Goal: Task Accomplishment & Management: Complete application form

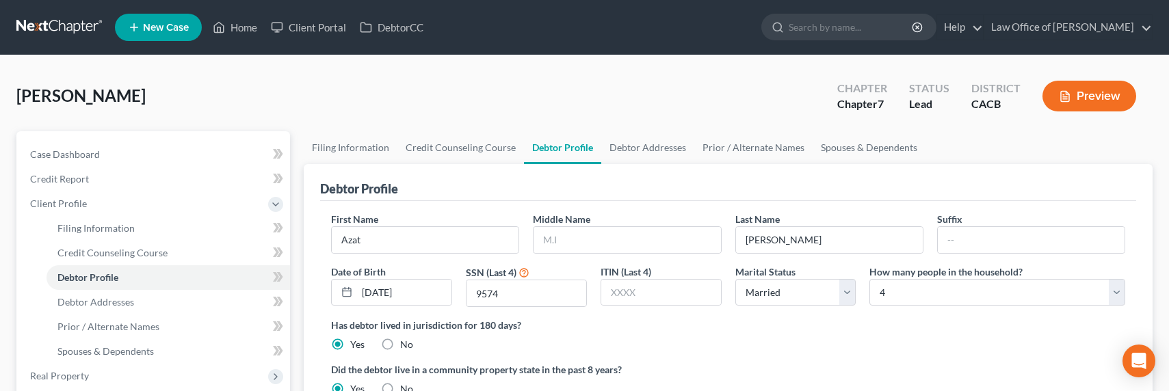
select select "1"
select select "3"
click at [64, 31] on link at bounding box center [60, 27] width 88 height 25
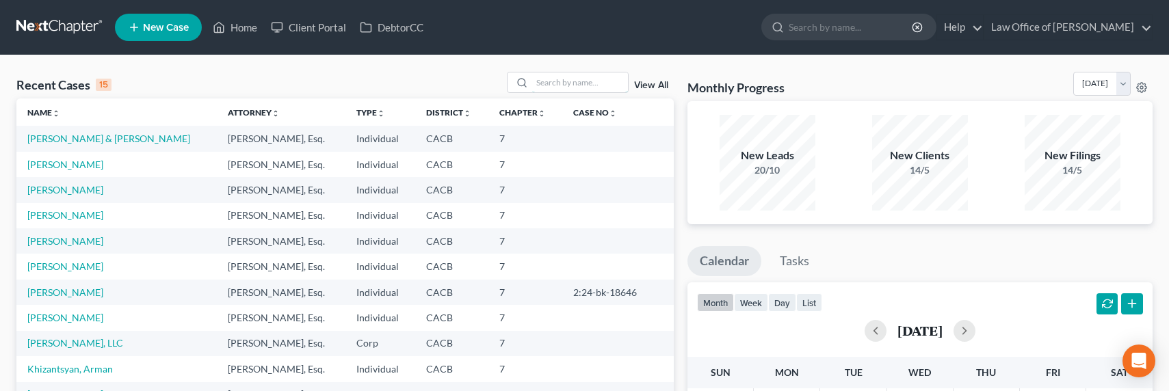
drag, startPoint x: 542, startPoint y: 87, endPoint x: 543, endPoint y: 94, distance: 7.6
click at [543, 88] on input "search" at bounding box center [580, 82] width 96 height 20
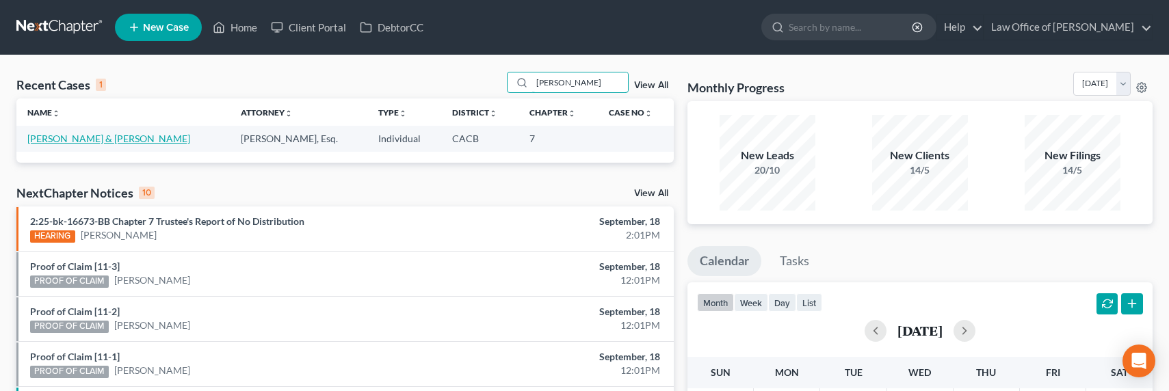
type input "[PERSON_NAME]"
click at [138, 133] on link "Mirzakhanian, Goorgen & Zakaria, Armenoohi" at bounding box center [108, 139] width 163 height 12
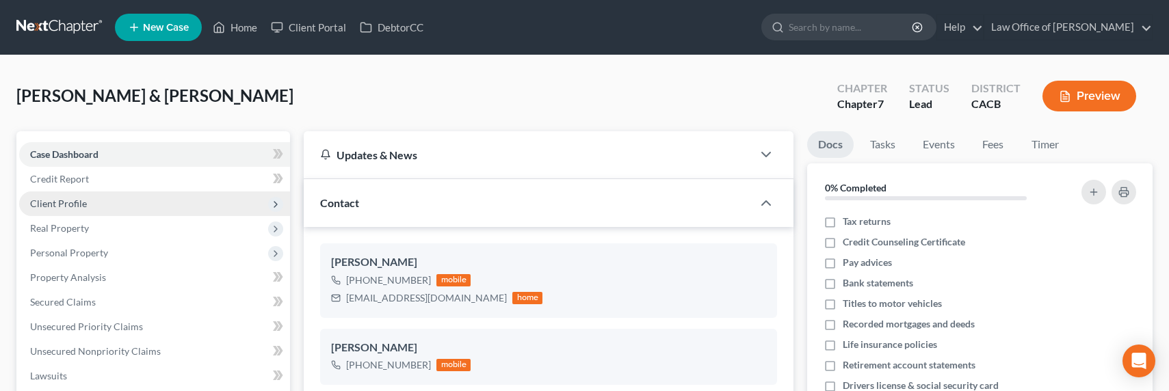
click at [79, 199] on span "Client Profile" at bounding box center [58, 204] width 57 height 12
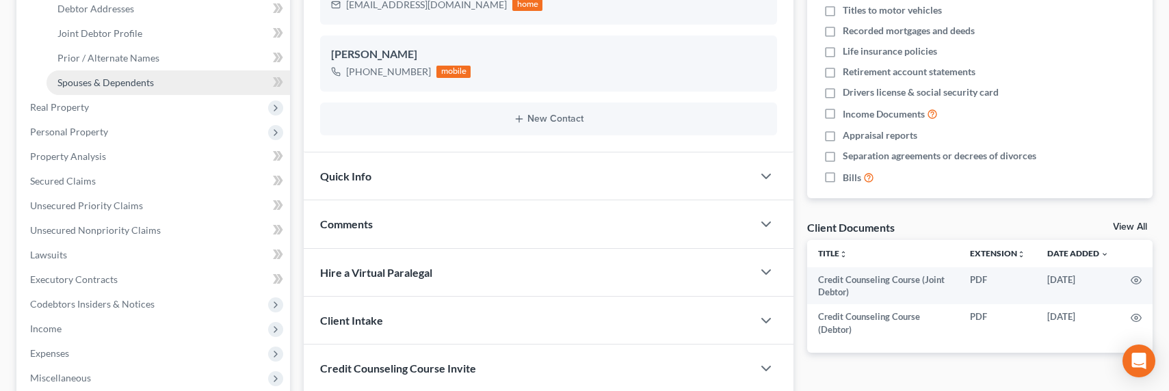
click at [105, 86] on span "Spouses & Dependents" at bounding box center [105, 83] width 96 height 12
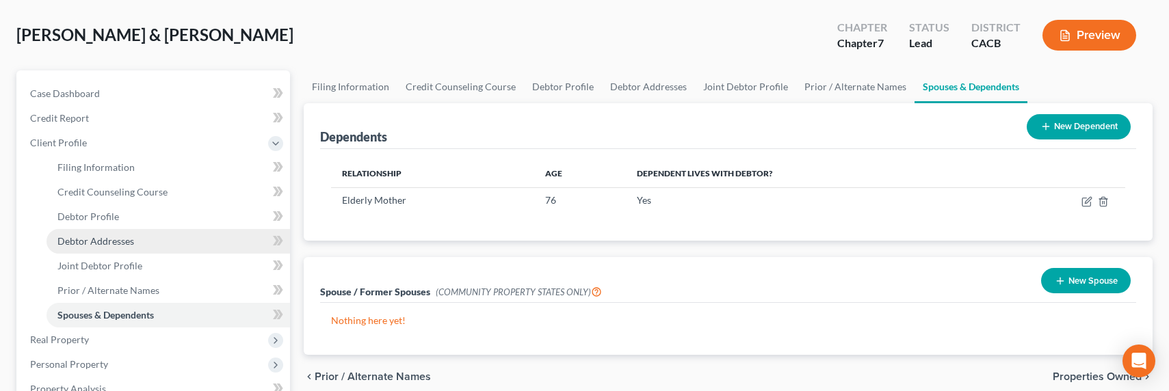
scroll to position [61, 0]
click at [1062, 129] on button "New Dependent" at bounding box center [1078, 126] width 104 height 25
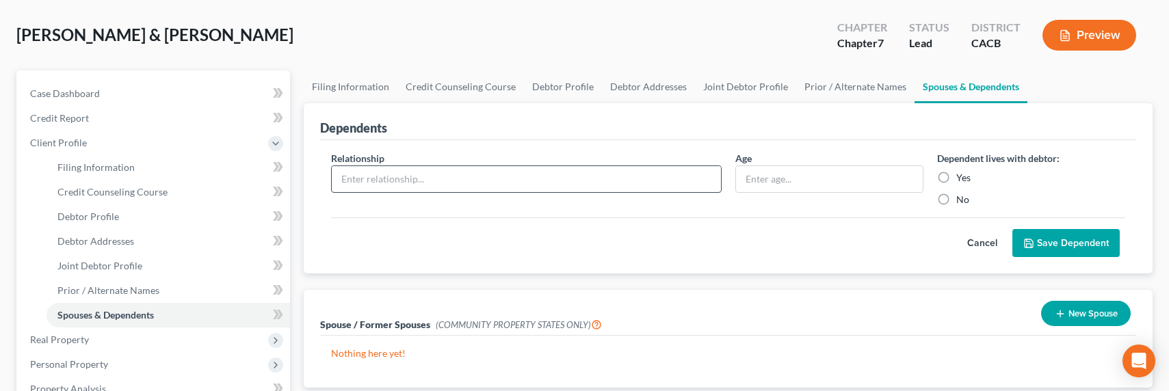
click at [425, 179] on input "text" at bounding box center [526, 179] width 388 height 26
type input "Son"
type input "25"
click at [962, 178] on label "Yes" at bounding box center [963, 178] width 14 height 14
click at [962, 178] on input "Yes" at bounding box center [965, 175] width 9 height 9
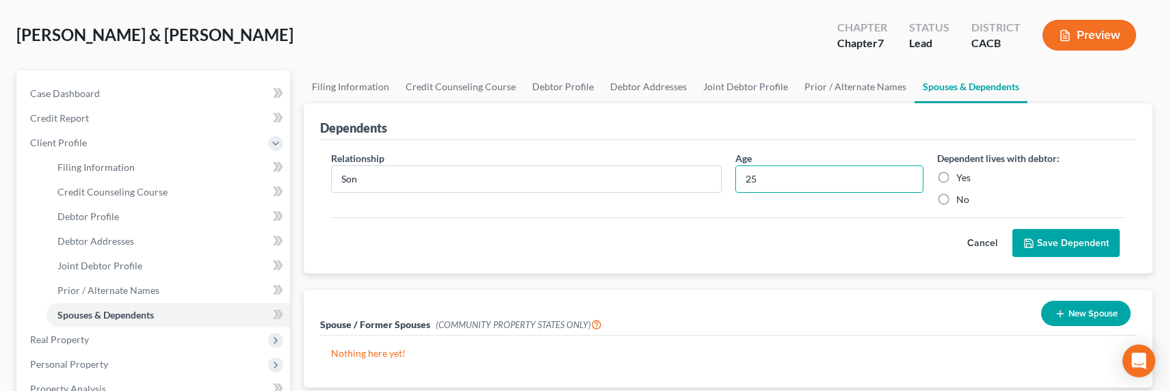
radio input "true"
click at [1054, 245] on button "Save Dependent" at bounding box center [1065, 243] width 107 height 29
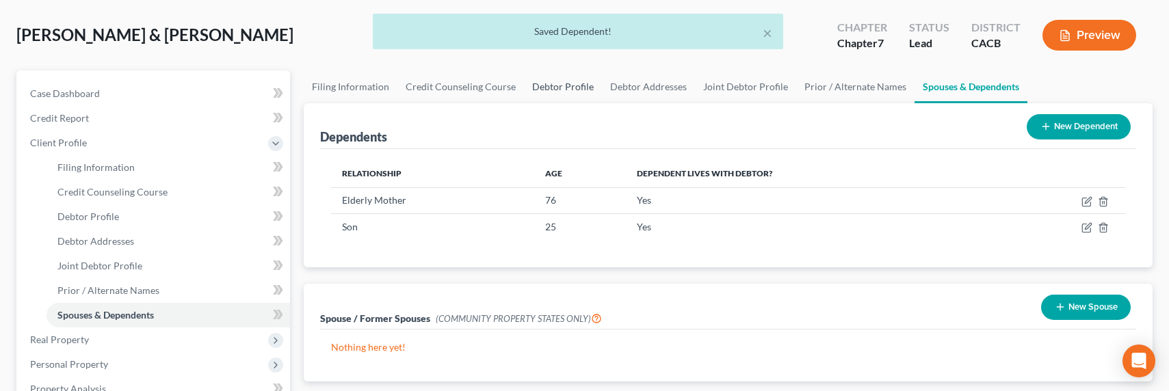
click at [565, 85] on link "Debtor Profile" at bounding box center [563, 86] width 78 height 33
select select "1"
select select "3"
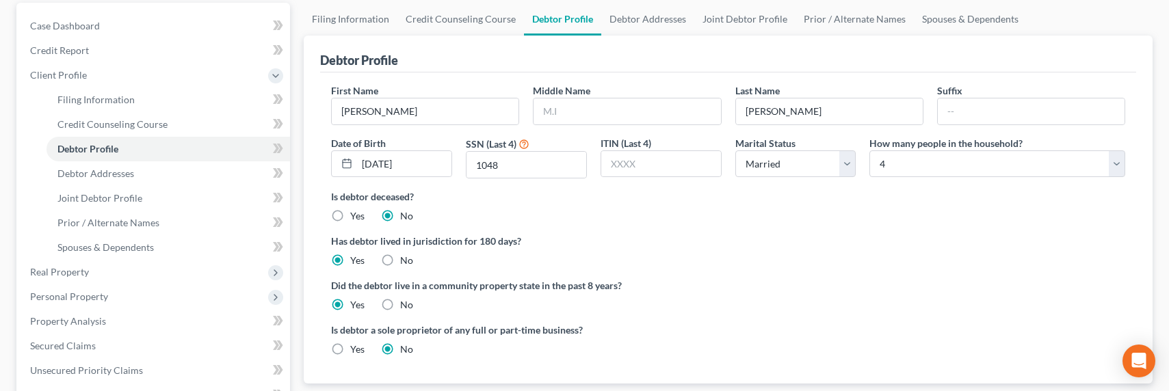
scroll to position [169, 0]
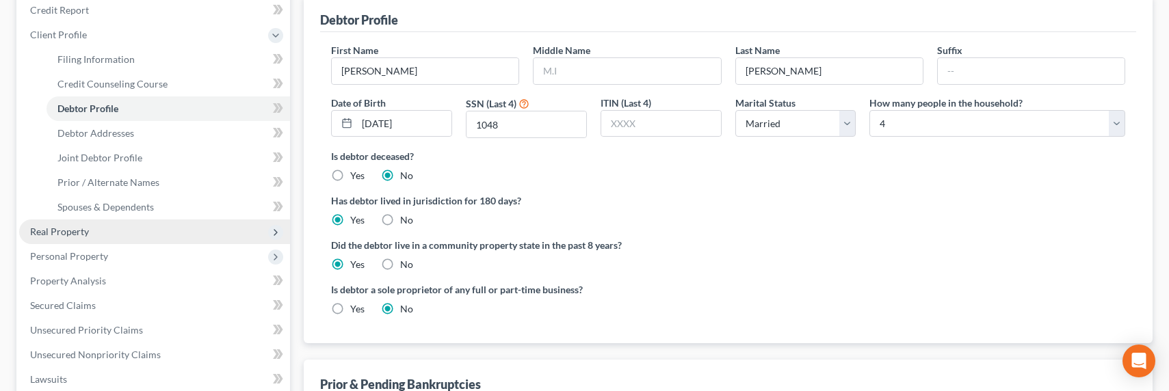
click at [53, 234] on span "Real Property" at bounding box center [59, 232] width 59 height 12
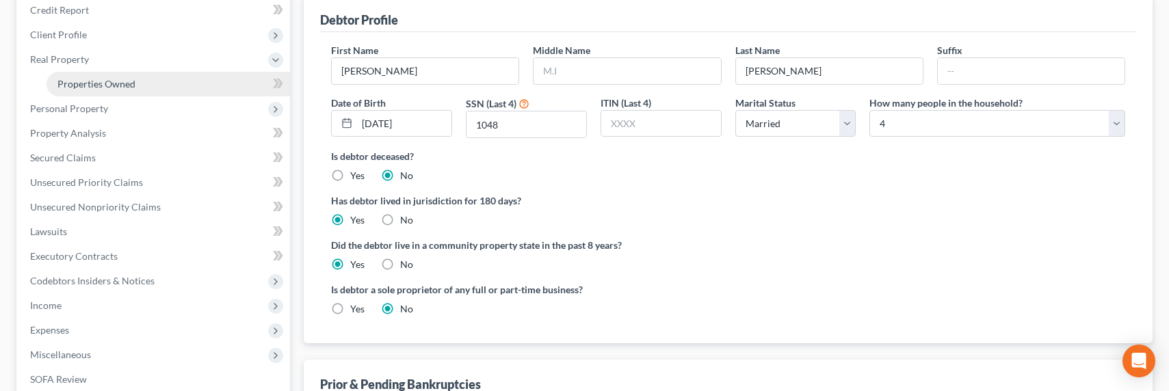
click at [88, 78] on span "Properties Owned" at bounding box center [96, 84] width 78 height 12
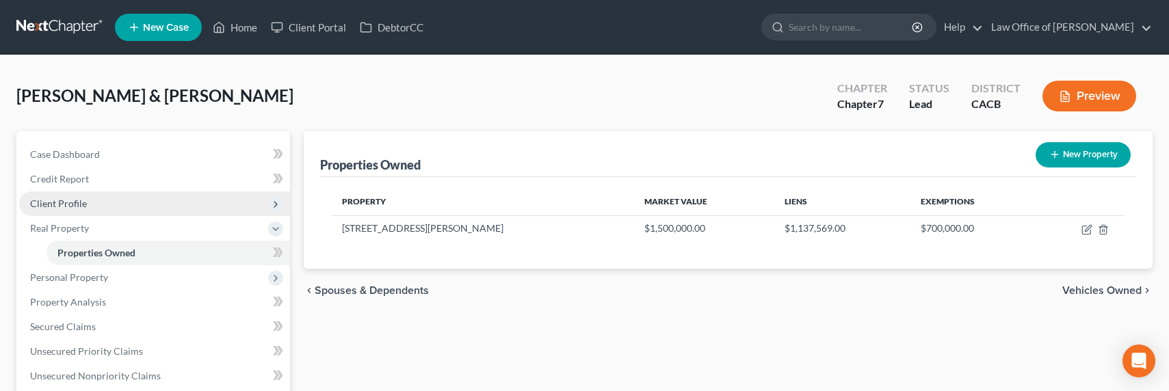
click at [46, 207] on span "Client Profile" at bounding box center [58, 204] width 57 height 12
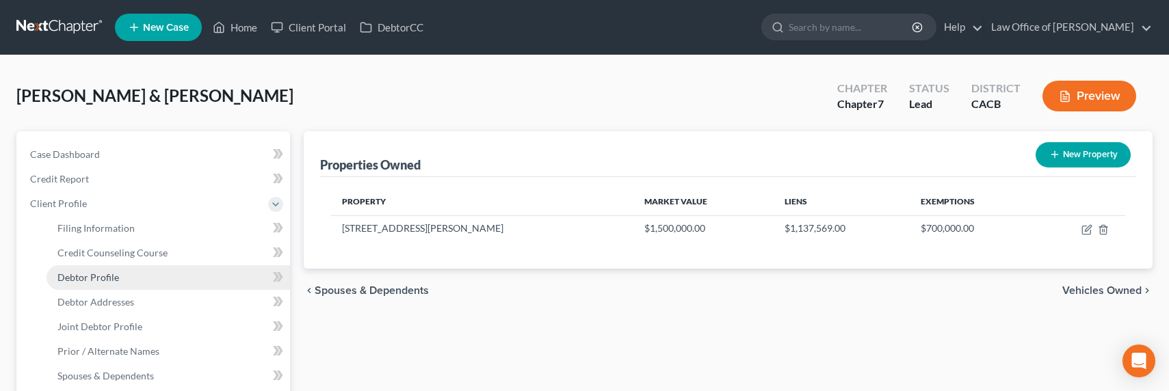
click at [95, 279] on span "Debtor Profile" at bounding box center [88, 277] width 62 height 12
select select "1"
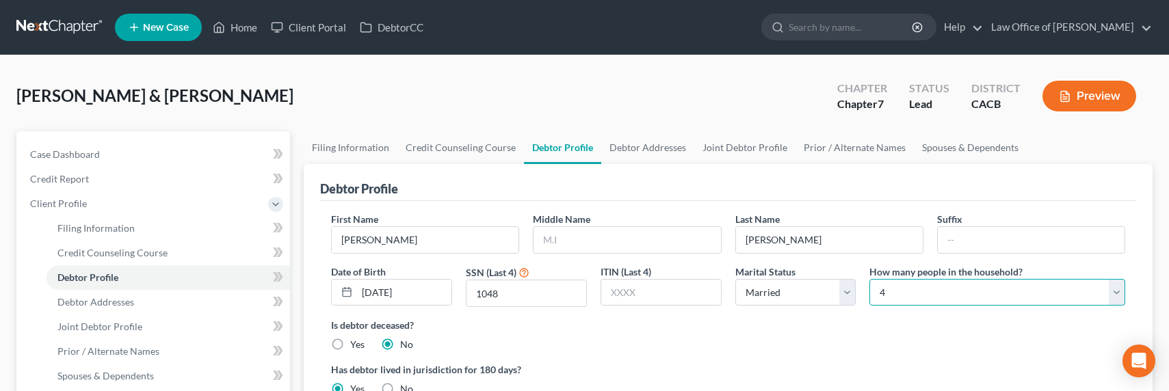
click at [888, 289] on select "Select 1 2 3 4 5 6 7 8 9 10 11 12 13 14 15 16 17 18 19 20" at bounding box center [997, 292] width 256 height 27
select select "4"
click at [869, 279] on select "Select 1 2 3 4 5 6 7 8 9 10 11 12 13 14 15 16 17 18 19 20" at bounding box center [997, 292] width 256 height 27
click at [944, 147] on link "Spouses & Dependents" at bounding box center [970, 147] width 113 height 33
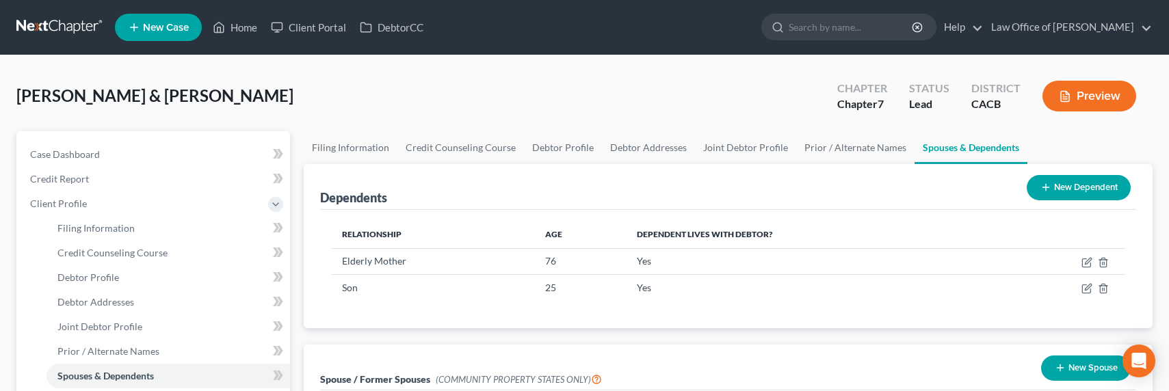
click at [1082, 187] on button "New Dependent" at bounding box center [1078, 187] width 104 height 25
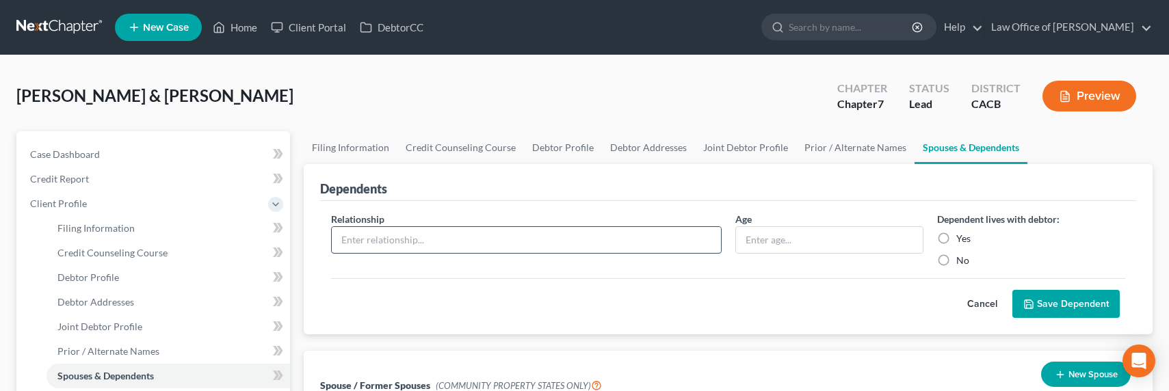
click at [408, 237] on input "text" at bounding box center [526, 240] width 388 height 26
type input "Daughter"
type input "19"
click at [956, 239] on label "Yes" at bounding box center [963, 239] width 14 height 14
click at [961, 239] on input "Yes" at bounding box center [965, 236] width 9 height 9
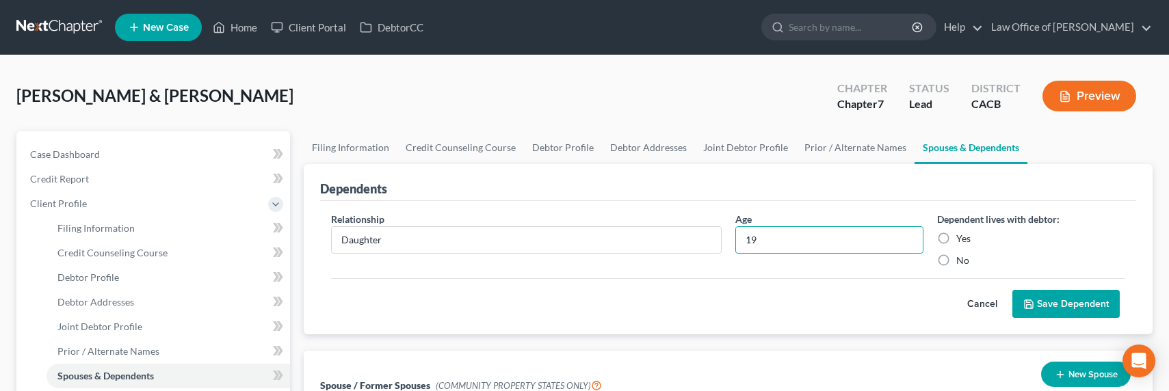
radio input "true"
click at [1100, 302] on button "Save Dependent" at bounding box center [1065, 304] width 107 height 29
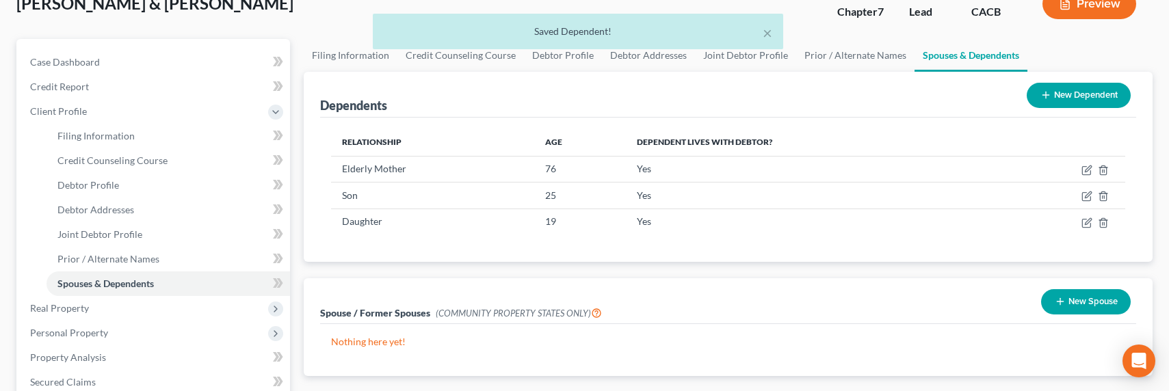
scroll to position [292, 0]
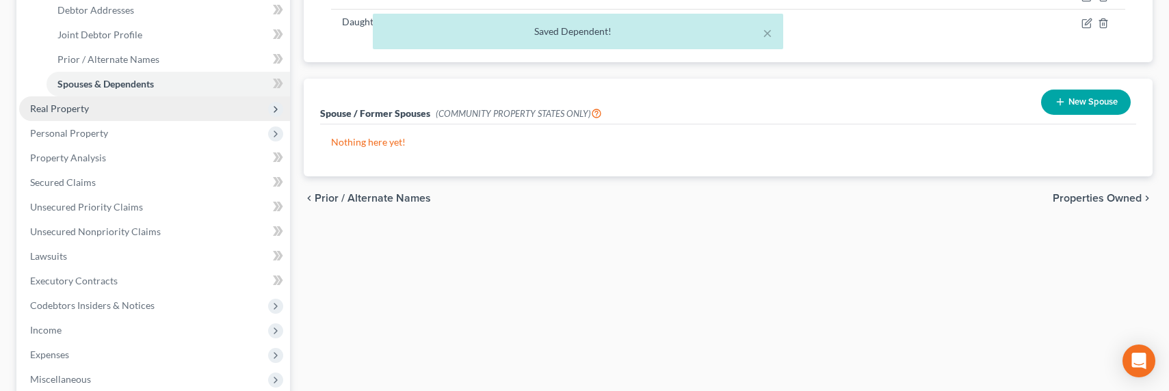
click at [63, 110] on span "Real Property" at bounding box center [59, 109] width 59 height 12
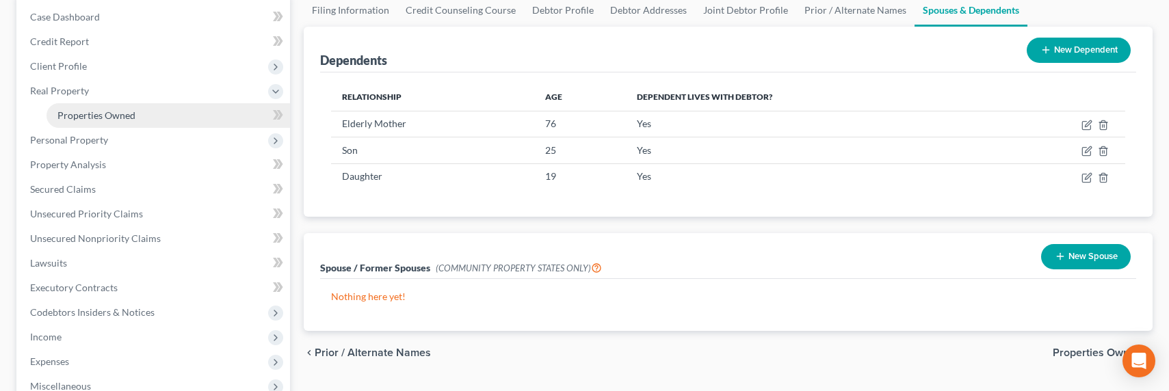
click at [98, 118] on span "Properties Owned" at bounding box center [96, 115] width 78 height 12
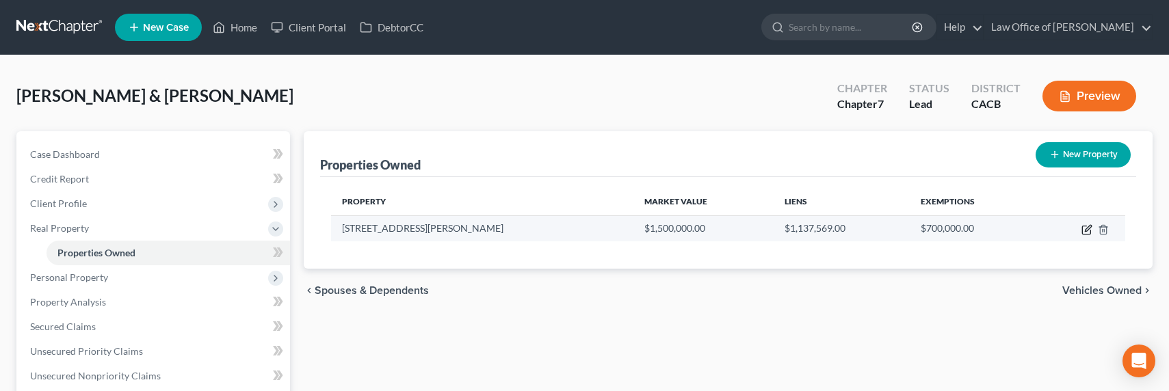
click at [1084, 231] on icon "button" at bounding box center [1087, 228] width 6 height 6
select select "4"
select select "1"
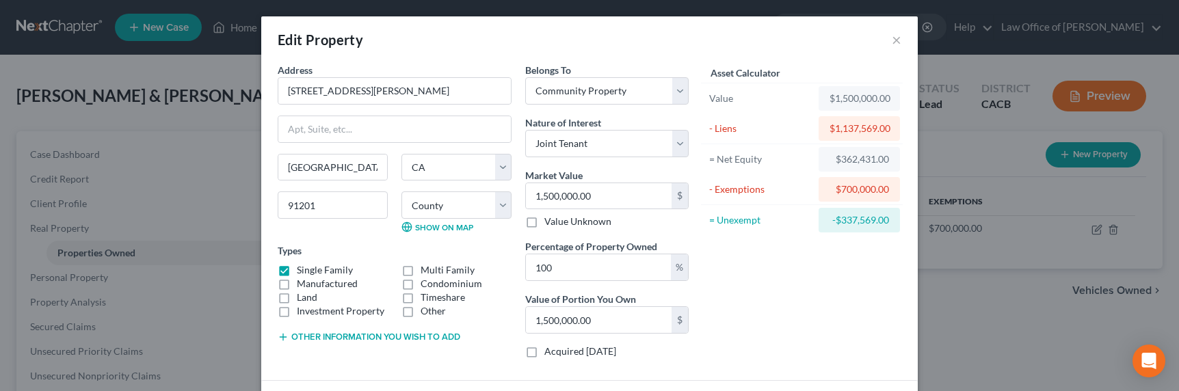
scroll to position [213, 0]
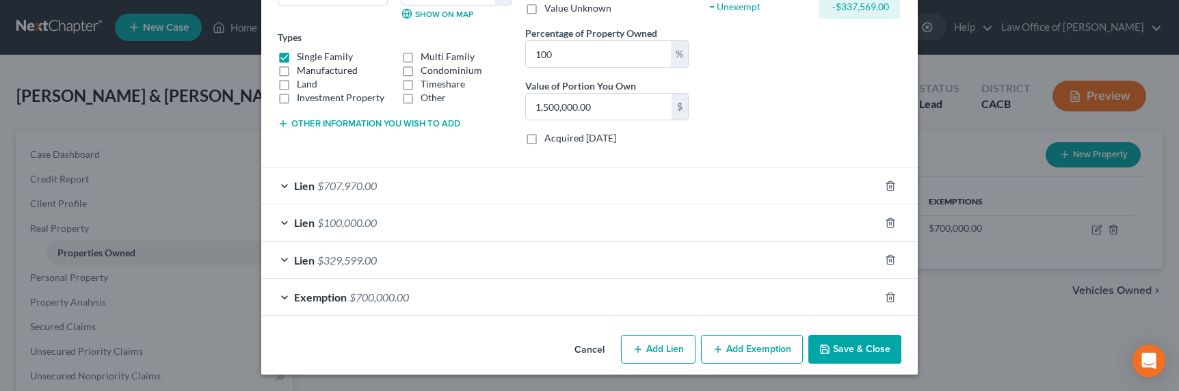
click at [321, 123] on button "Other information you wish to add" at bounding box center [369, 123] width 183 height 11
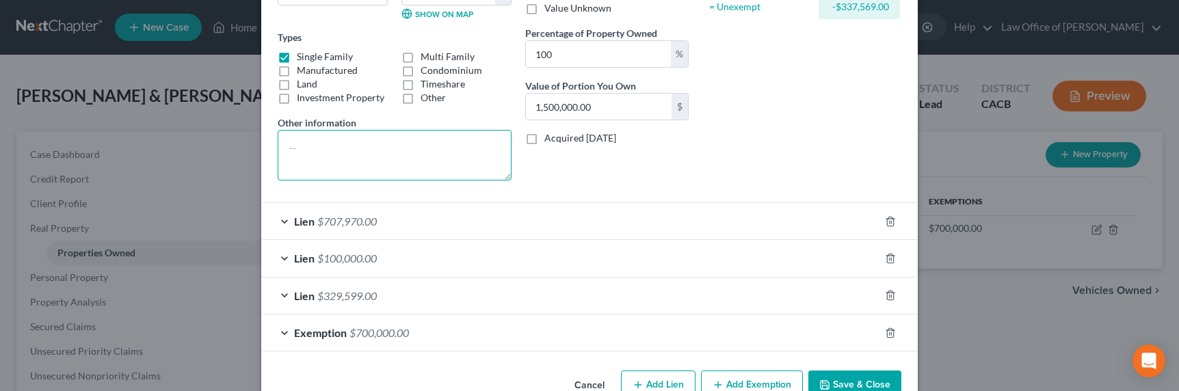
click at [358, 164] on textarea at bounding box center [395, 155] width 234 height 51
type textarea "Purchased 2002"
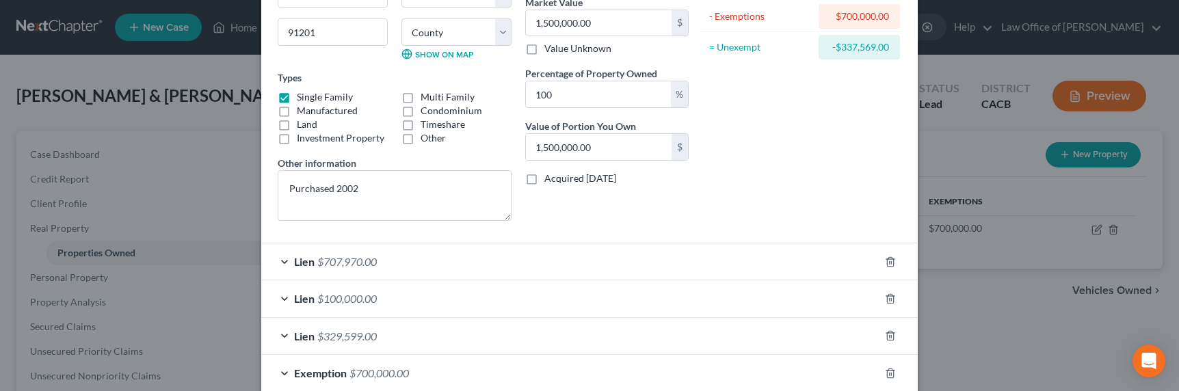
scroll to position [174, 0]
click at [338, 269] on div "Lien $707,970.00" at bounding box center [570, 261] width 618 height 36
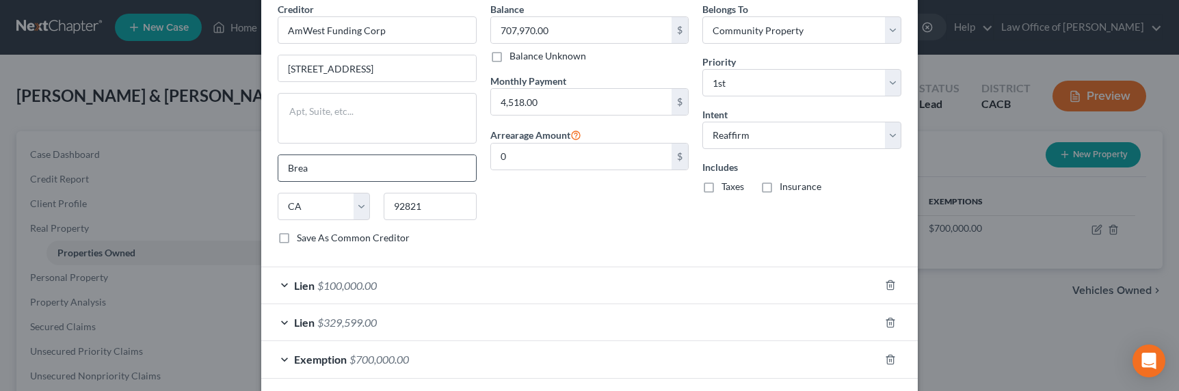
scroll to position [558, 0]
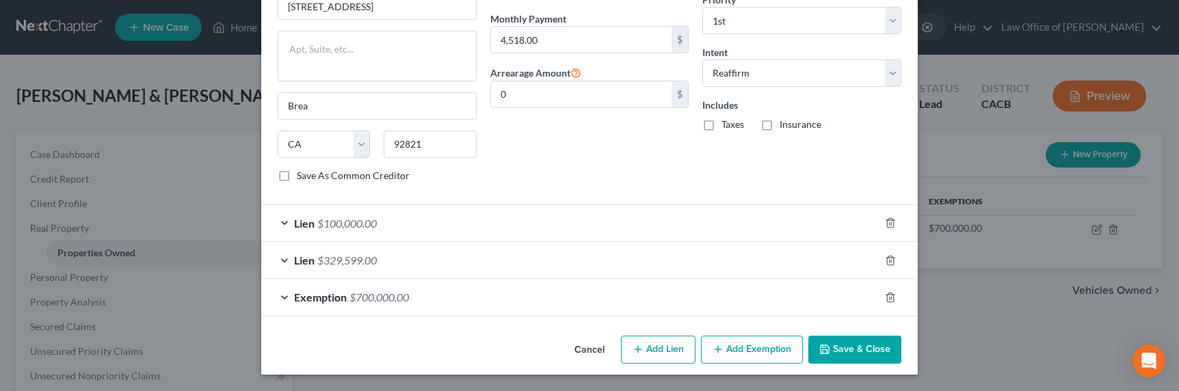
click at [356, 225] on span "$100,000.00" at bounding box center [346, 223] width 59 height 13
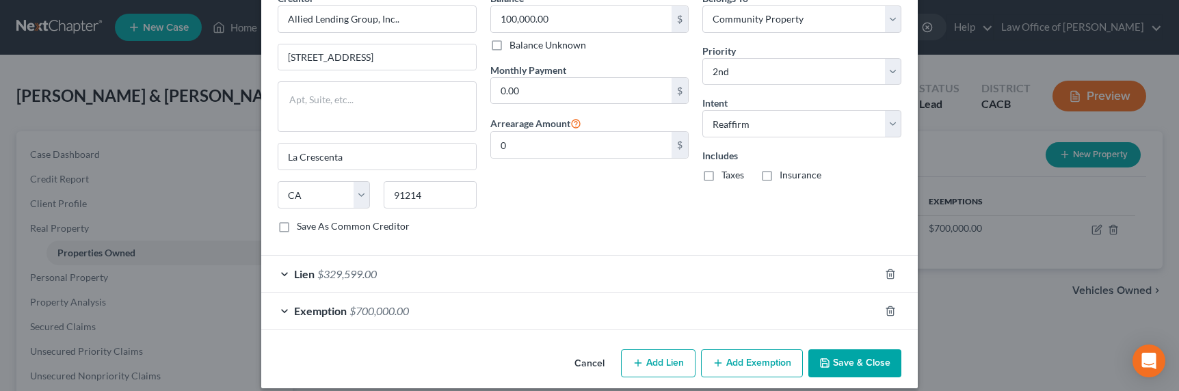
scroll to position [867, 0]
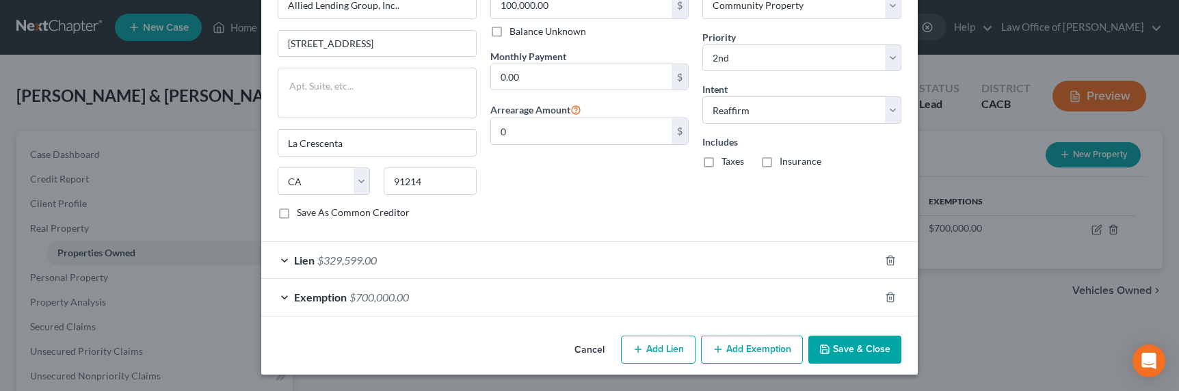
click at [333, 264] on span "$329,599.00" at bounding box center [346, 260] width 59 height 13
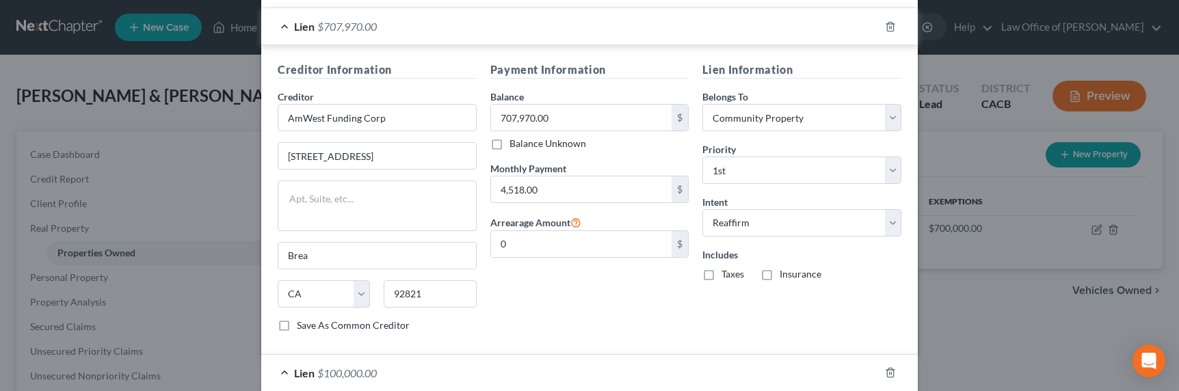
scroll to position [702, 0]
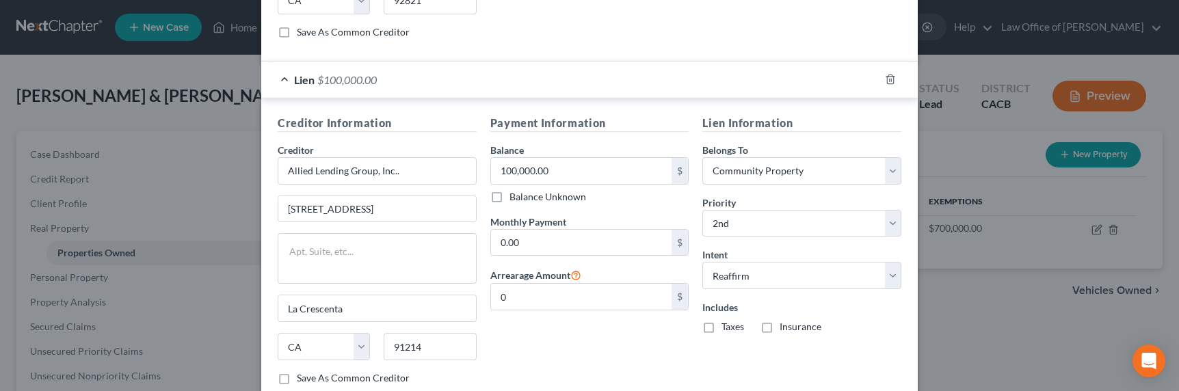
click at [520, 200] on label "Balance Unknown" at bounding box center [547, 197] width 77 height 14
click at [520, 199] on input "Balance Unknown" at bounding box center [519, 194] width 9 height 9
checkbox input "true"
type input "0.00"
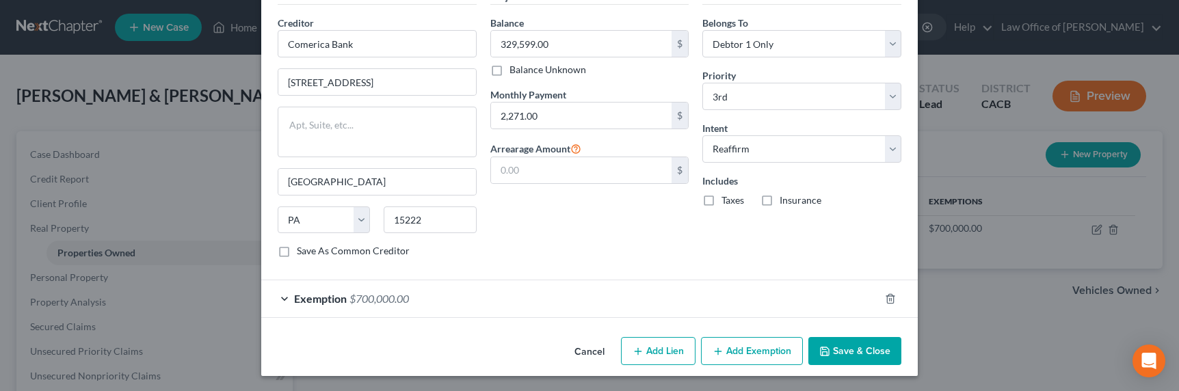
scroll to position [1176, 0]
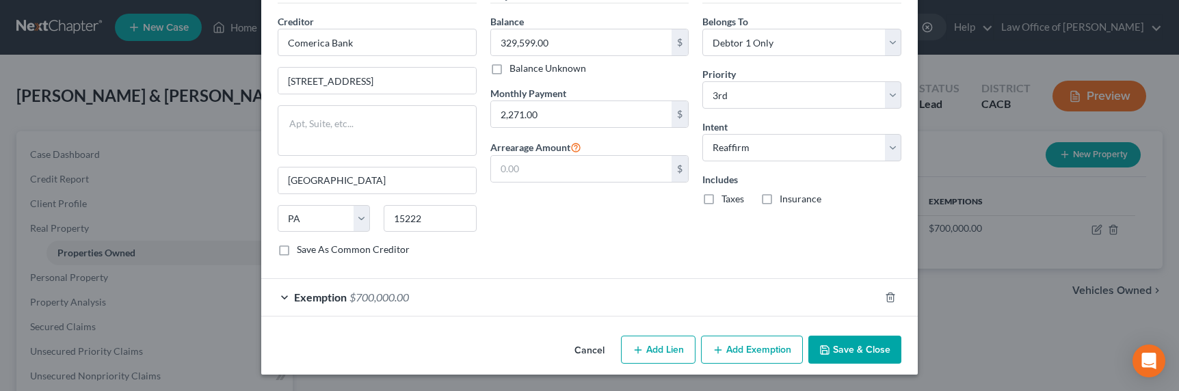
click at [519, 71] on label "Balance Unknown" at bounding box center [547, 69] width 77 height 14
click at [519, 70] on input "Balance Unknown" at bounding box center [519, 66] width 9 height 9
checkbox input "true"
type input "0.00"
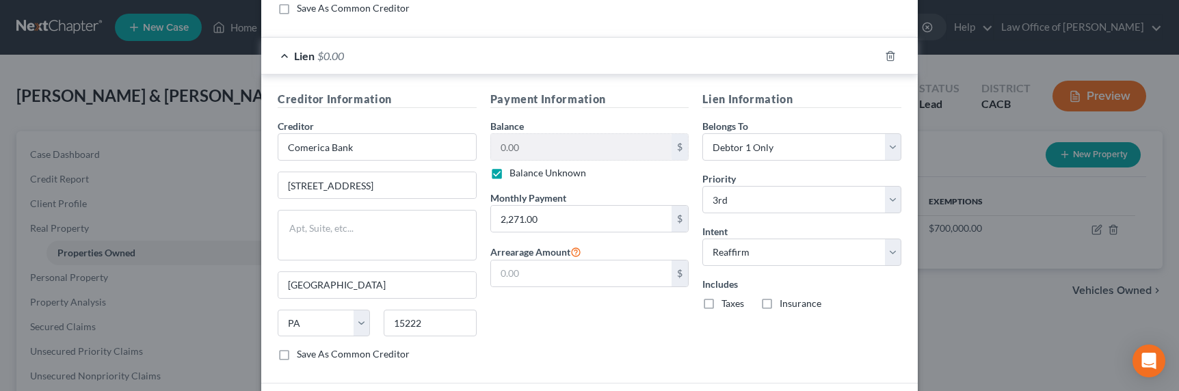
scroll to position [1164, 0]
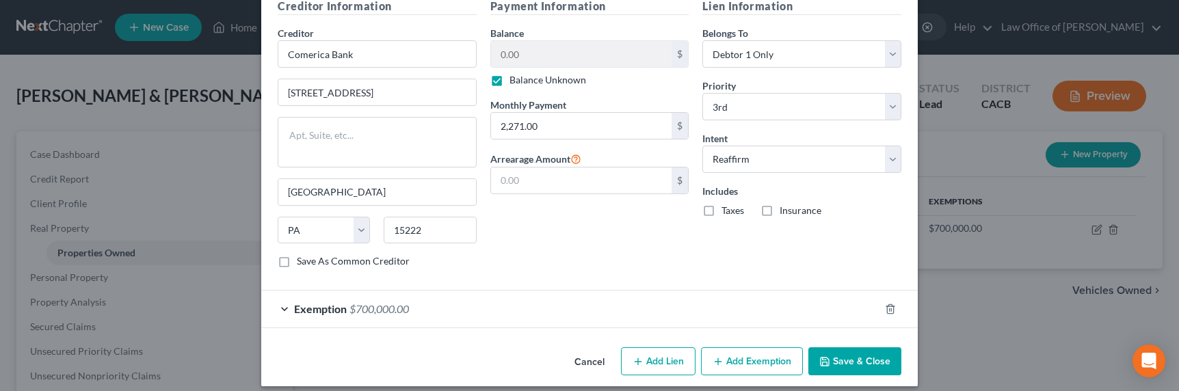
click at [509, 80] on label "Balance Unknown" at bounding box center [547, 80] width 77 height 14
click at [515, 80] on input "Balance Unknown" at bounding box center [519, 77] width 9 height 9
checkbox input "false"
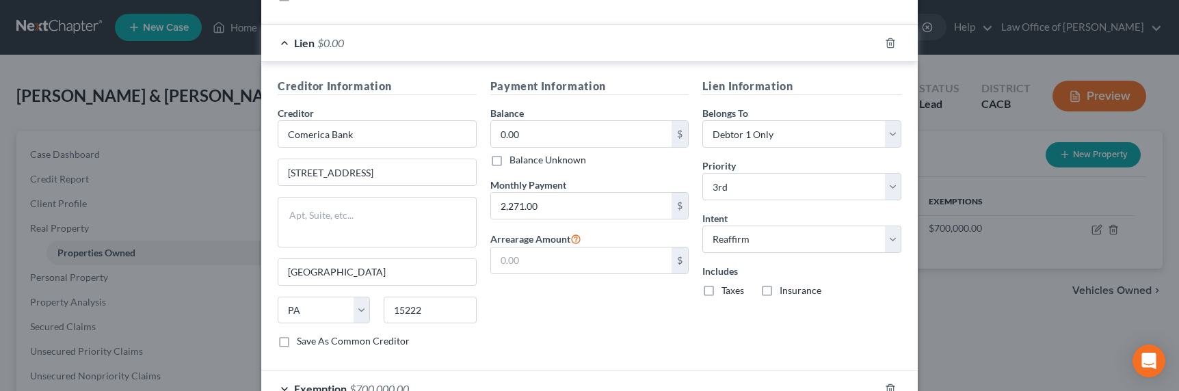
scroll to position [1176, 0]
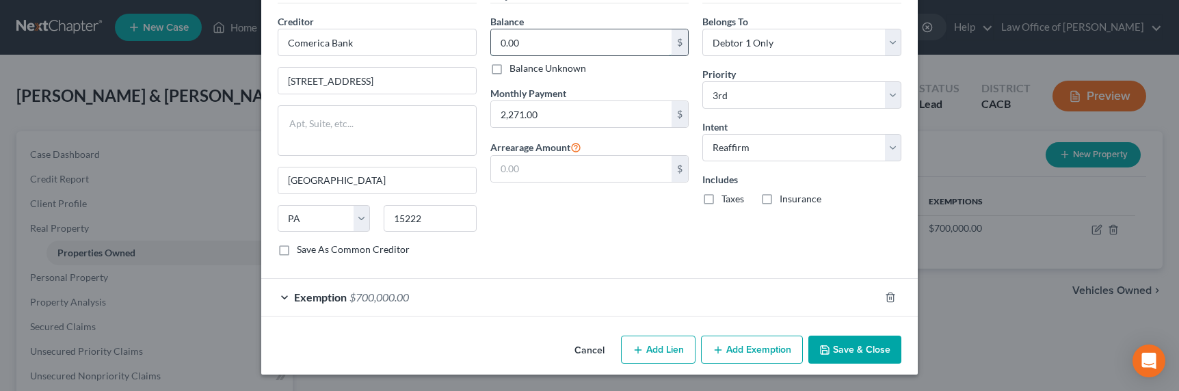
click at [542, 40] on input "0.00" at bounding box center [581, 42] width 181 height 26
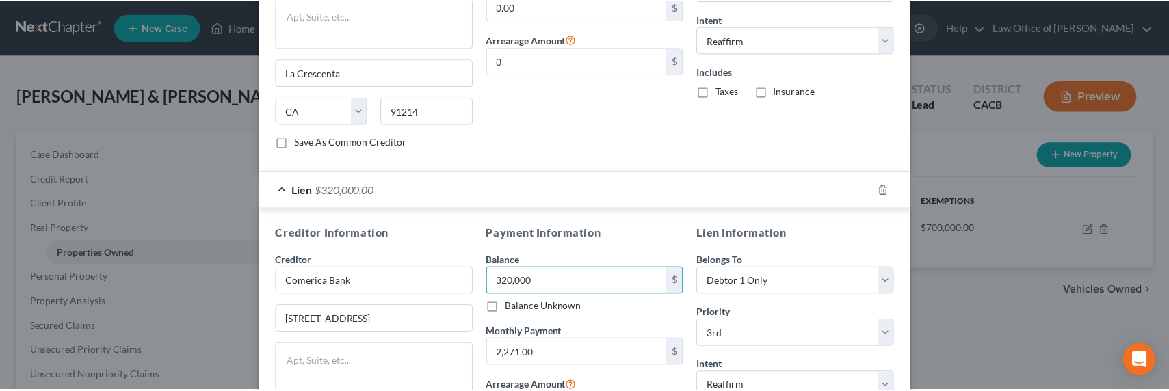
scroll to position [1172, 0]
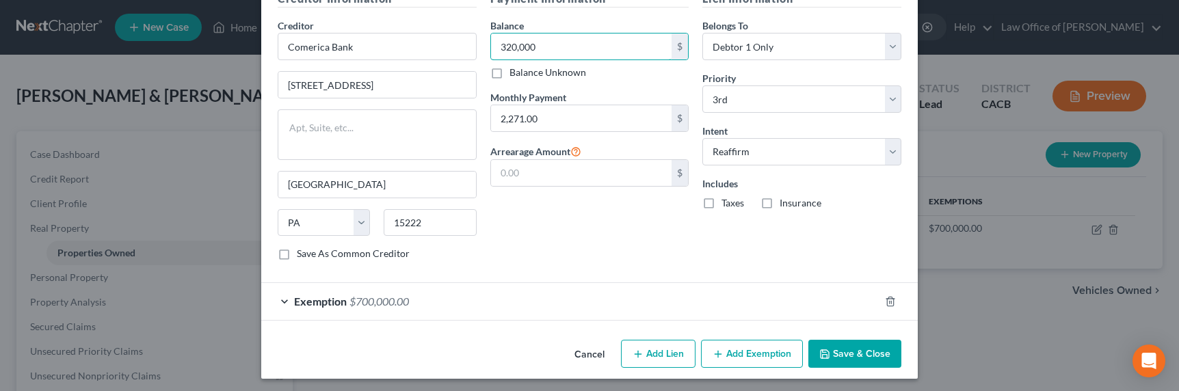
type input "320,000"
click at [833, 361] on button "Save & Close" at bounding box center [854, 354] width 93 height 29
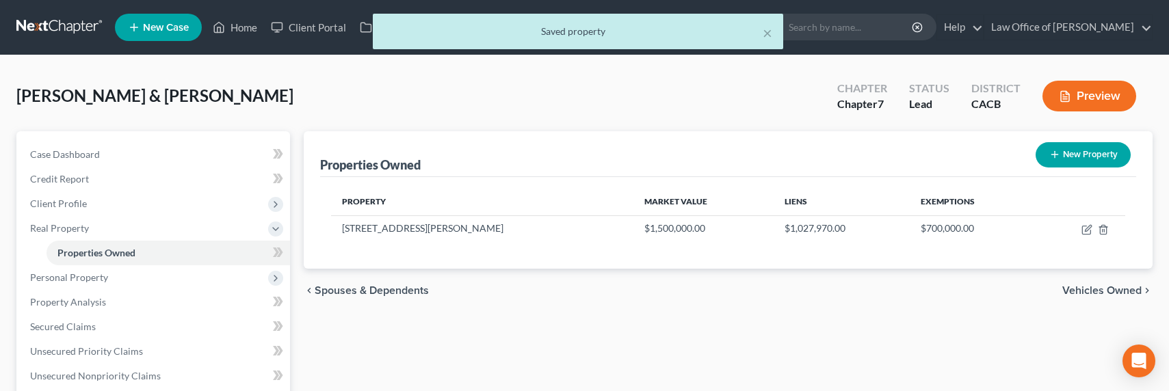
click at [507, 164] on div "Properties Owned New Property" at bounding box center [728, 154] width 816 height 46
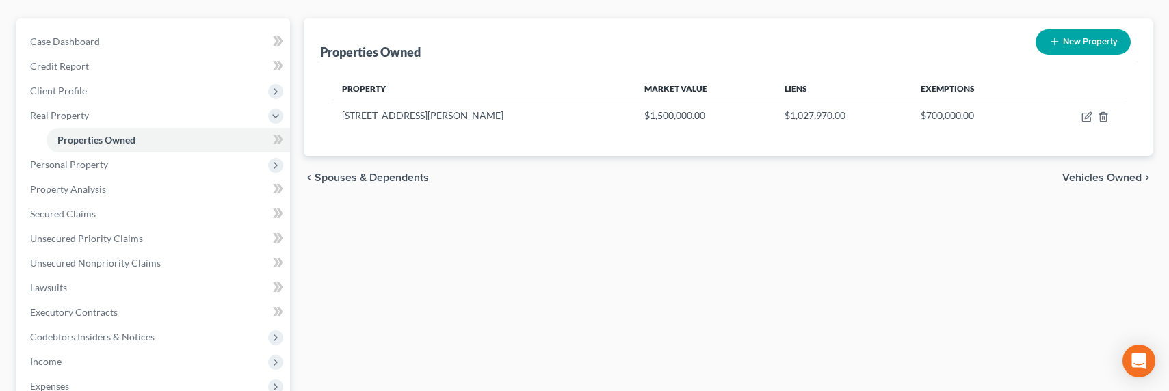
scroll to position [139, 0]
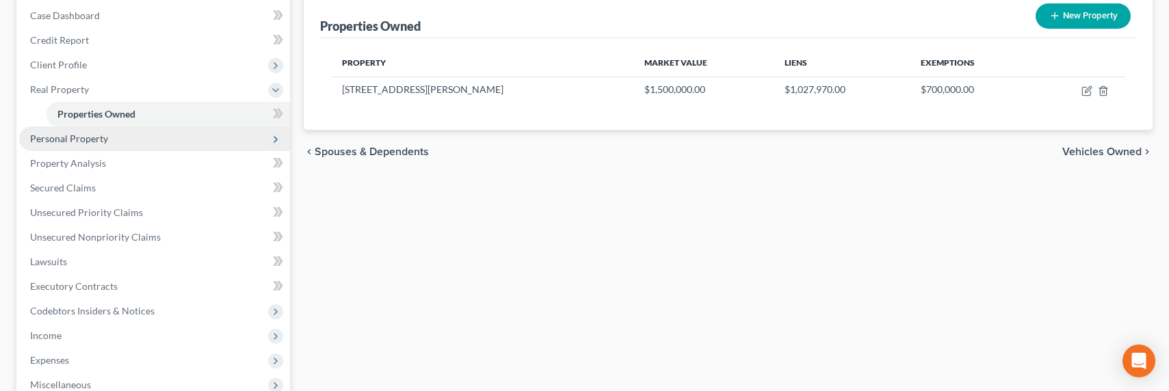
click at [68, 139] on span "Personal Property" at bounding box center [69, 139] width 78 height 12
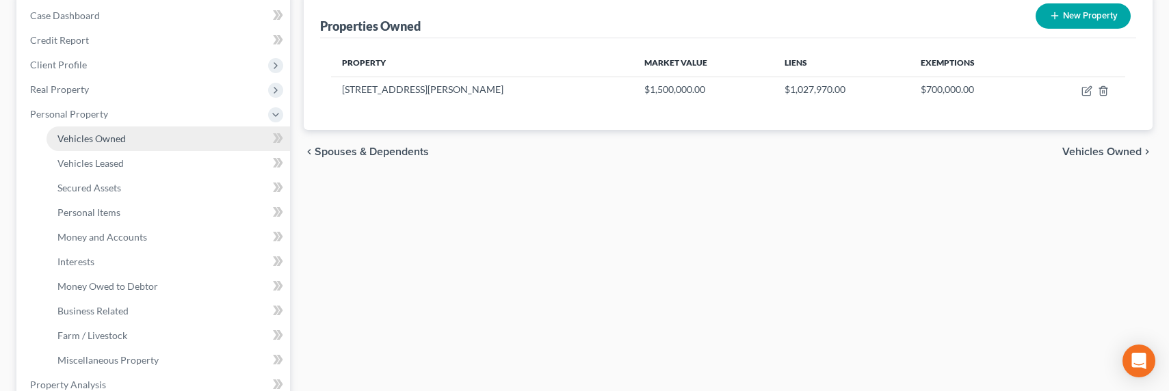
click at [83, 135] on span "Vehicles Owned" at bounding box center [91, 139] width 68 height 12
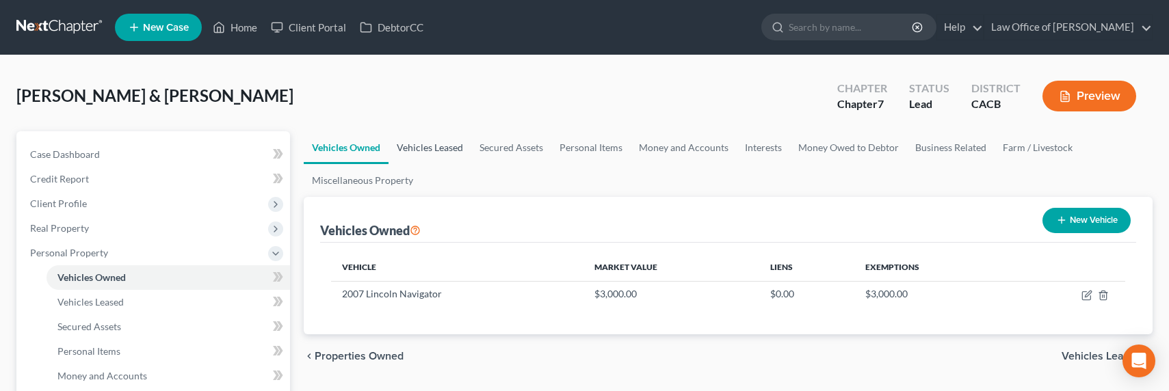
click at [427, 149] on link "Vehicles Leased" at bounding box center [429, 147] width 83 height 33
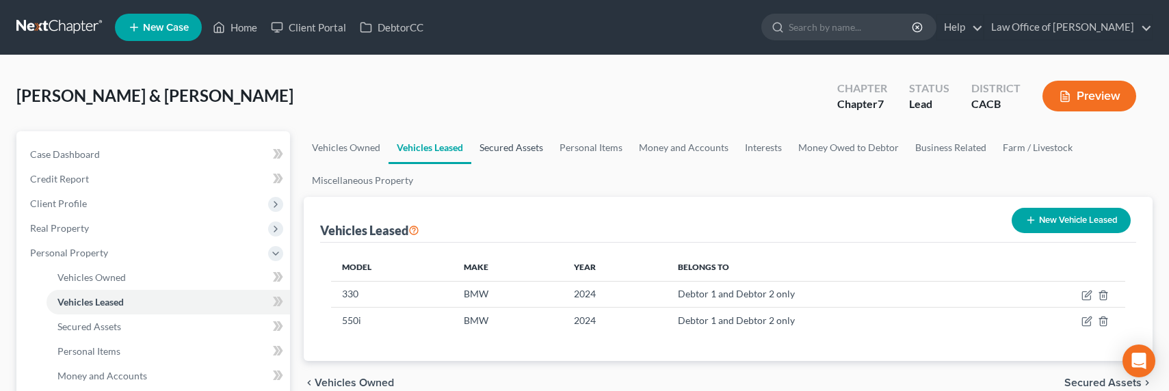
click at [499, 150] on link "Secured Assets" at bounding box center [511, 147] width 80 height 33
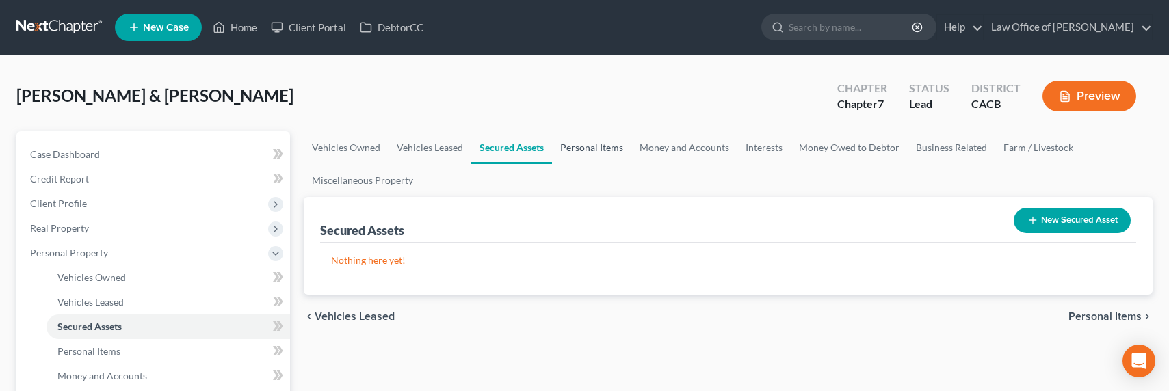
click at [583, 141] on link "Personal Items" at bounding box center [591, 147] width 79 height 33
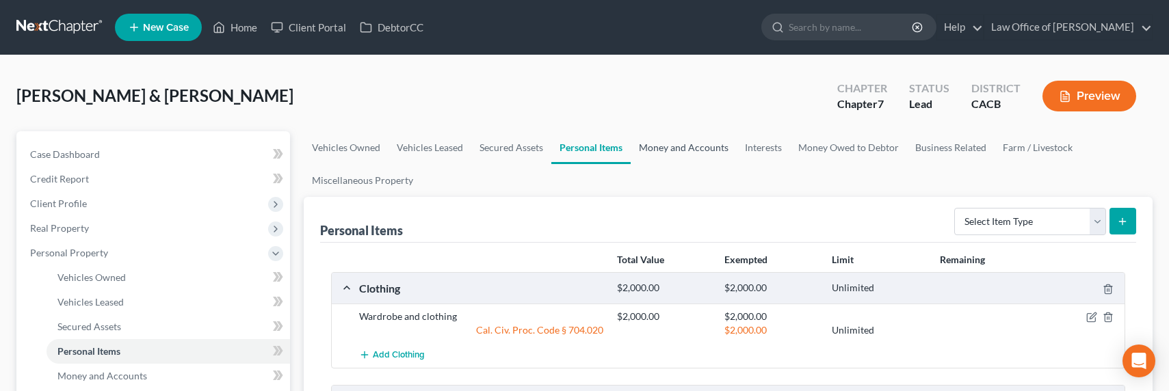
click at [680, 152] on link "Money and Accounts" at bounding box center [683, 147] width 106 height 33
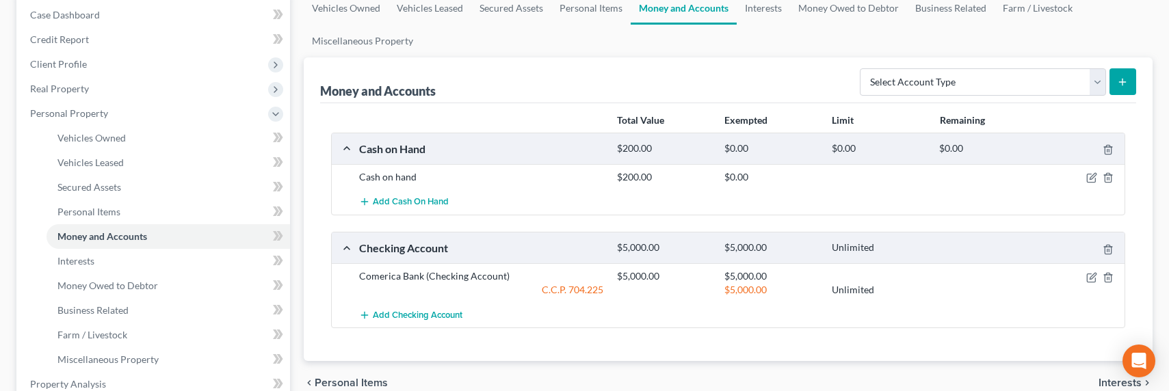
scroll to position [11, 0]
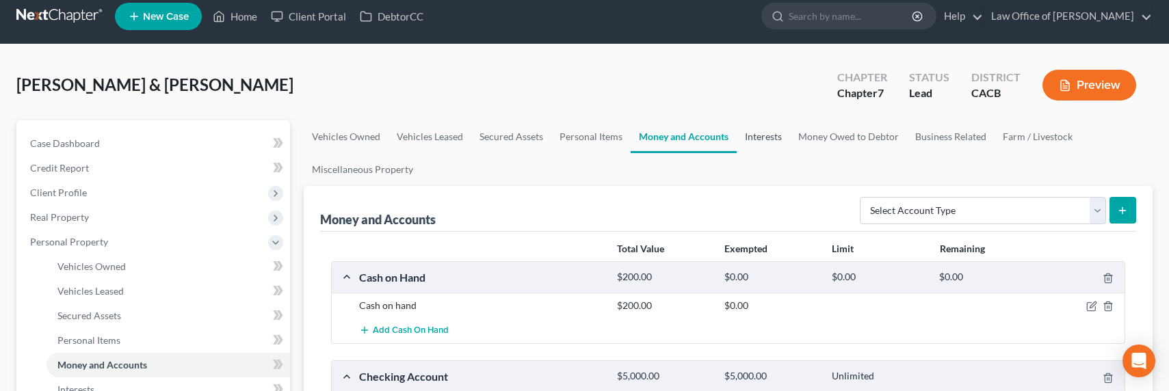
click at [751, 136] on link "Interests" at bounding box center [762, 136] width 53 height 33
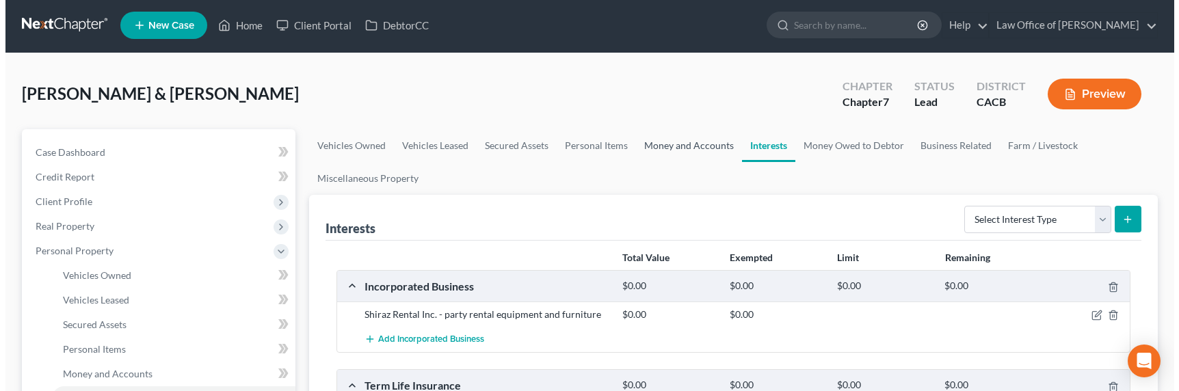
scroll to position [3, 0]
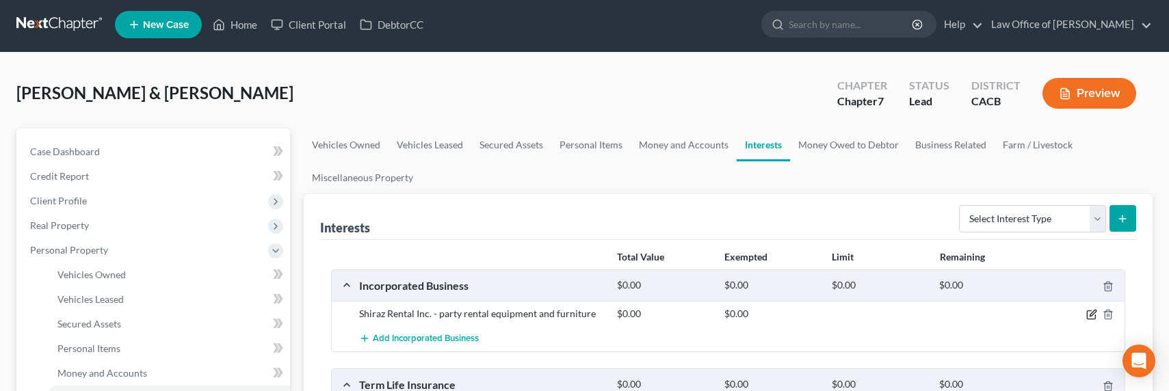
click at [1093, 312] on icon "button" at bounding box center [1091, 314] width 11 height 11
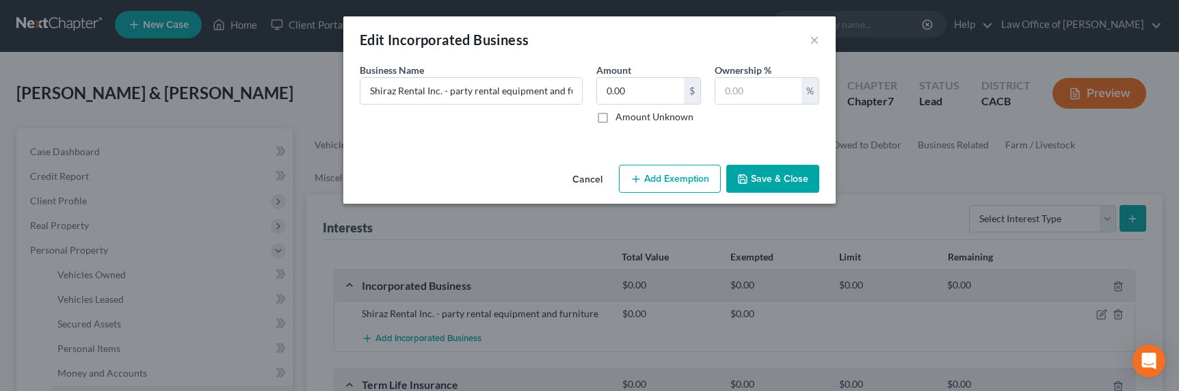
click at [646, 115] on label "Amount Unknown" at bounding box center [654, 117] width 78 height 14
click at [630, 115] on input "Amount Unknown" at bounding box center [625, 114] width 9 height 9
checkbox input "true"
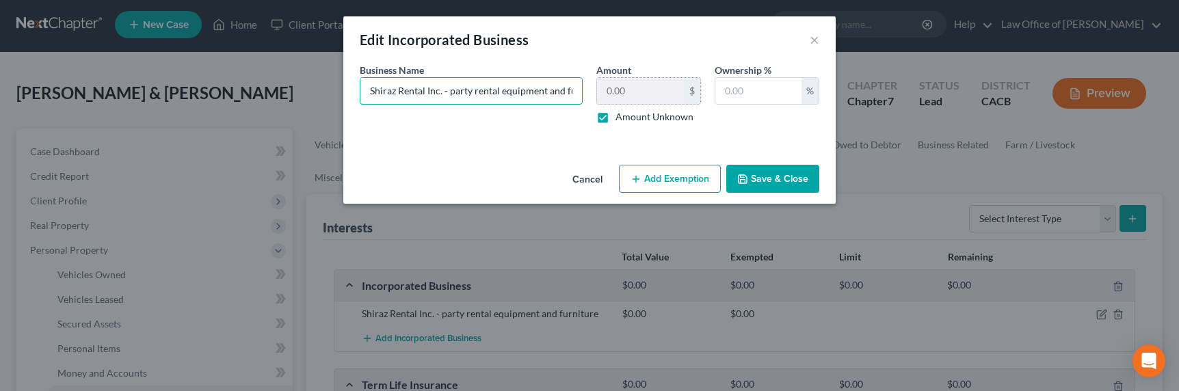
scroll to position [0, 29]
click at [605, 90] on div "Business Name * Shiraz Rental Inc. - party rental equipment and furniture Amoun…" at bounding box center [589, 99] width 473 height 72
click at [760, 141] on div "An exemption set must first be selected from the Filing Information section. Bu…" at bounding box center [589, 111] width 492 height 96
click at [757, 99] on input "text" at bounding box center [758, 91] width 86 height 26
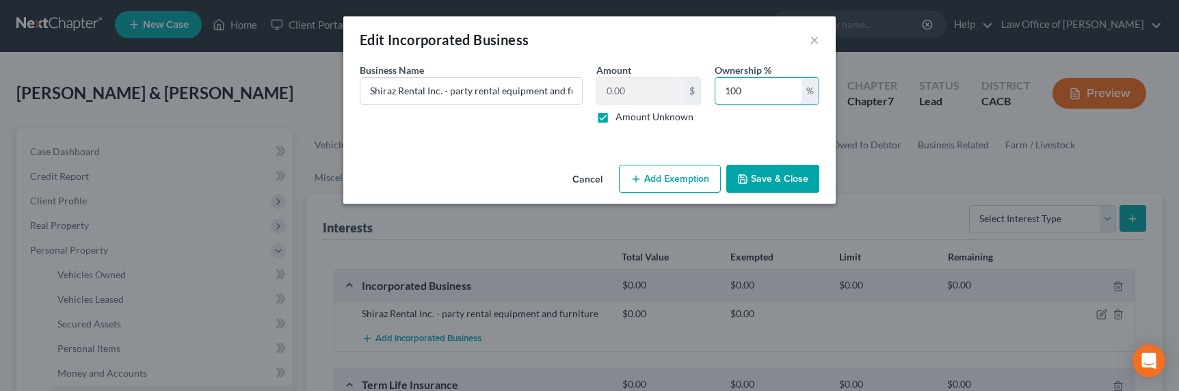
type input "100"
click at [646, 180] on button "Add Exemption" at bounding box center [670, 179] width 102 height 29
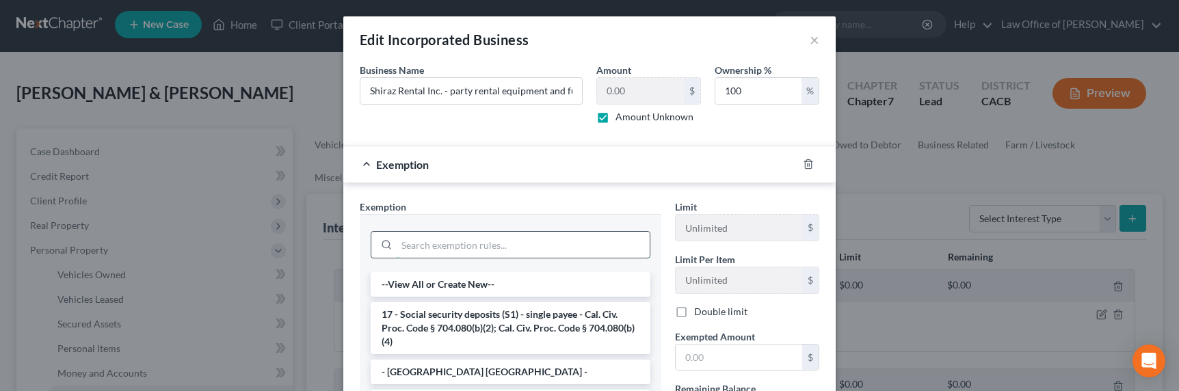
click at [539, 235] on input "search" at bounding box center [523, 245] width 253 height 26
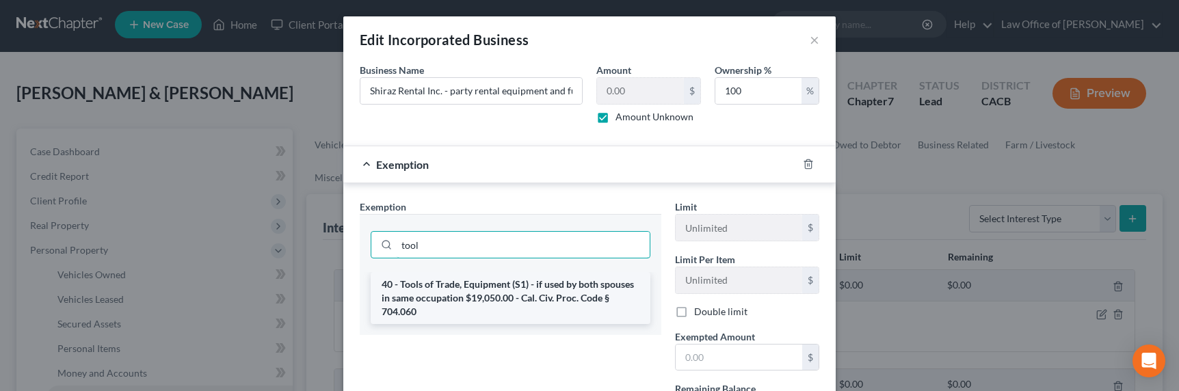
type input "tool"
click at [516, 297] on li "40 - Tools of Trade, Equipment (S1) - if used by both spouses in same occupatio…" at bounding box center [511, 298] width 280 height 52
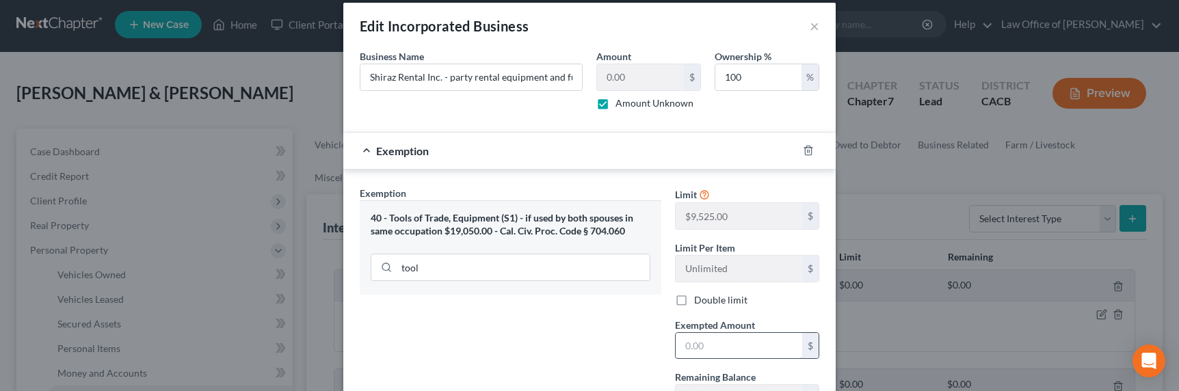
scroll to position [30, 0]
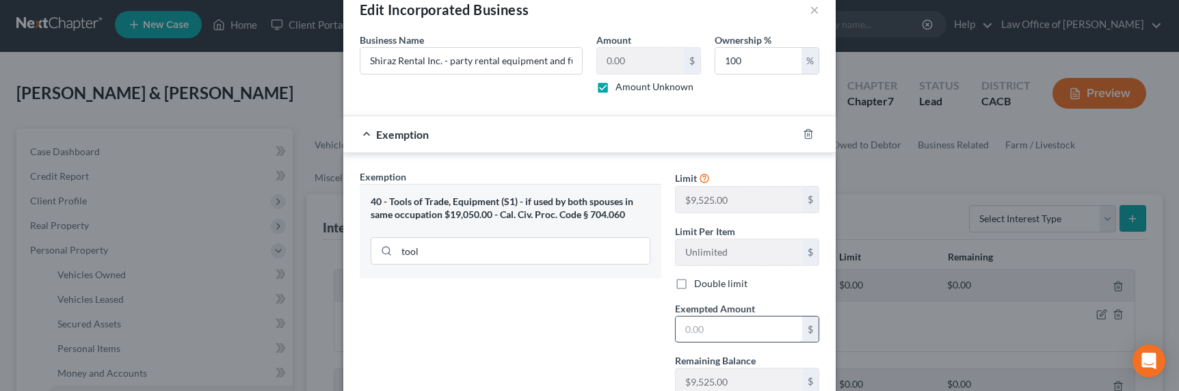
click at [710, 330] on input "text" at bounding box center [739, 330] width 126 height 26
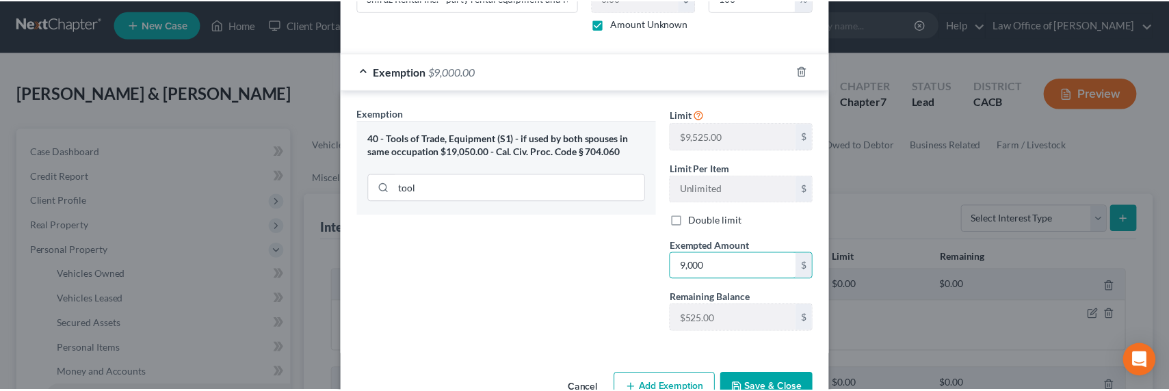
scroll to position [132, 0]
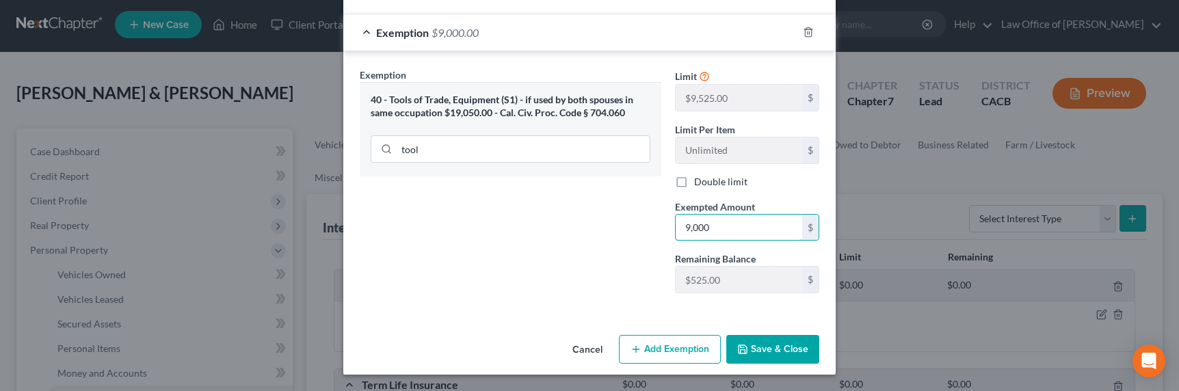
type input "9,000"
click at [771, 343] on button "Save & Close" at bounding box center [772, 349] width 93 height 29
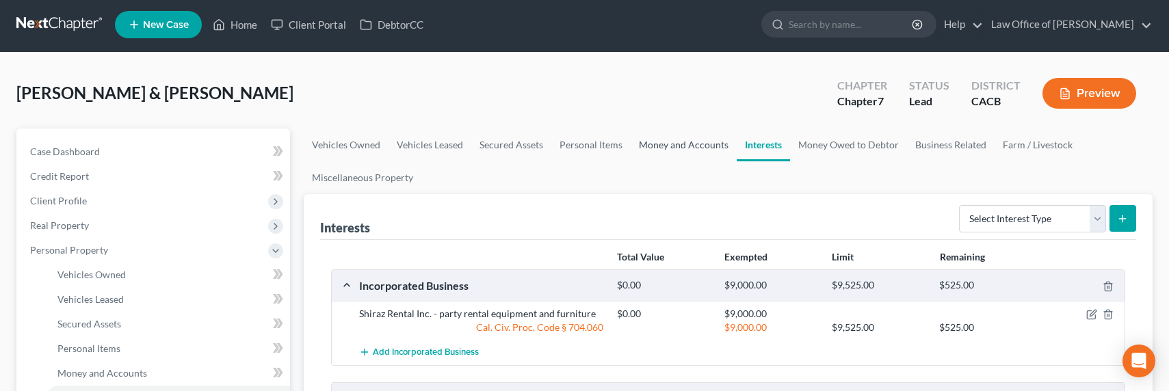
click at [643, 139] on link "Money and Accounts" at bounding box center [683, 145] width 106 height 33
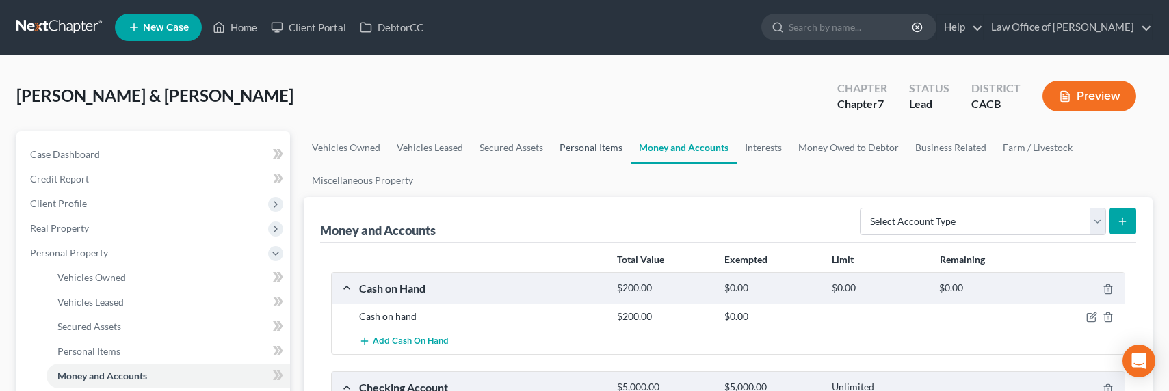
click at [604, 151] on link "Personal Items" at bounding box center [590, 147] width 79 height 33
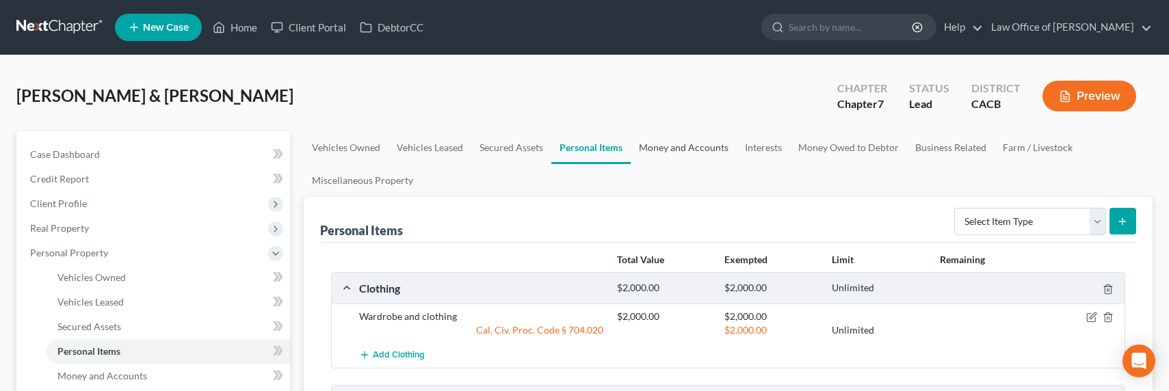
click at [682, 146] on link "Money and Accounts" at bounding box center [683, 147] width 106 height 33
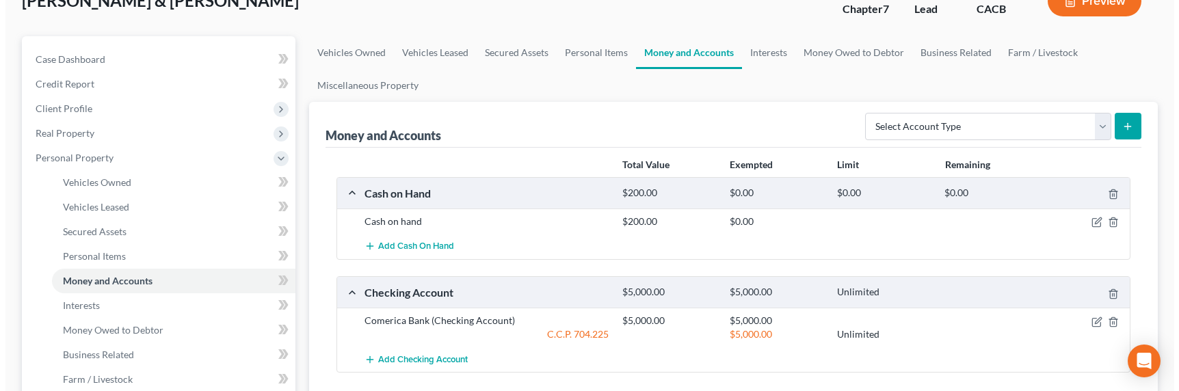
scroll to position [185, 0]
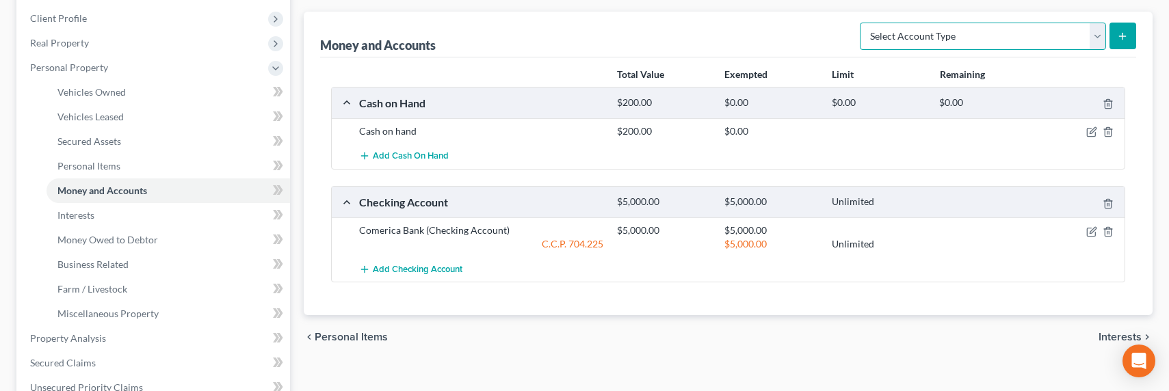
click at [901, 35] on select "Select Account Type Brokerage Cash on Hand Certificates of Deposit Checking Acc…" at bounding box center [983, 36] width 246 height 27
select select "savings"
click at [862, 23] on select "Select Account Type Brokerage Cash on Hand Certificates of Deposit Checking Acc…" at bounding box center [983, 36] width 246 height 27
click at [1118, 40] on button "submit" at bounding box center [1122, 36] width 27 height 27
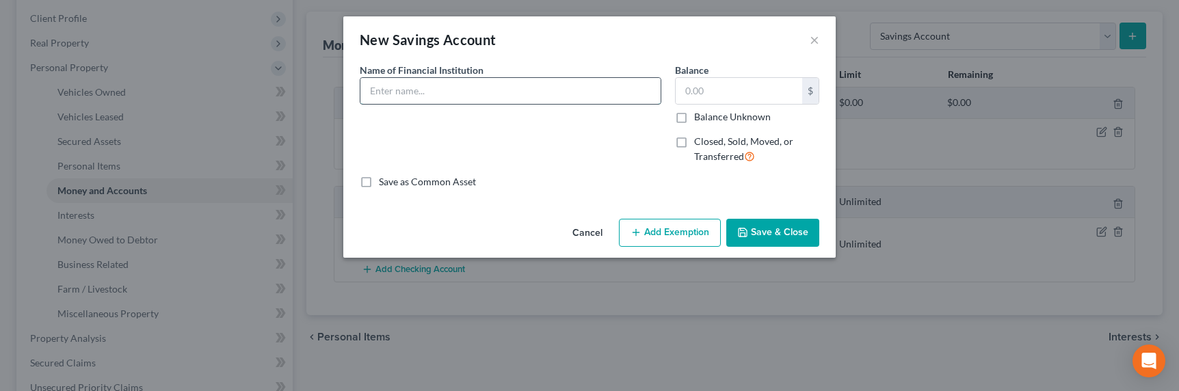
click at [530, 94] on input "text" at bounding box center [510, 91] width 300 height 26
type input "Comerica Bank"
type input "200"
click at [645, 228] on button "Add Exemption" at bounding box center [670, 233] width 102 height 29
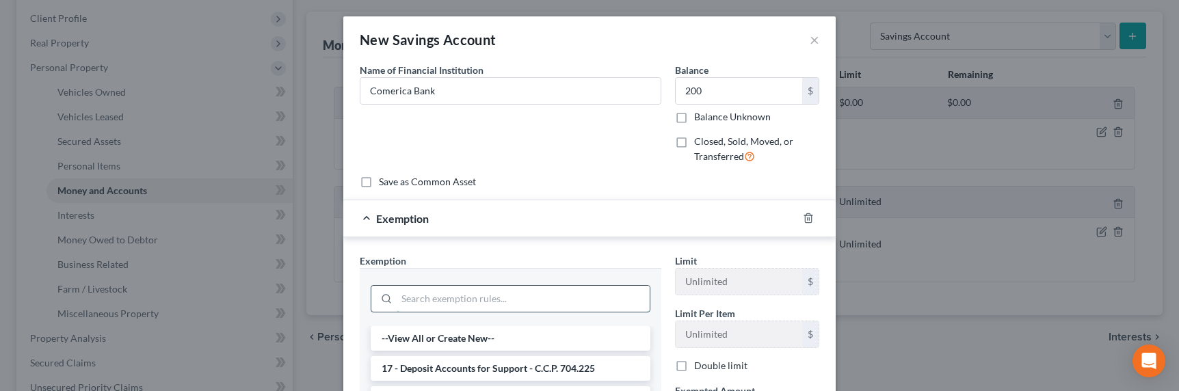
click at [537, 304] on input "search" at bounding box center [523, 299] width 253 height 26
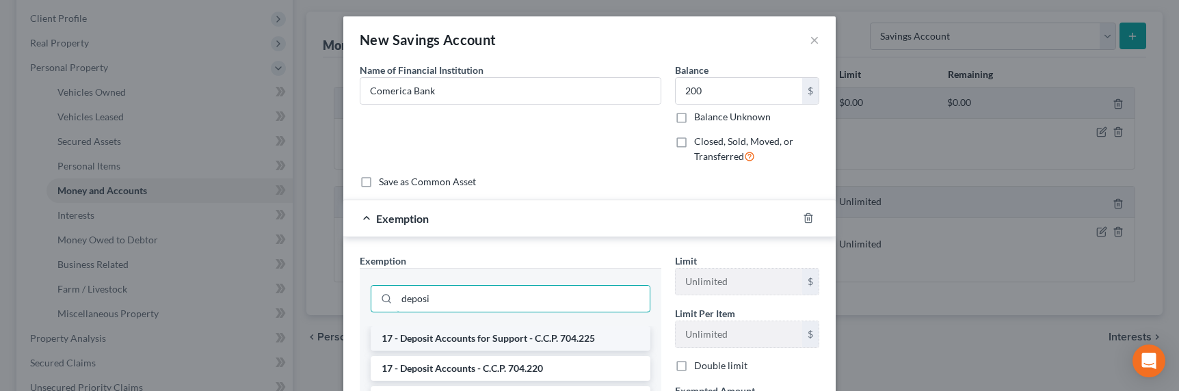
type input "deposi"
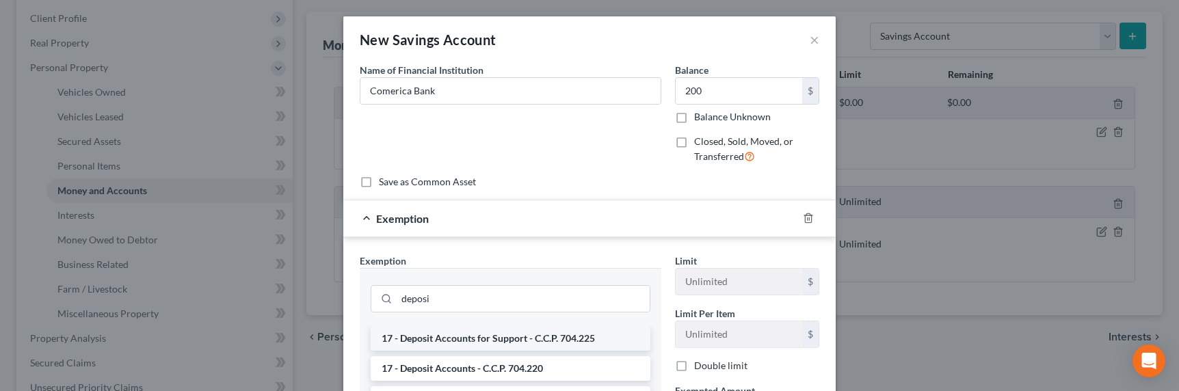
click at [536, 337] on li "17 - Deposit Accounts for Support - C.C.P. 704.225" at bounding box center [511, 338] width 280 height 25
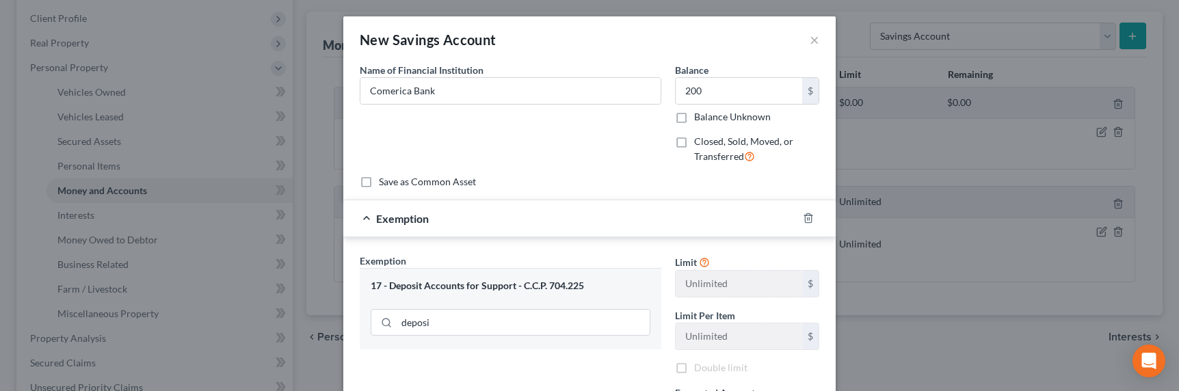
scroll to position [186, 0]
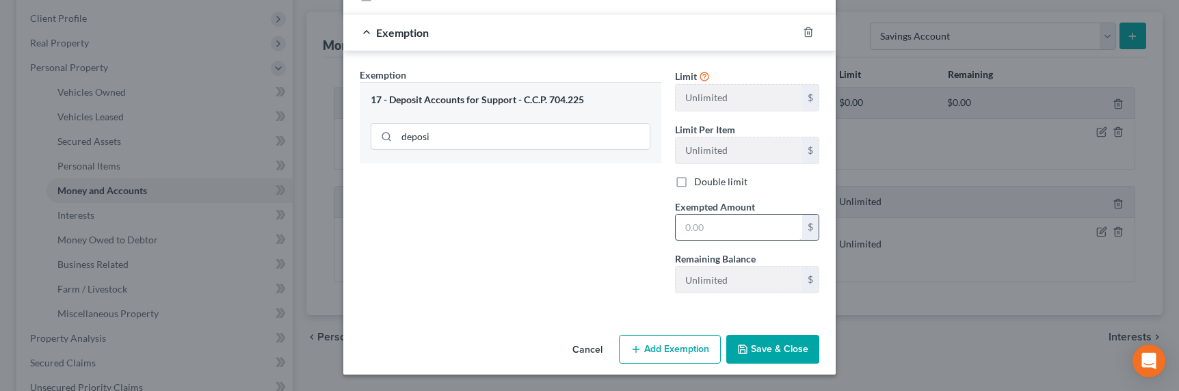
click at [700, 229] on input "text" at bounding box center [739, 228] width 126 height 26
type input "200"
click at [750, 350] on button "Save & Close" at bounding box center [772, 349] width 93 height 29
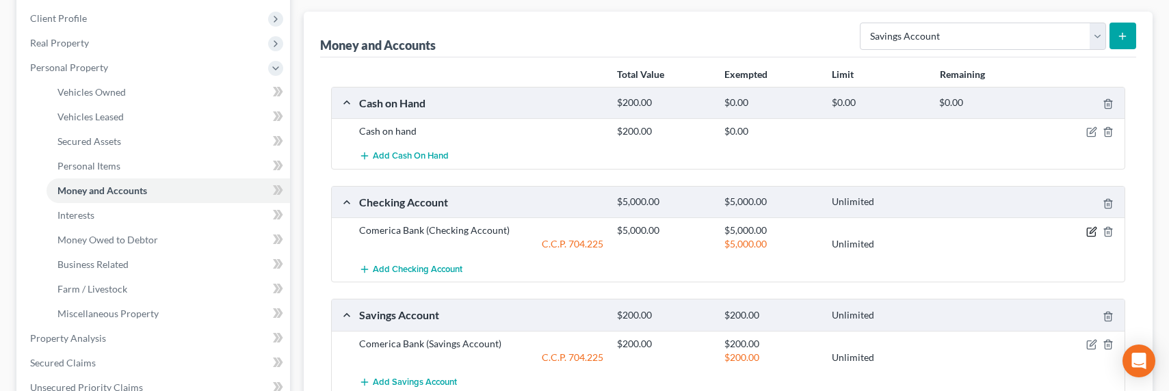
click at [1088, 232] on icon "button" at bounding box center [1091, 231] width 11 height 11
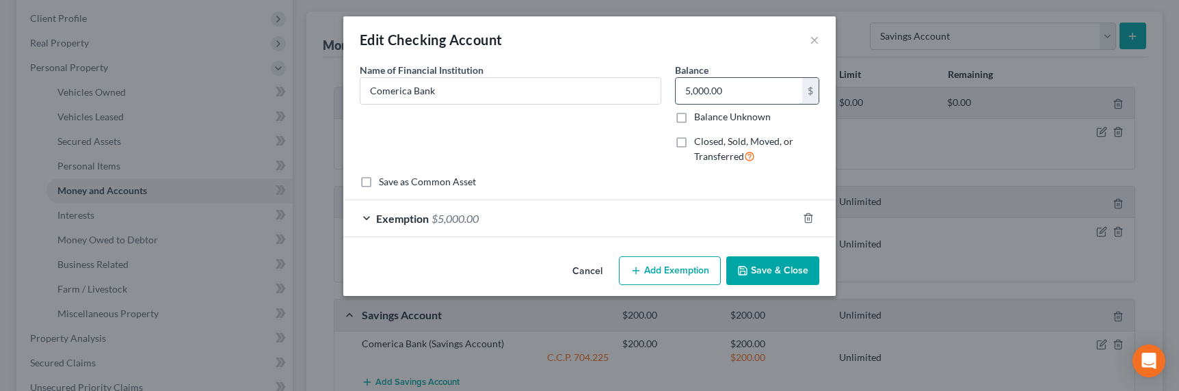
click at [689, 93] on input "5,000.00" at bounding box center [739, 91] width 126 height 26
click at [687, 91] on input "5,000.00" at bounding box center [739, 91] width 126 height 26
type input "1,000.00"
click at [598, 224] on div "Exemption $5,000.00" at bounding box center [570, 218] width 454 height 36
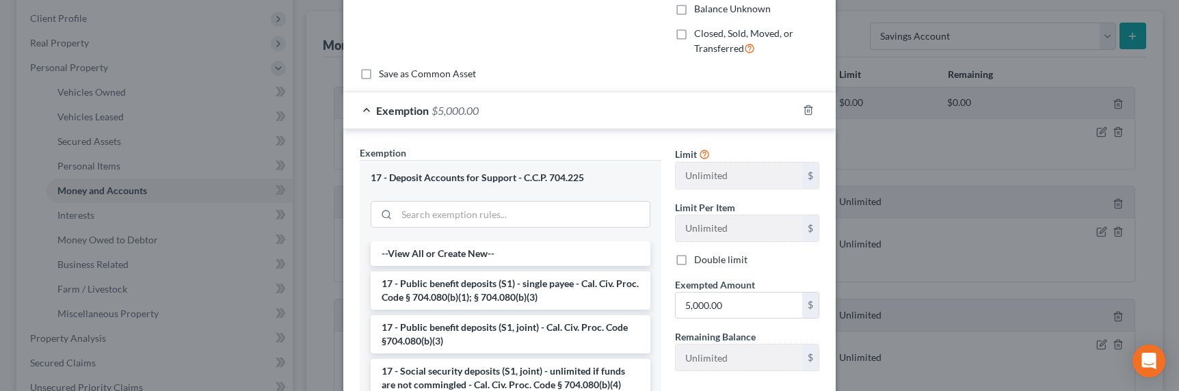
scroll to position [139, 0]
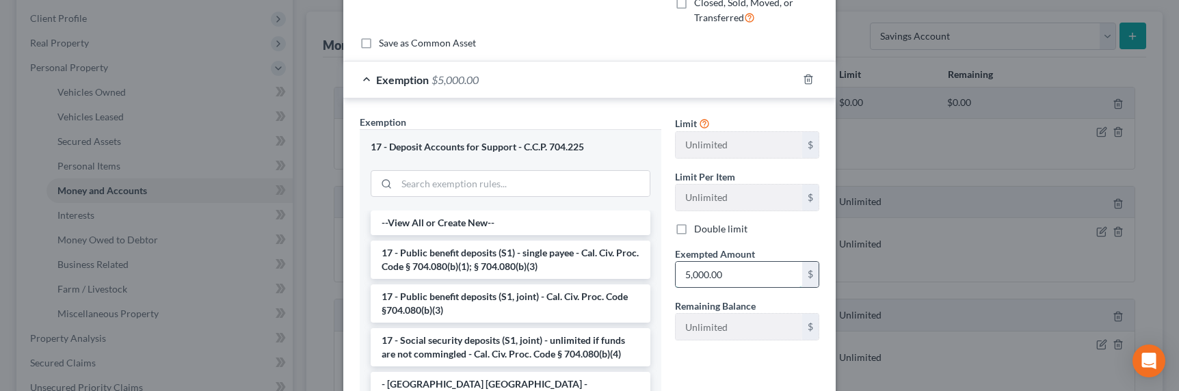
click at [686, 280] on input "5,000.00" at bounding box center [739, 275] width 126 height 26
click at [682, 274] on input "5,000.00" at bounding box center [739, 275] width 126 height 26
drag, startPoint x: 684, startPoint y: 273, endPoint x: 676, endPoint y: 271, distance: 7.8
click at [676, 271] on input "5,000.00" at bounding box center [739, 275] width 126 height 26
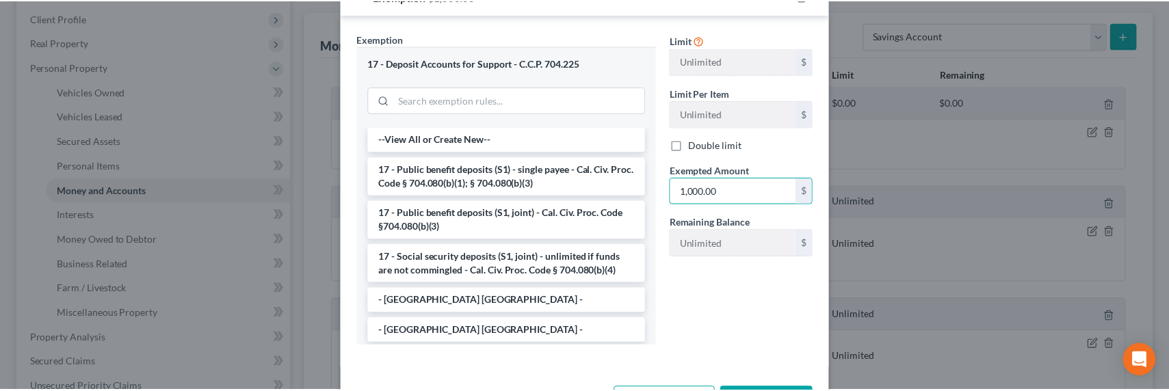
scroll to position [275, 0]
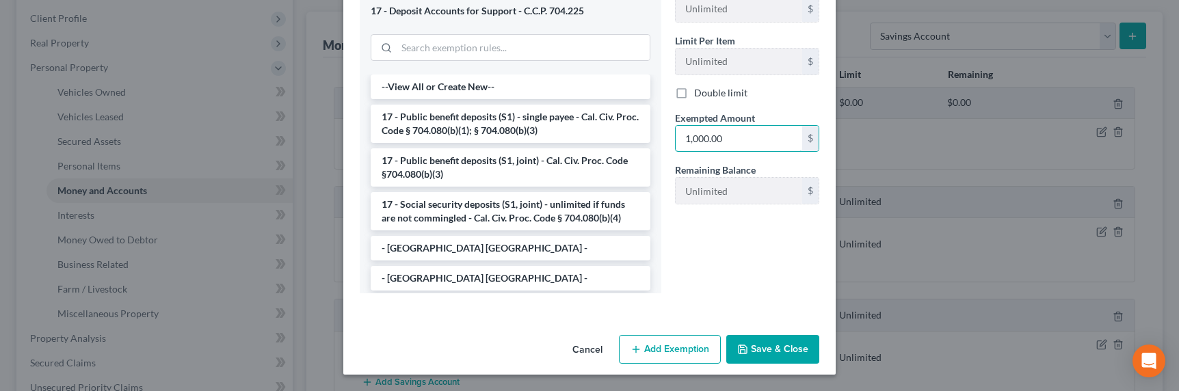
type input "1,000.00"
click at [743, 341] on button "Save & Close" at bounding box center [772, 349] width 93 height 29
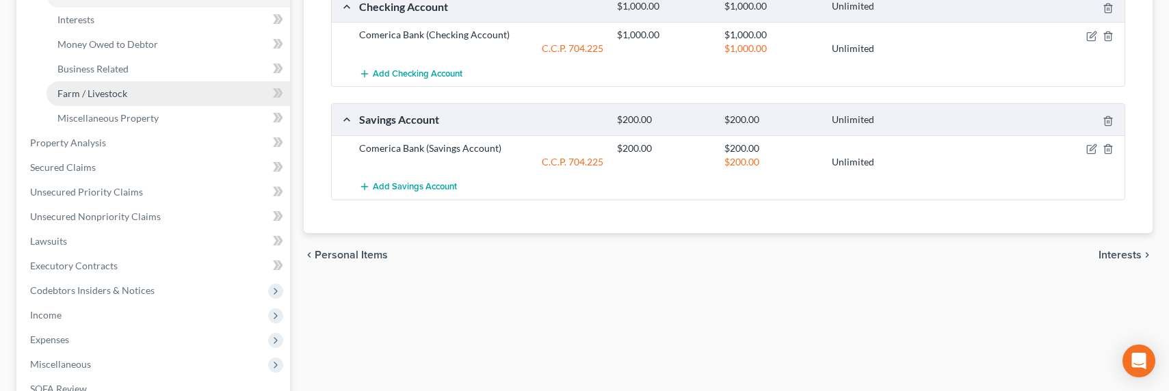
scroll to position [345, 0]
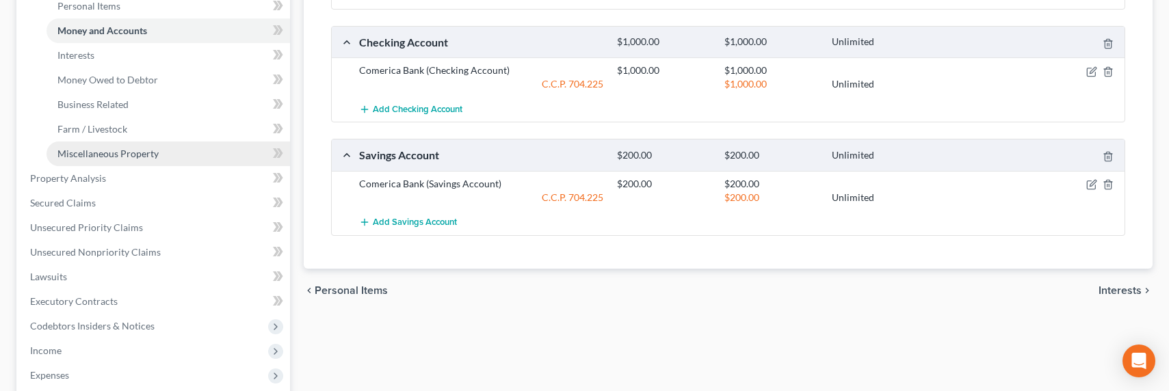
click at [104, 149] on span "Miscellaneous Property" at bounding box center [107, 154] width 101 height 12
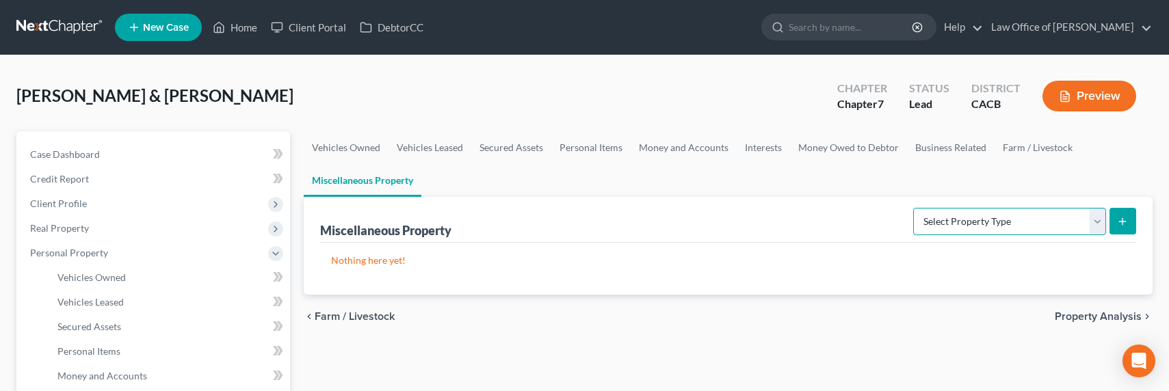
click at [968, 226] on select "Select Property Type Assigned for Creditor Benefit Within 1 Year Holding for An…" at bounding box center [1009, 221] width 193 height 27
select select "transferred"
click at [913, 208] on select "Select Property Type Assigned for Creditor Benefit Within 1 Year Holding for An…" at bounding box center [1009, 221] width 193 height 27
click at [1132, 221] on button "submit" at bounding box center [1122, 221] width 27 height 27
select select "Ordinary (within 2 years)"
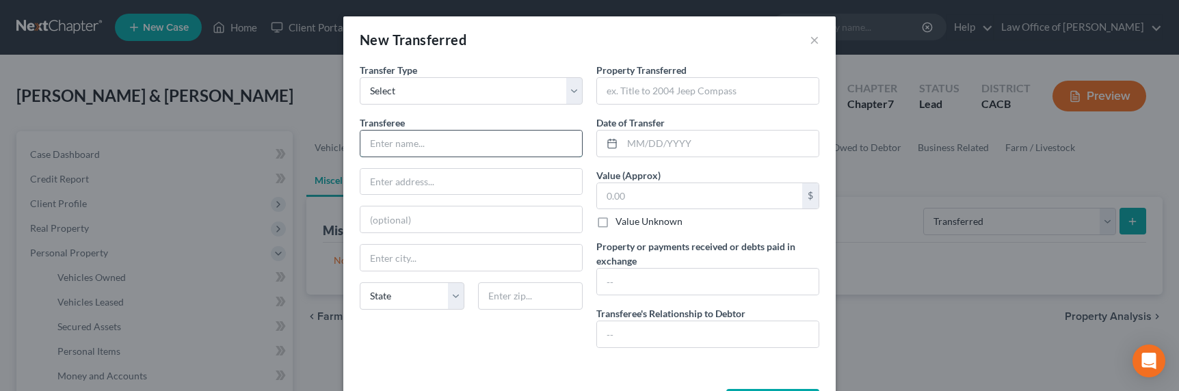
click at [407, 152] on input "text" at bounding box center [471, 144] width 222 height 26
type input "Shiraz Party Rental"
type input "j"
type input "3607 San Fernando Rd."
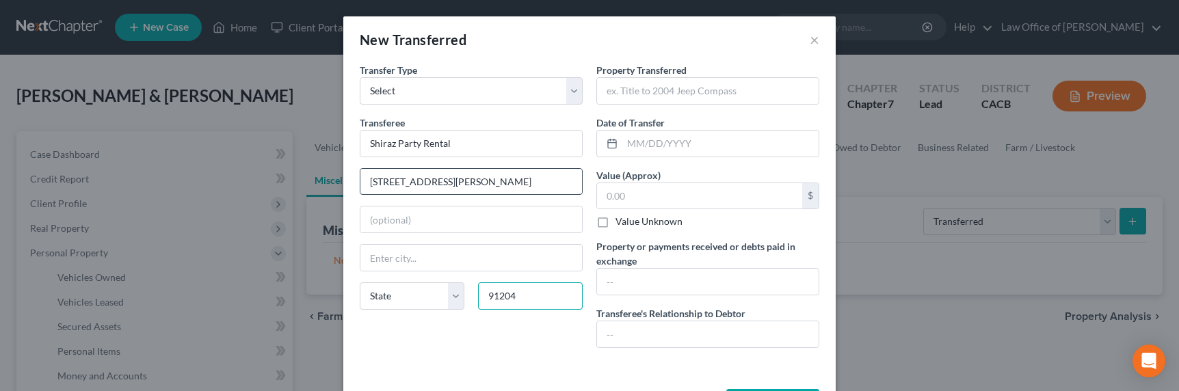
type input "91204"
type input "Glendale"
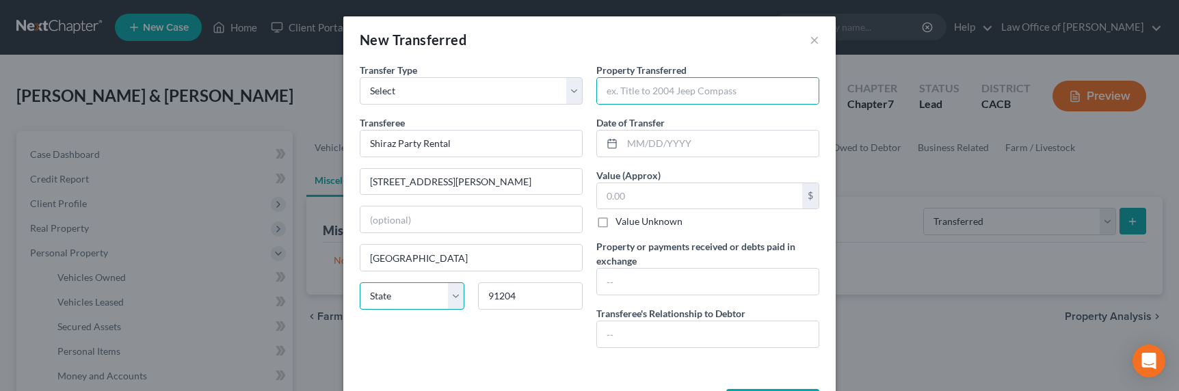
click at [373, 302] on select "State AL AK AR AZ CA CO CT DE DC FL GA GU HI ID IL IN IA KS KY LA ME MD MA MI M…" at bounding box center [412, 295] width 105 height 27
select select "4"
click at [360, 282] on select "State AL AK AR AZ CA CO CT DE DC FL GA GU HI ID IL IN IA KS KY LA ME MD MA MI M…" at bounding box center [412, 295] width 105 height 27
click at [628, 93] on input "text" at bounding box center [708, 91] width 222 height 26
type input "T"
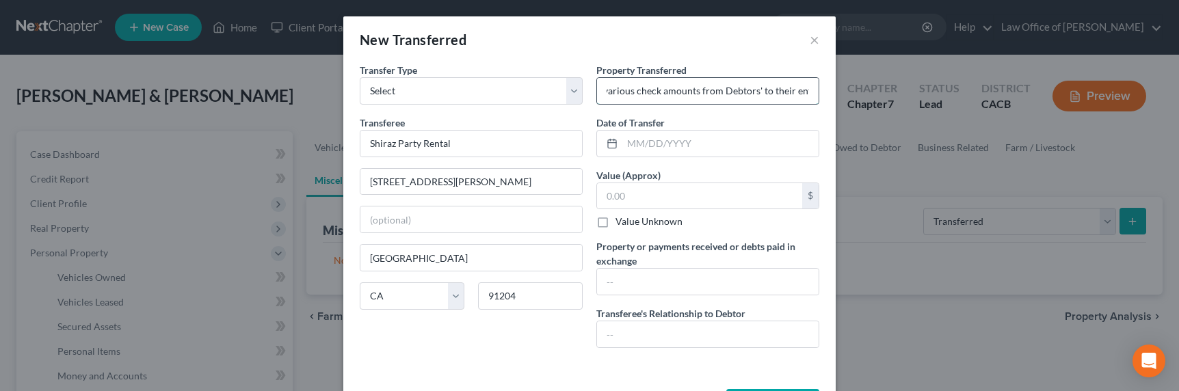
scroll to position [0, 594]
type input "Transferee is debtors' business. The debtors transfer funds to their business t…"
type input "07/02/2025"
click at [607, 289] on input "text" at bounding box center [708, 282] width 222 height 26
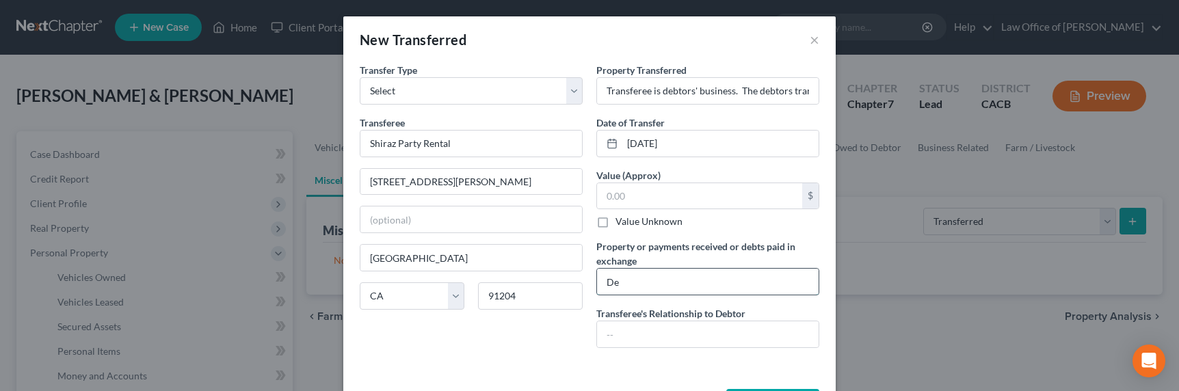
type input "D"
drag, startPoint x: 775, startPoint y: 284, endPoint x: 862, endPoint y: 284, distance: 86.2
click at [862, 284] on div "New Transferred × An exemption set must first be selected from the Filing Infor…" at bounding box center [589, 195] width 1179 height 391
click at [807, 281] on input "Debtor's business receives the funds to make expenses for the business." at bounding box center [708, 282] width 222 height 26
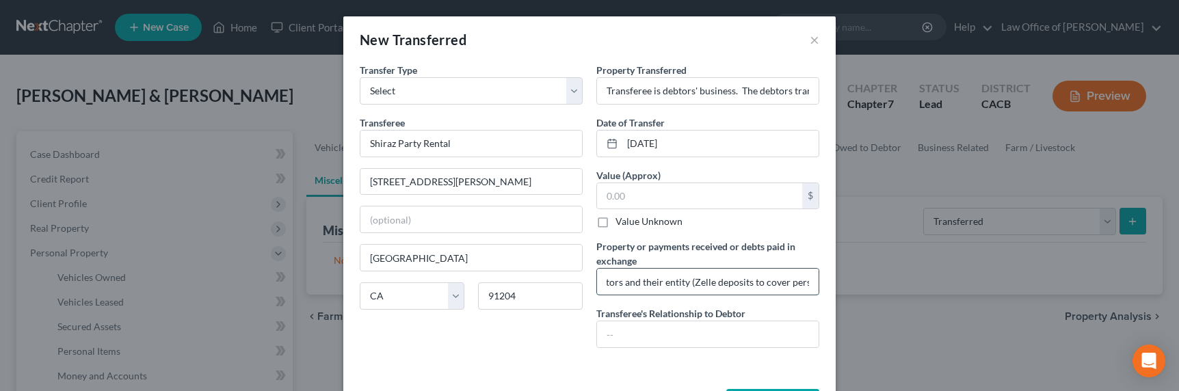
scroll to position [0, 554]
type input "Debtor's business receives the funds to make expenses for the business. There a…"
type input "Debtor's business"
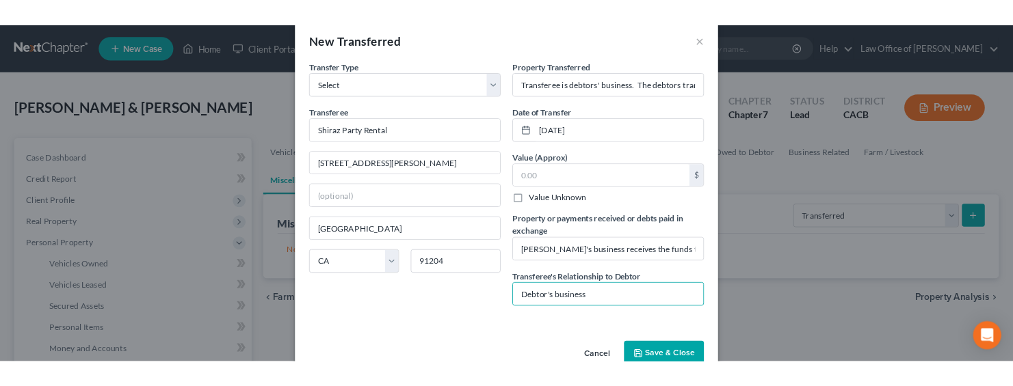
scroll to position [53, 0]
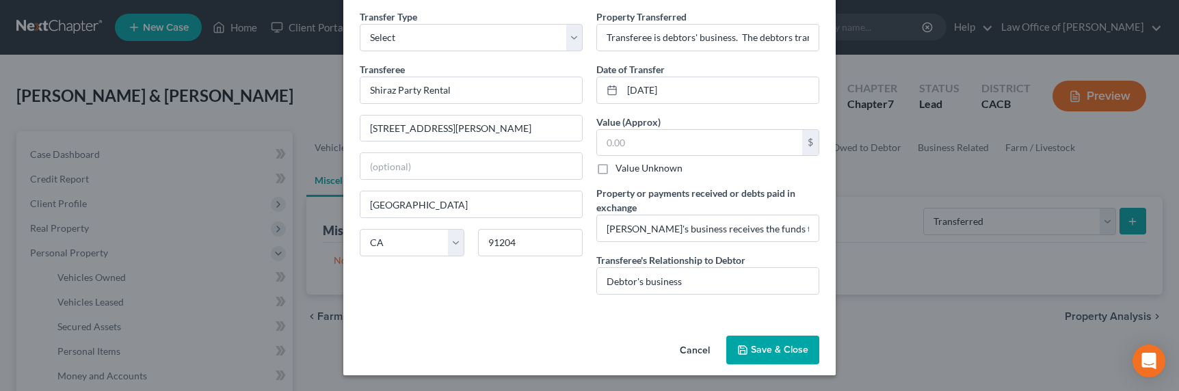
click at [749, 348] on button "Save & Close" at bounding box center [772, 350] width 93 height 29
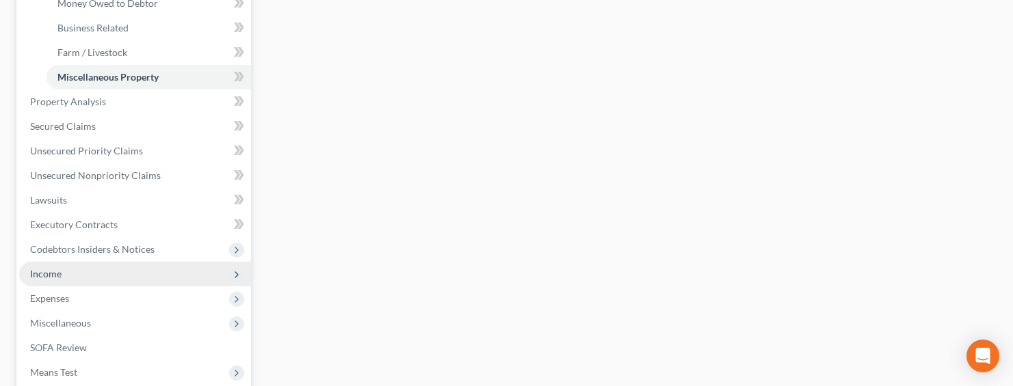
scroll to position [454, 0]
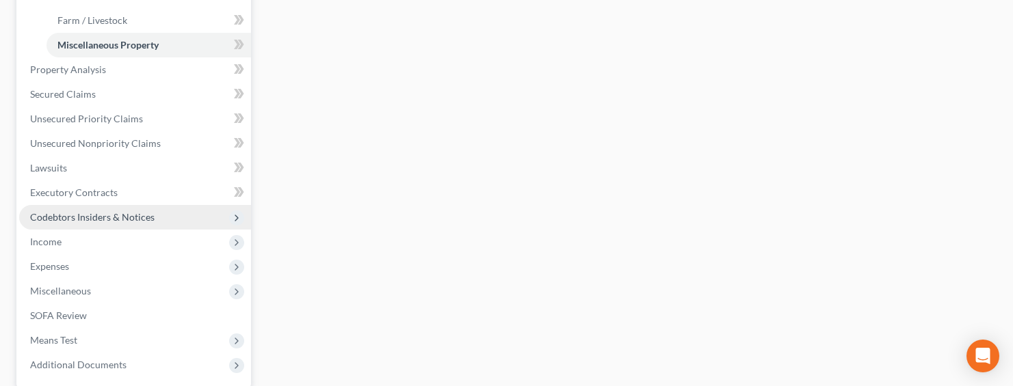
click at [75, 219] on span "Codebtors Insiders & Notices" at bounding box center [92, 217] width 124 height 12
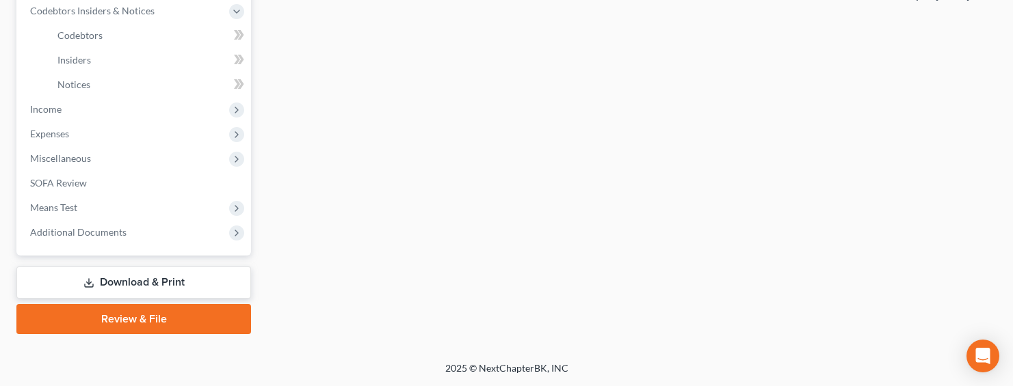
scroll to position [413, 0]
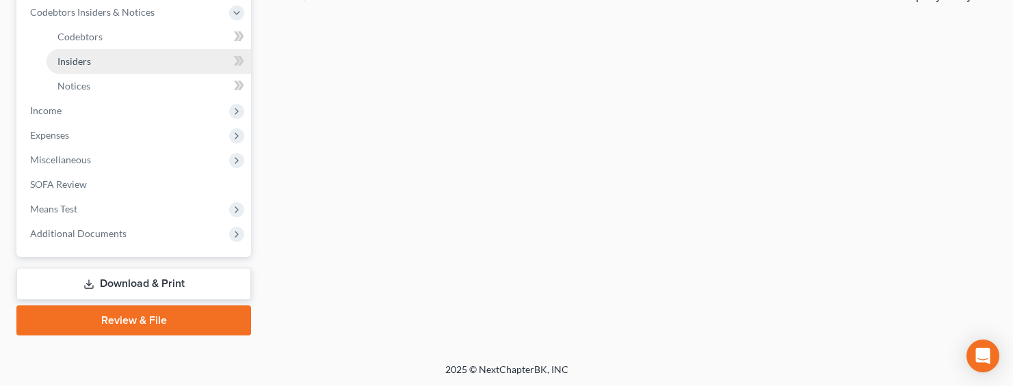
click at [72, 69] on link "Insiders" at bounding box center [148, 61] width 204 height 25
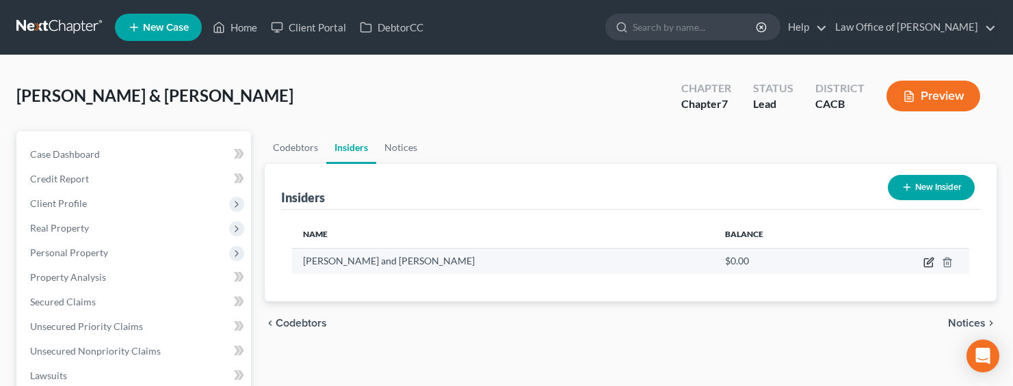
click at [927, 260] on icon "button" at bounding box center [928, 262] width 11 height 11
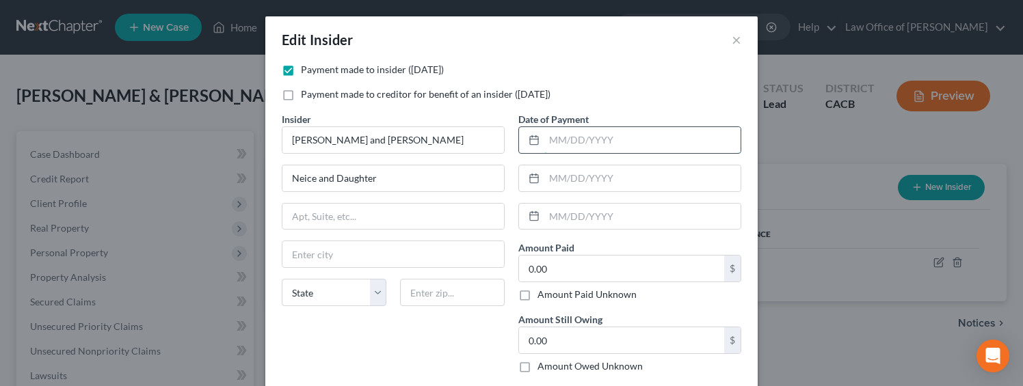
click at [591, 137] on input "text" at bounding box center [642, 140] width 196 height 26
type input "06/20/2025"
type input "06/24/2025"
type input "6/24/2025"
click at [571, 297] on label "Amount Paid Unknown" at bounding box center [586, 295] width 99 height 14
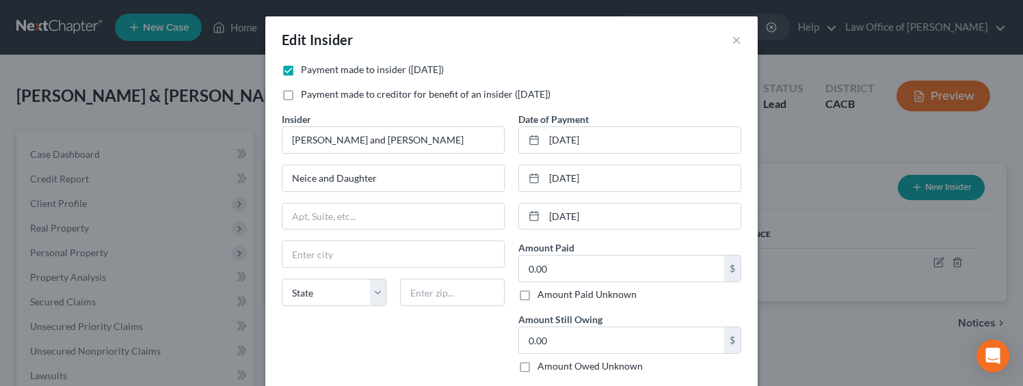
click at [552, 297] on input "Amount Paid Unknown" at bounding box center [547, 292] width 9 height 9
checkbox input "true"
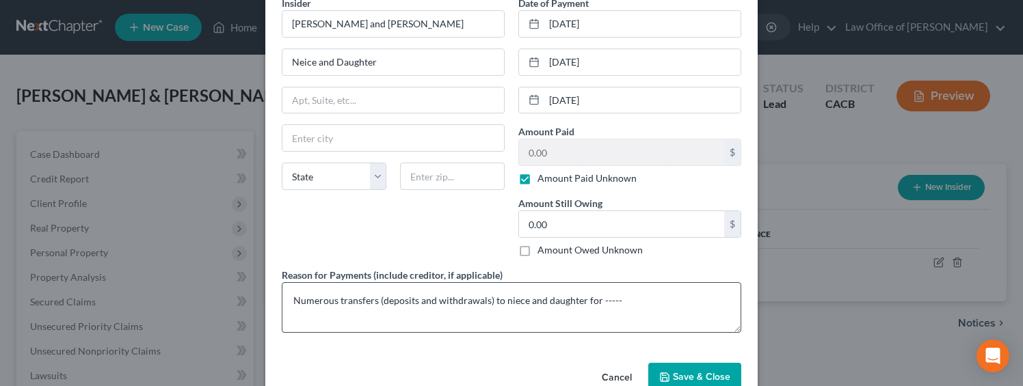
scroll to position [148, 0]
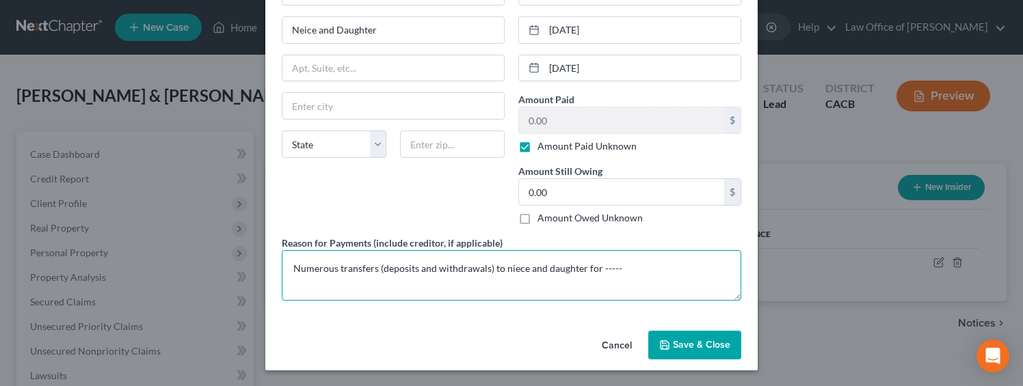
drag, startPoint x: 645, startPoint y: 280, endPoint x: 645, endPoint y: 271, distance: 8.9
click at [645, 280] on textarea "Numerous transfers (deposits and withdrawals) to niece and daughter for -----" at bounding box center [511, 275] width 459 height 51
drag, startPoint x: 645, startPoint y: 271, endPoint x: 594, endPoint y: 267, distance: 51.4
click at [594, 267] on textarea "Numerous transfers (deposits and withdrawals) to niece and daughter for -----" at bounding box center [511, 275] width 459 height 51
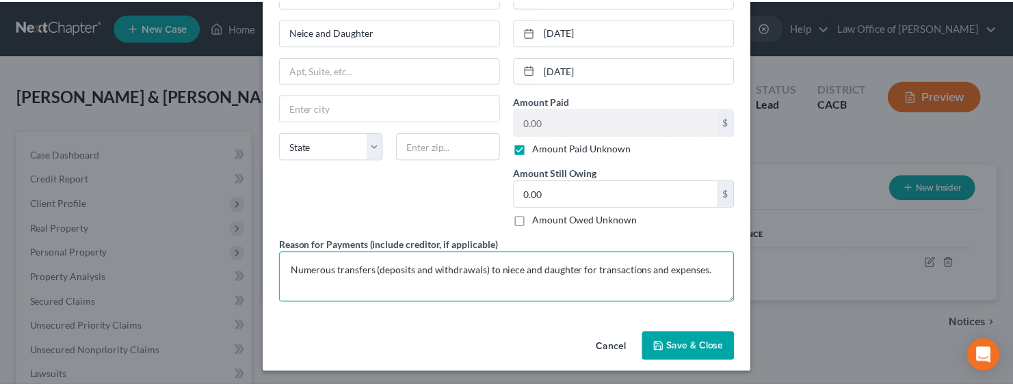
scroll to position [146, 0]
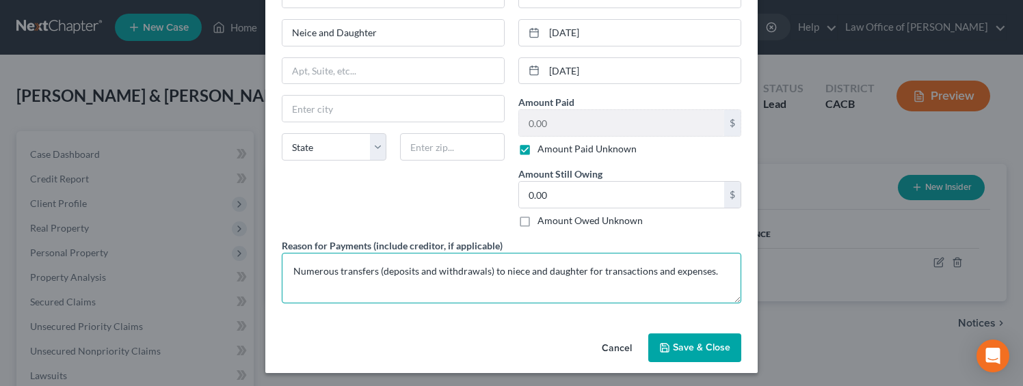
type textarea "Numerous transfers (deposits and withdrawals) to niece and daughter for transac…"
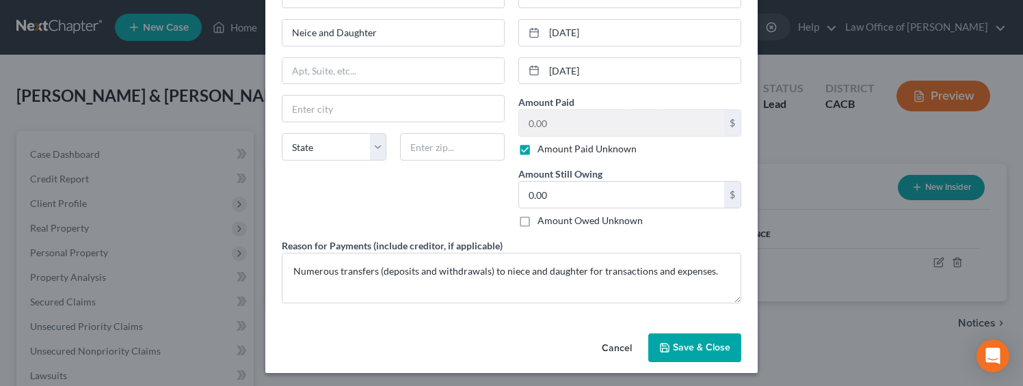
click at [698, 345] on span "Save & Close" at bounding box center [701, 348] width 57 height 12
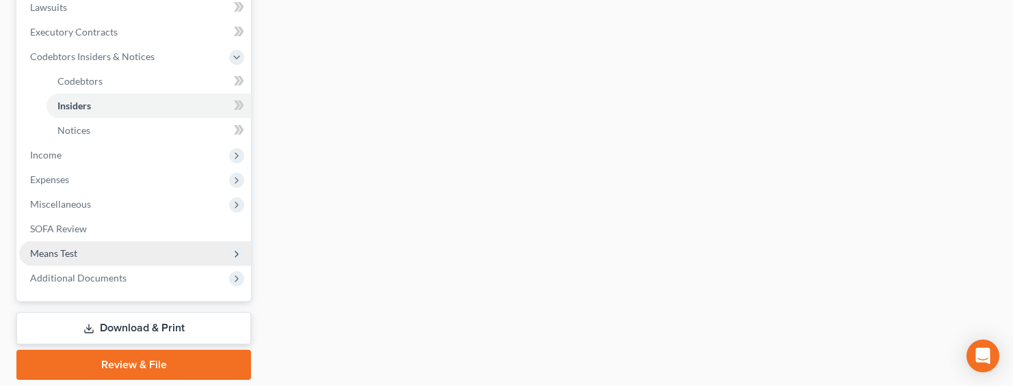
scroll to position [413, 0]
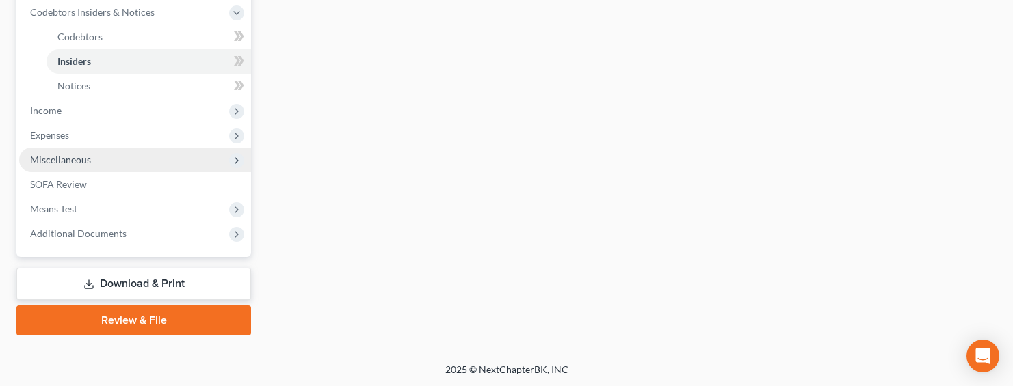
click at [65, 161] on span "Miscellaneous" at bounding box center [60, 160] width 61 height 12
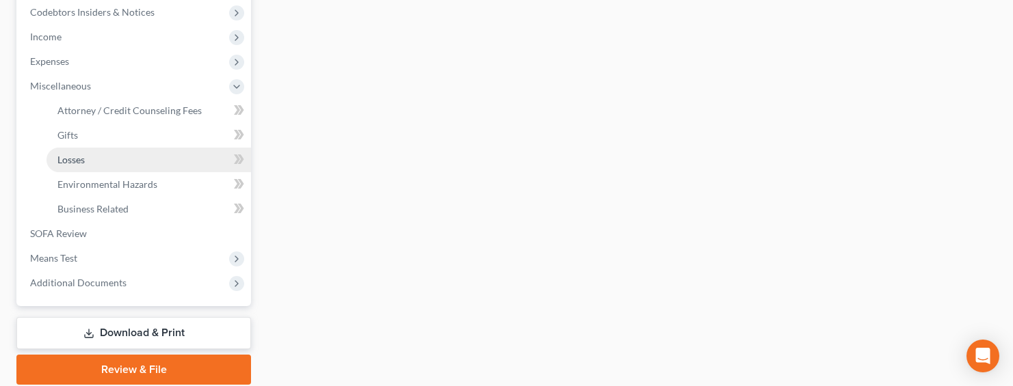
click at [68, 159] on span "Losses" at bounding box center [70, 160] width 27 height 12
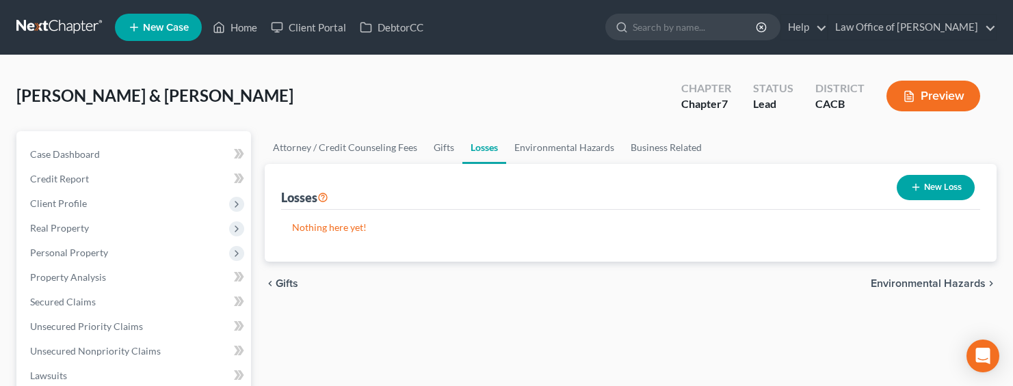
click at [931, 193] on button "New Loss" at bounding box center [935, 187] width 78 height 25
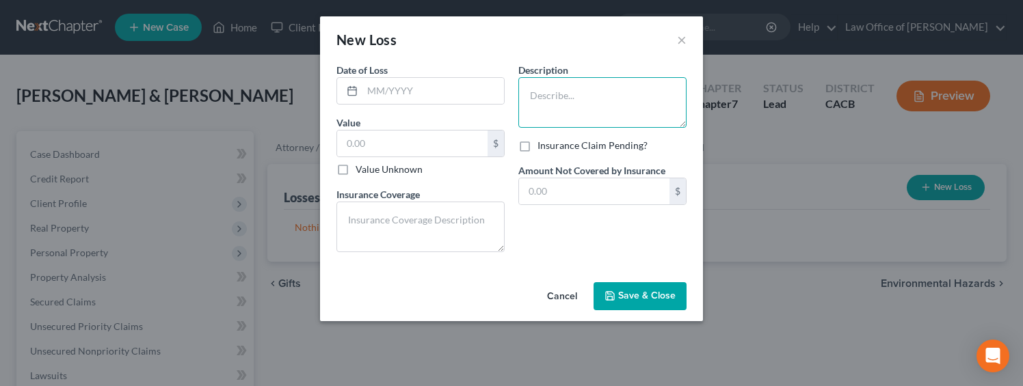
click at [565, 109] on textarea at bounding box center [602, 102] width 168 height 51
type textarea "Gambling losses (bank statements will reflect Wynn and Las Vegas)"
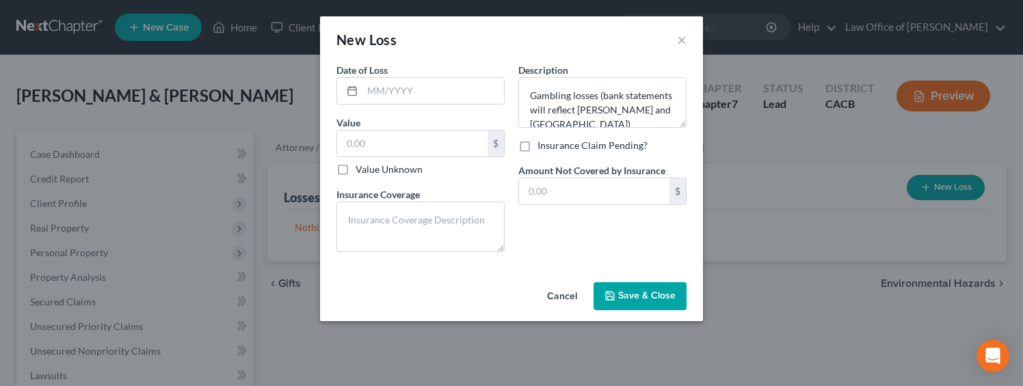
click at [671, 45] on div "New Loss ×" at bounding box center [511, 39] width 383 height 46
click at [674, 44] on div "New Loss ×" at bounding box center [511, 39] width 383 height 46
click at [676, 42] on div "New Loss ×" at bounding box center [511, 39] width 383 height 46
click at [685, 40] on button "×" at bounding box center [682, 39] width 10 height 16
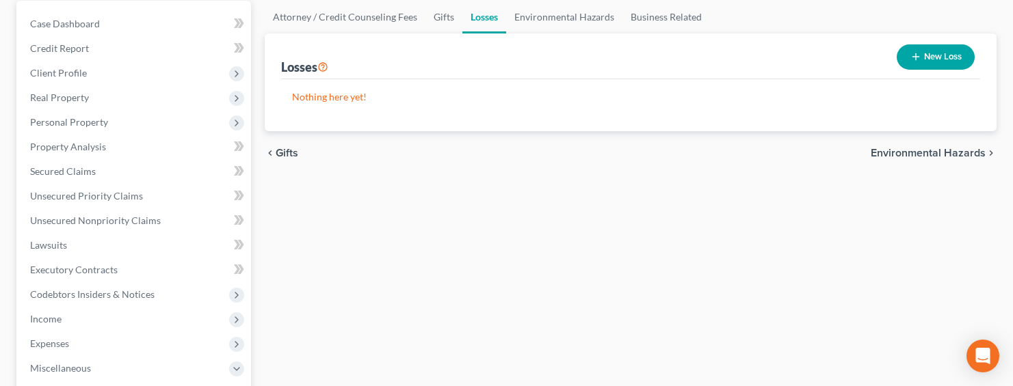
scroll to position [56, 0]
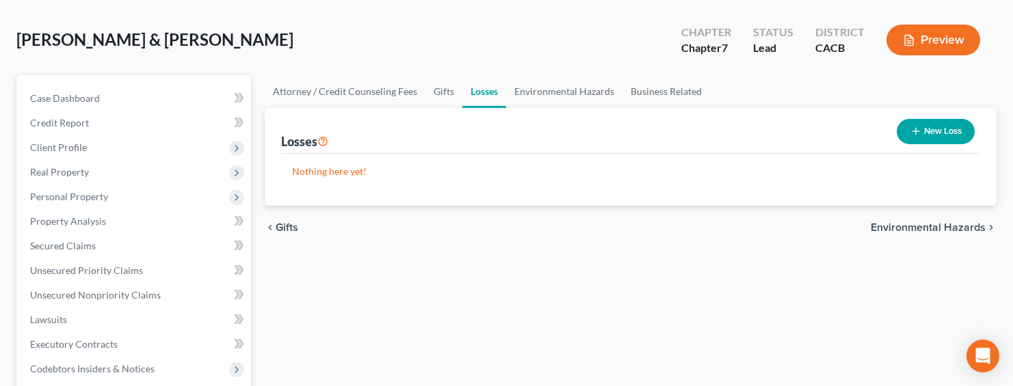
click at [942, 131] on button "New Loss" at bounding box center [935, 131] width 78 height 25
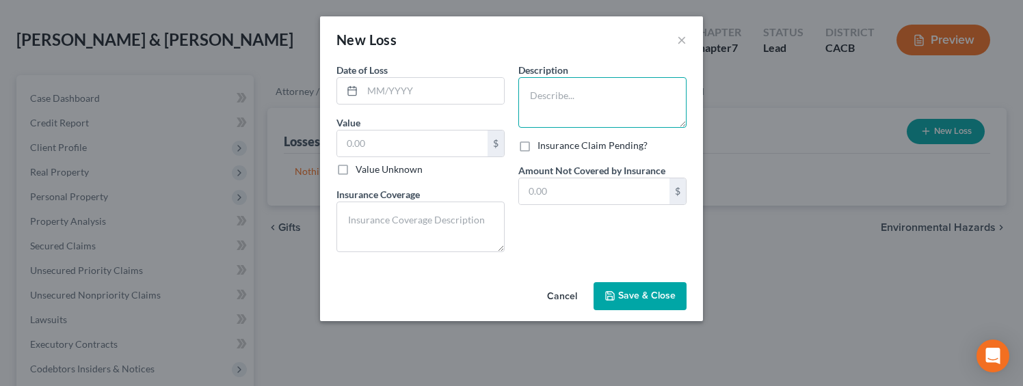
click at [596, 113] on textarea at bounding box center [602, 102] width 168 height 51
type textarea "j"
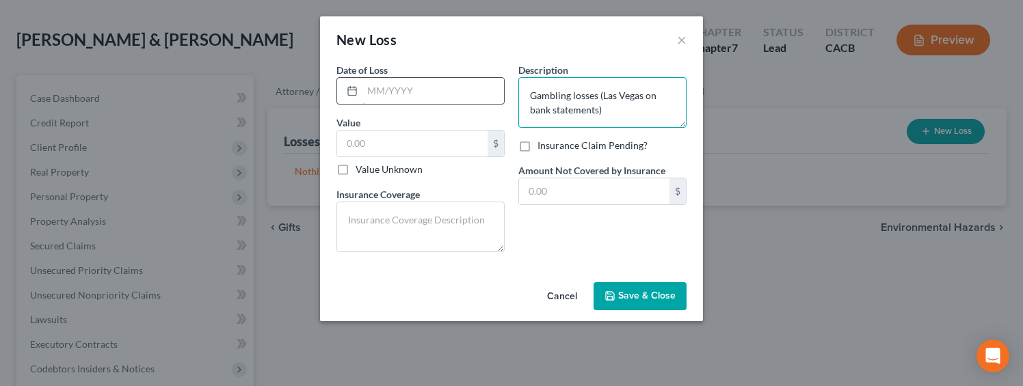
type textarea "Gambling losses (Las Vegas on bank statements)"
click at [471, 96] on input "text" at bounding box center [433, 91] width 142 height 26
type input "06/2025"
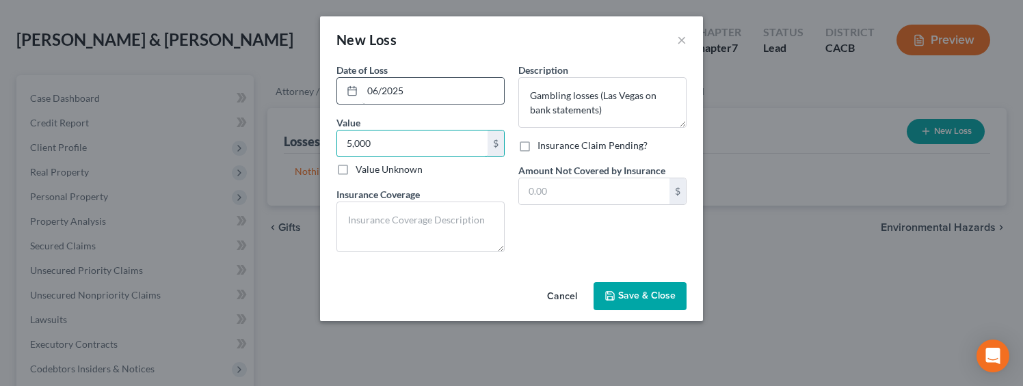
type input "5,000"
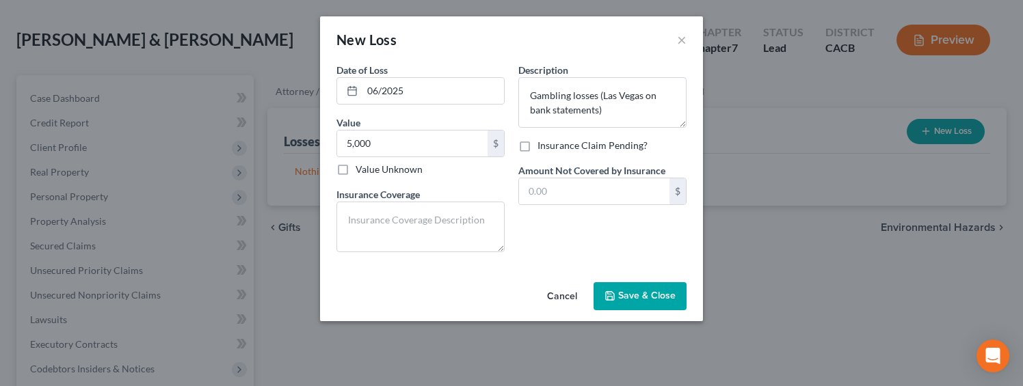
click at [634, 291] on span "Save & Close" at bounding box center [646, 297] width 57 height 12
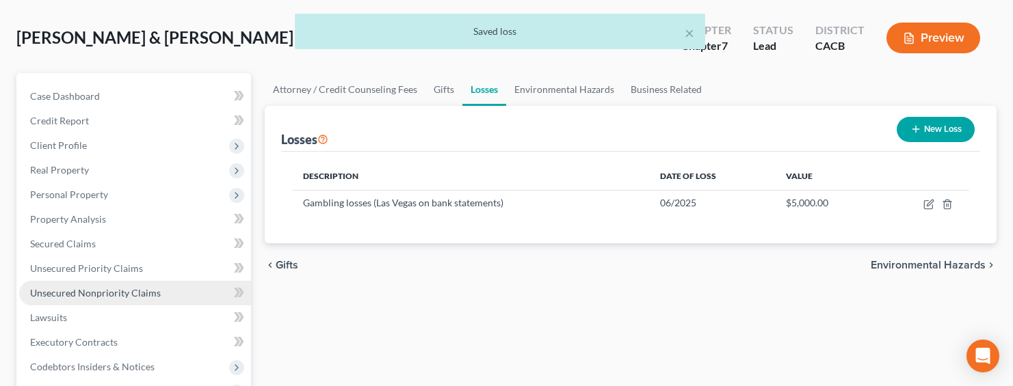
scroll to position [59, 0]
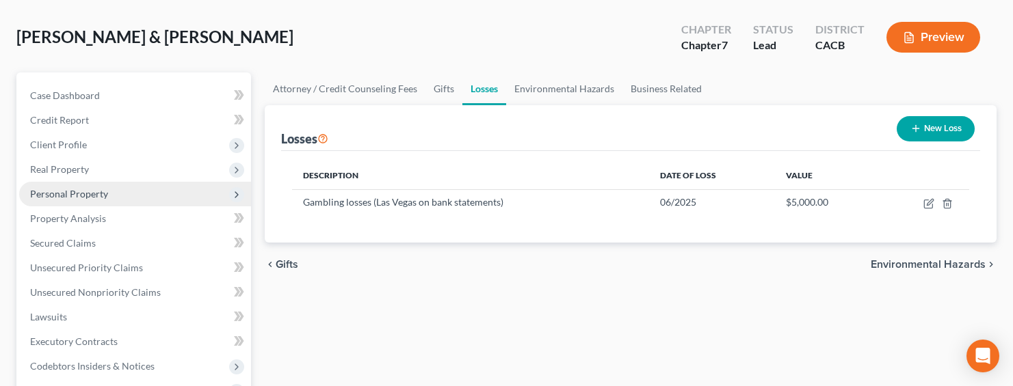
click at [58, 190] on span "Personal Property" at bounding box center [69, 194] width 78 height 12
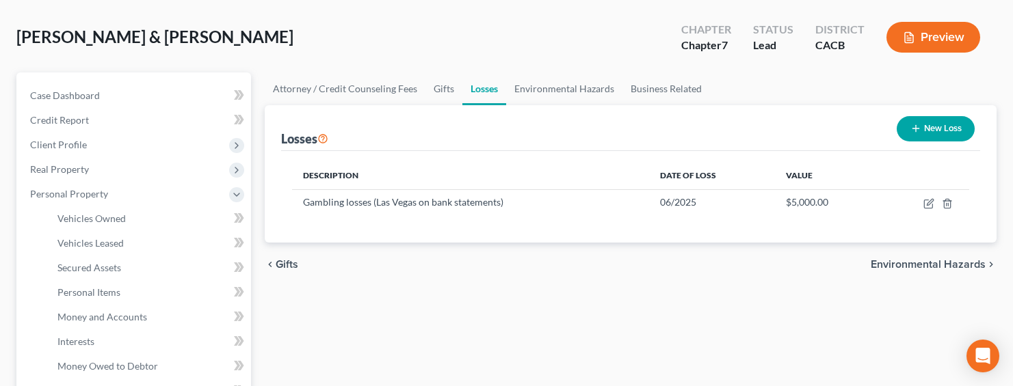
scroll to position [357, 0]
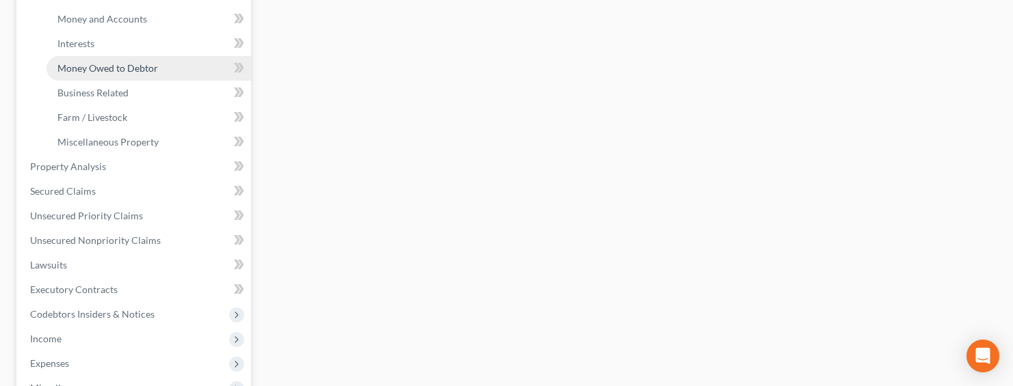
click at [85, 68] on span "Money Owed to Debtor" at bounding box center [107, 68] width 101 height 12
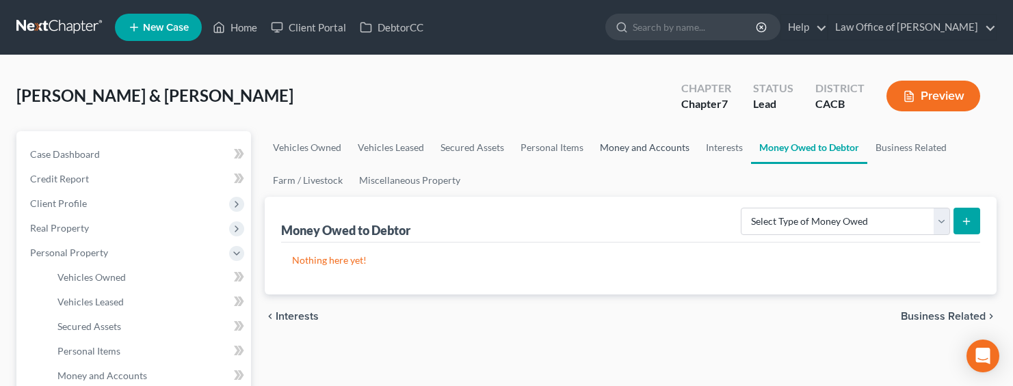
click at [626, 142] on link "Money and Accounts" at bounding box center [644, 147] width 106 height 33
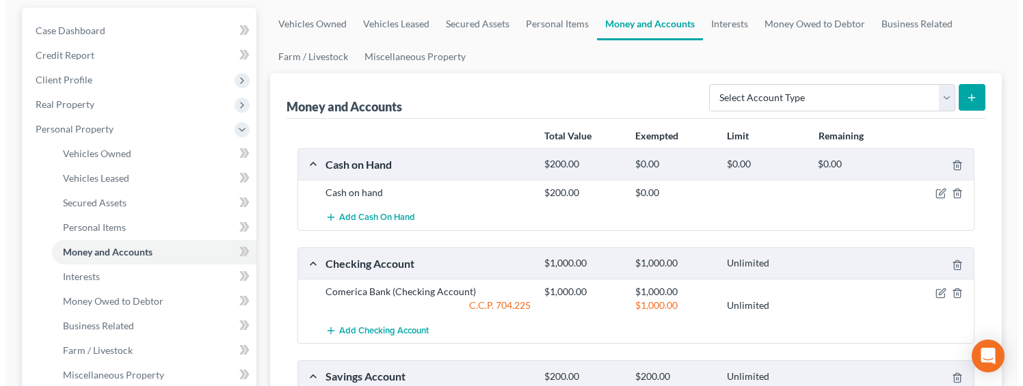
scroll to position [4, 0]
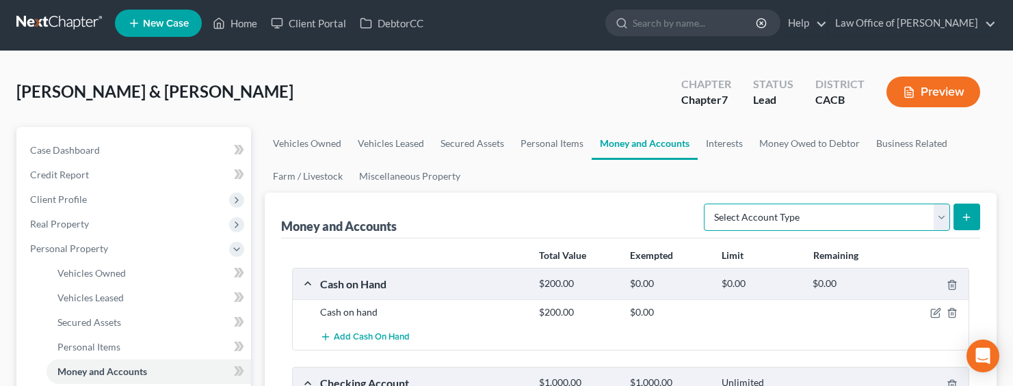
click at [786, 226] on select "Select Account Type Brokerage Cash on Hand Certificates of Deposit Checking Acc…" at bounding box center [827, 217] width 246 height 27
select select "checking"
click at [706, 204] on select "Select Account Type Brokerage Cash on Hand Certificates of Deposit Checking Acc…" at bounding box center [827, 217] width 246 height 27
click at [955, 217] on button "submit" at bounding box center [966, 217] width 27 height 27
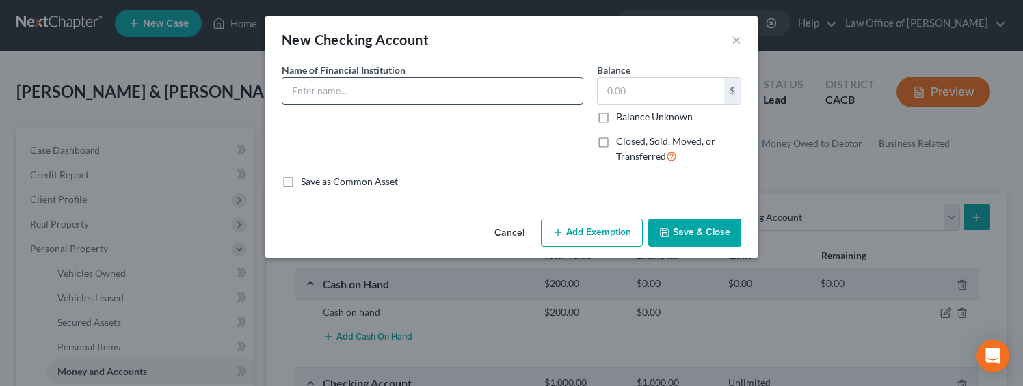
click at [448, 99] on input "text" at bounding box center [432, 91] width 300 height 26
type input "Bank of America (Debtor 2 and Daughter Michelle) Joint Account"
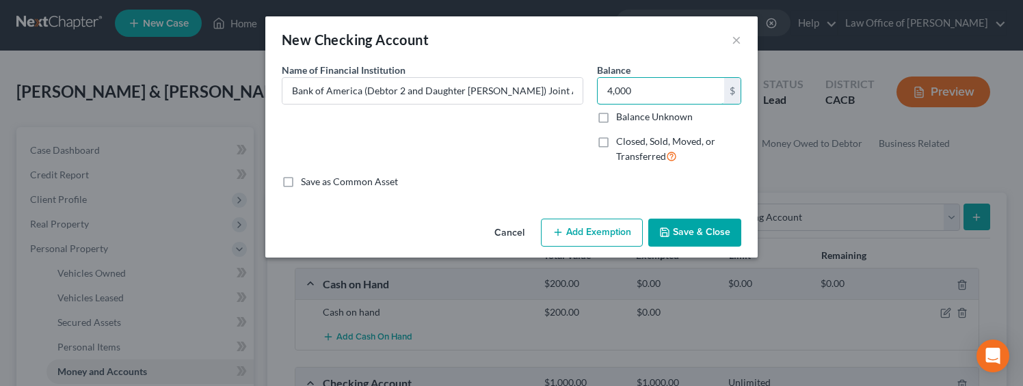
type input "4,000"
click at [556, 228] on icon "button" at bounding box center [557, 232] width 11 height 11
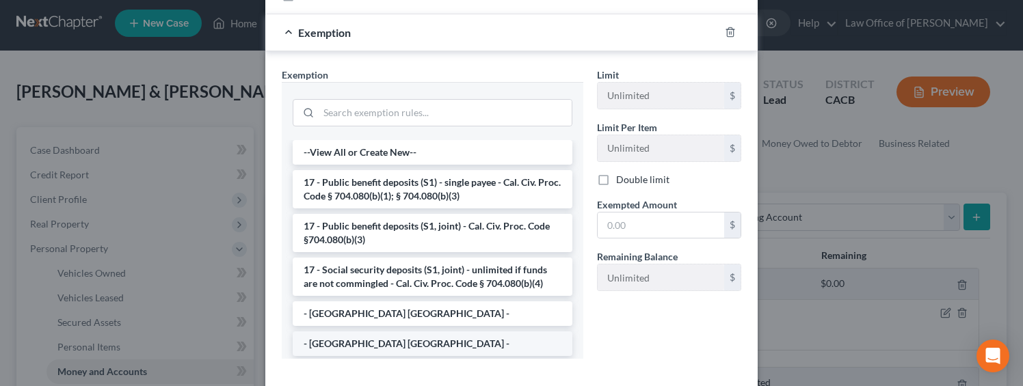
scroll to position [256, 0]
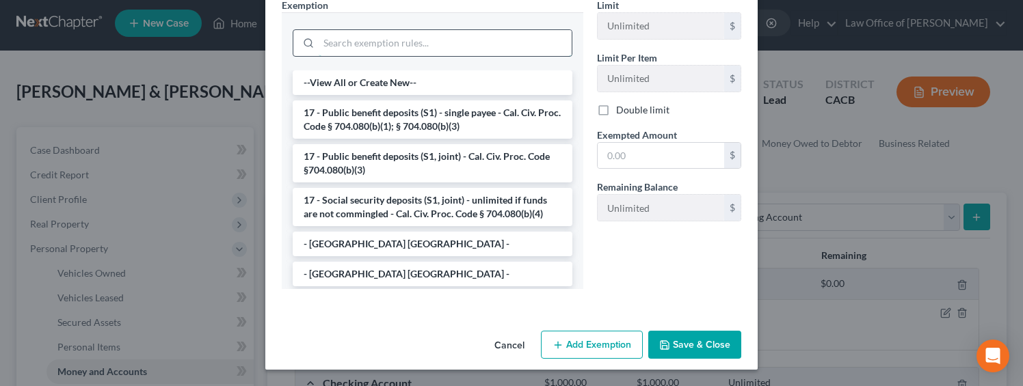
click at [369, 42] on input "search" at bounding box center [445, 43] width 253 height 26
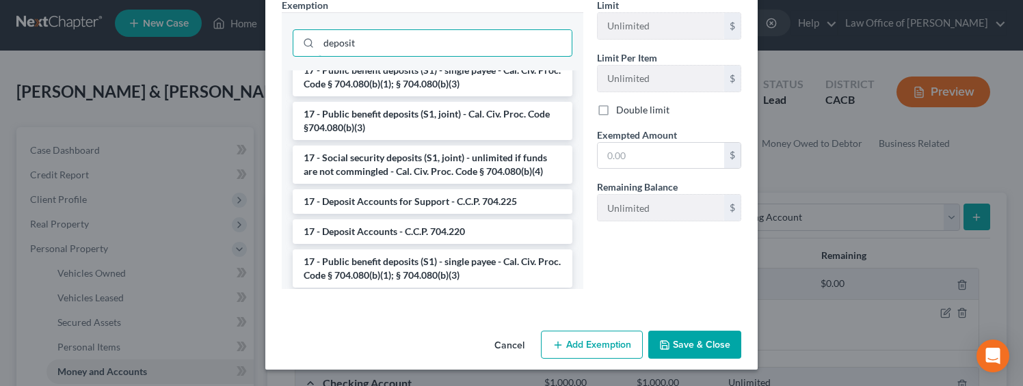
scroll to position [30, 0]
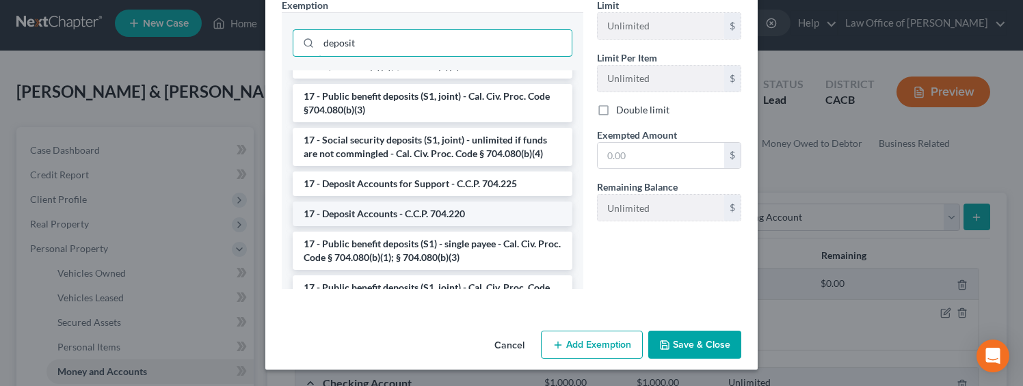
type input "deposit"
click at [401, 213] on li "17 - Deposit Accounts - C.C.P. 704.220" at bounding box center [433, 214] width 280 height 25
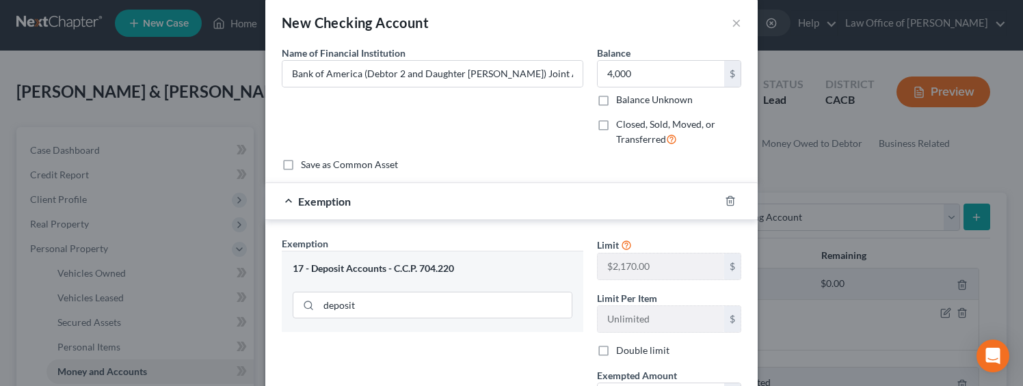
scroll to position [25, 0]
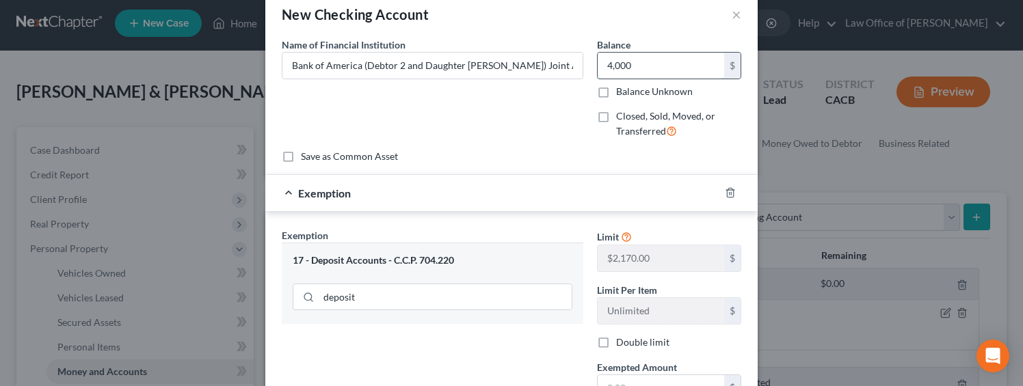
click at [628, 62] on input "4,000" at bounding box center [661, 66] width 126 height 26
click at [637, 70] on input "4,000" at bounding box center [661, 66] width 126 height 26
drag, startPoint x: 638, startPoint y: 68, endPoint x: 581, endPoint y: 64, distance: 57.6
click at [581, 64] on div "Name of Financial Institution * Bank of America (Debtor 2 and Daughter Michelle…" at bounding box center [511, 94] width 473 height 112
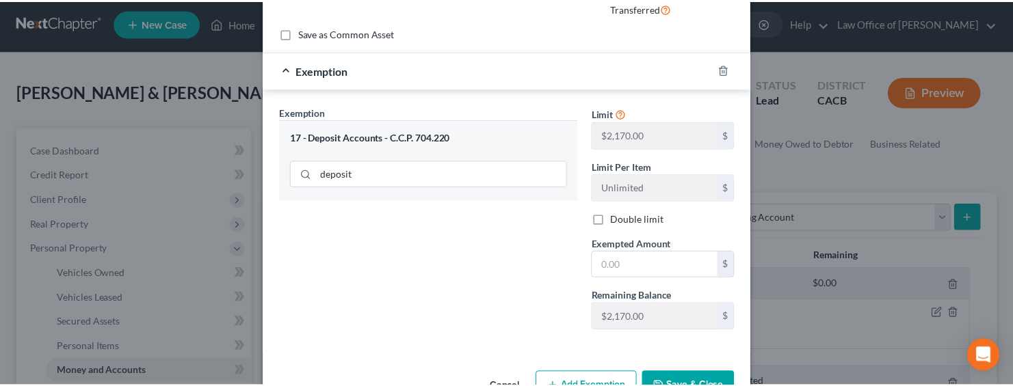
scroll to position [191, 0]
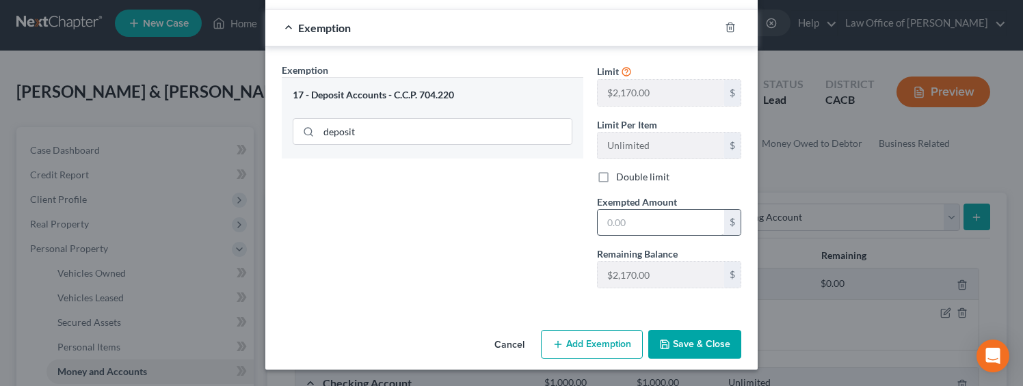
type input "2,100"
click at [656, 225] on input "text" at bounding box center [661, 223] width 126 height 26
type input "2,100"
click at [375, 247] on div "Exemption Set must be selected for CA. Exemption * 17 - Deposit Accounts - C.C.…" at bounding box center [432, 181] width 315 height 237
click at [702, 343] on button "Save & Close" at bounding box center [694, 344] width 93 height 29
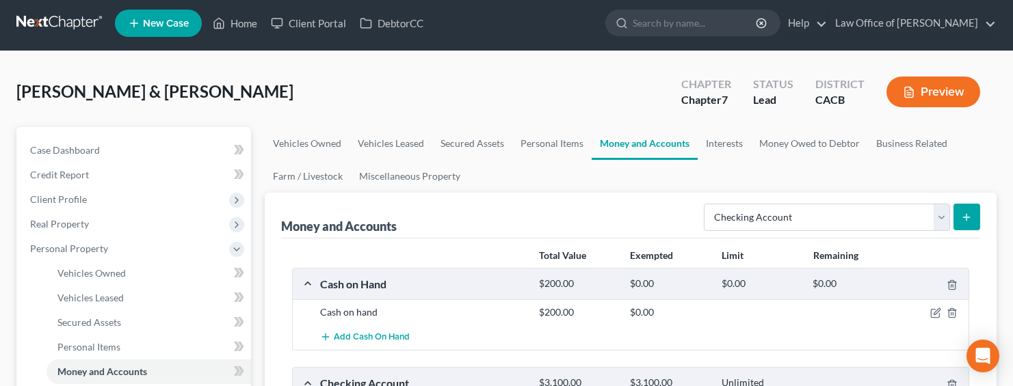
click at [670, 211] on div "Money and Accounts Select Account Type Brokerage Cash on Hand Certificates of D…" at bounding box center [630, 216] width 699 height 46
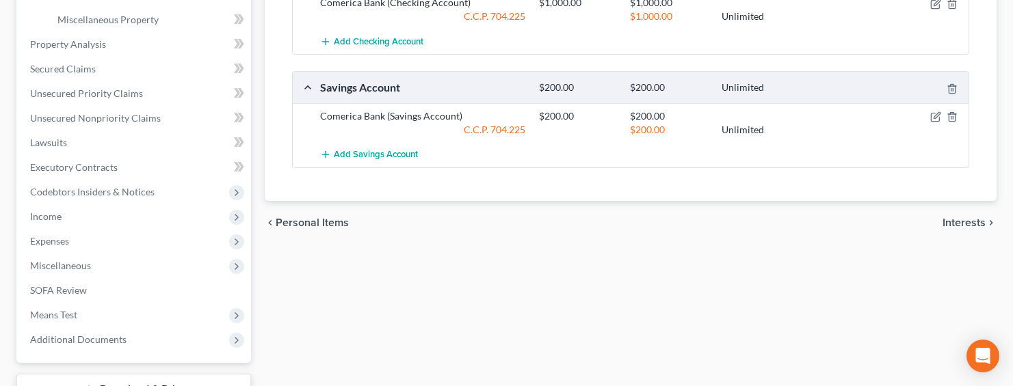
scroll to position [585, 0]
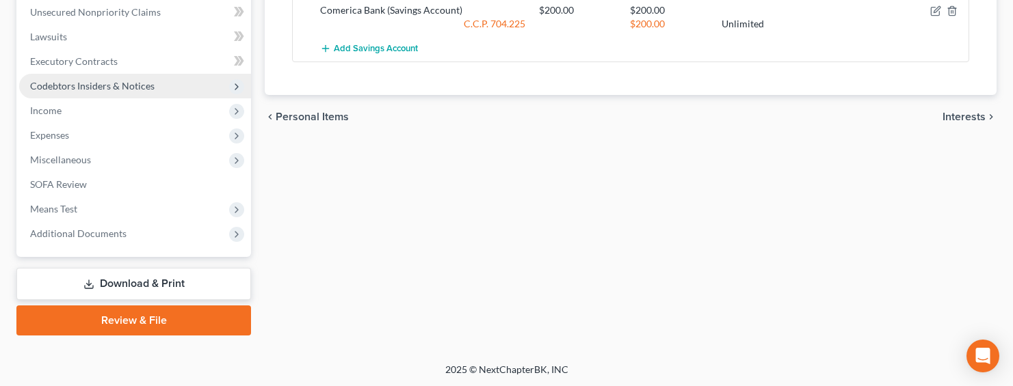
click at [45, 85] on span "Codebtors Insiders & Notices" at bounding box center [92, 86] width 124 height 12
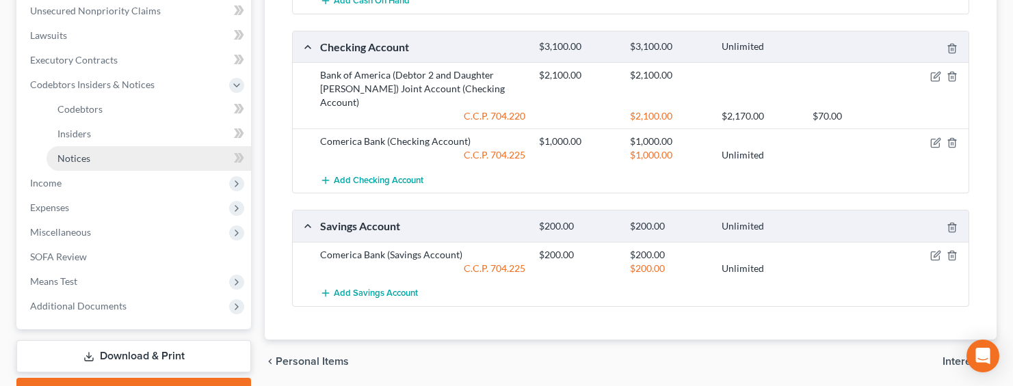
scroll to position [339, 0]
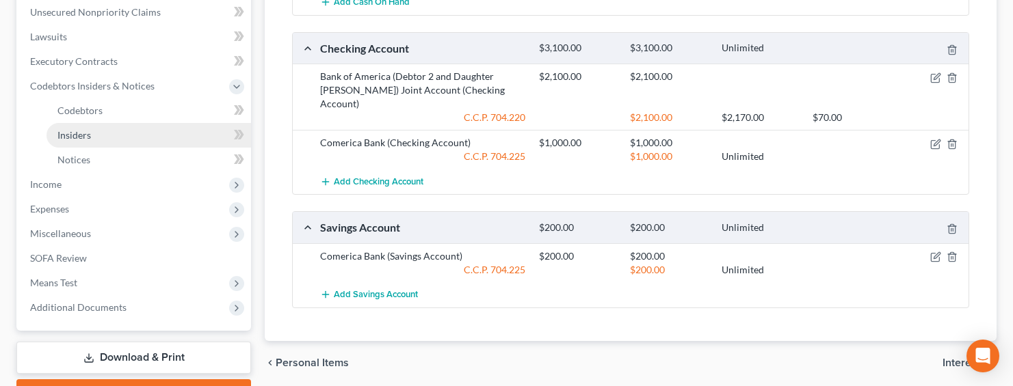
click at [73, 139] on link "Insiders" at bounding box center [148, 135] width 204 height 25
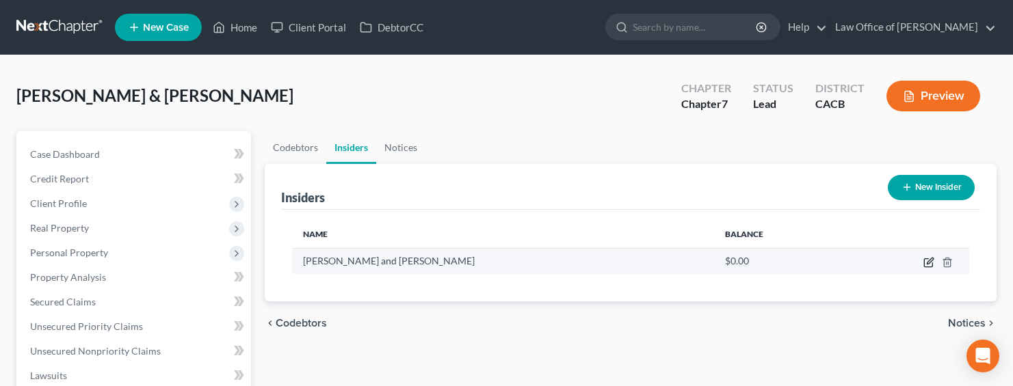
click at [931, 262] on icon "button" at bounding box center [928, 262] width 11 height 11
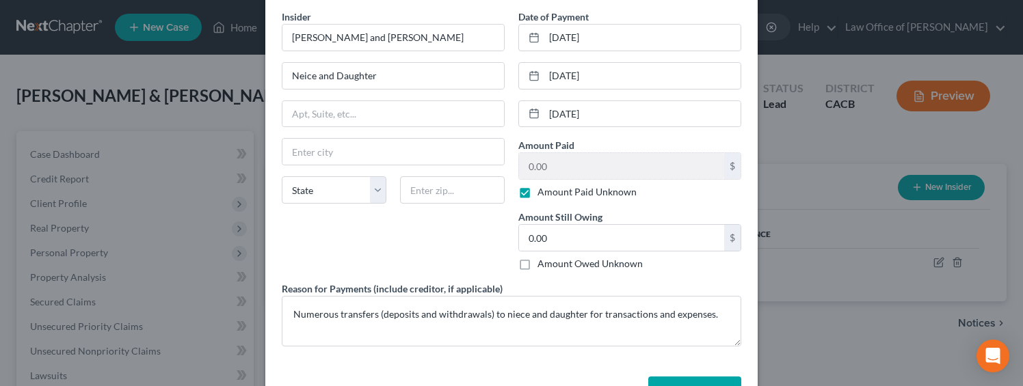
scroll to position [148, 0]
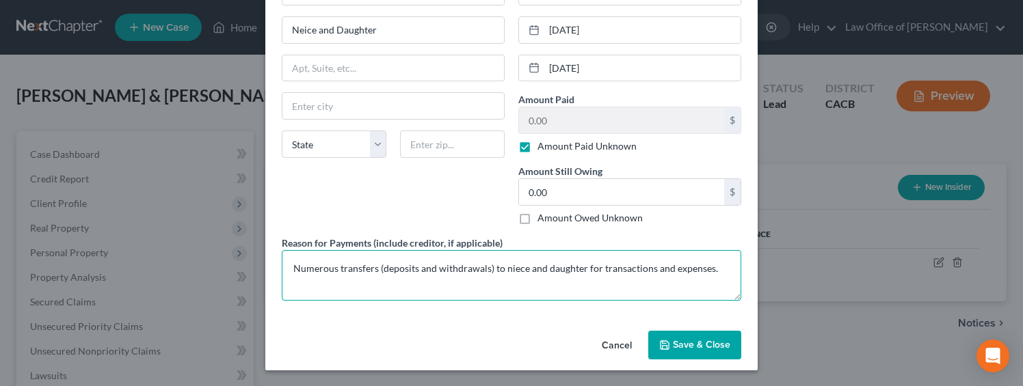
click at [728, 274] on textarea "Numerous transfers (deposits and withdrawals) to niece and daughter for transac…" at bounding box center [511, 275] width 459 height 51
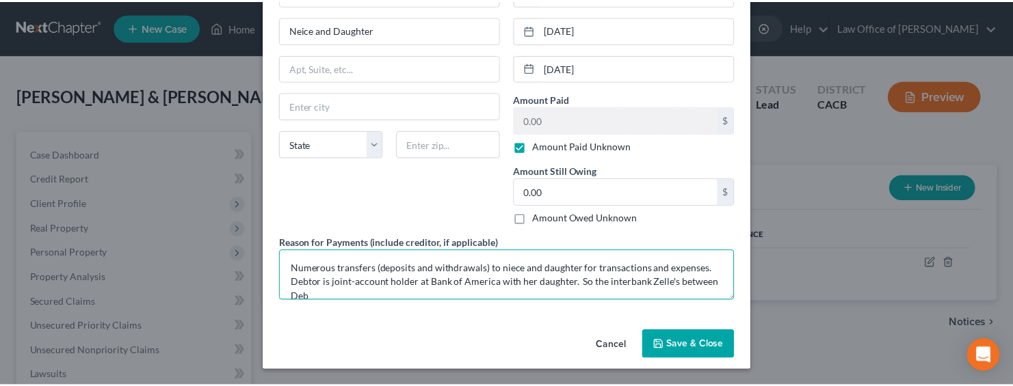
scroll to position [3, 0]
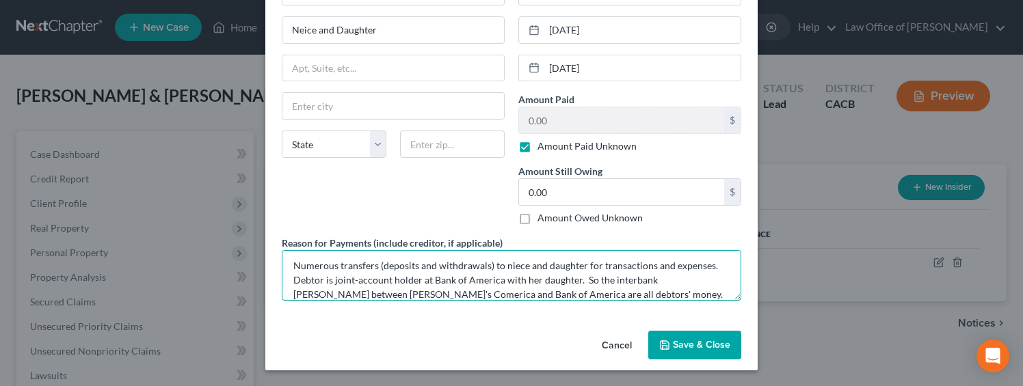
type textarea "Numerous transfers (deposits and withdrawals) to niece and daughter for transac…"
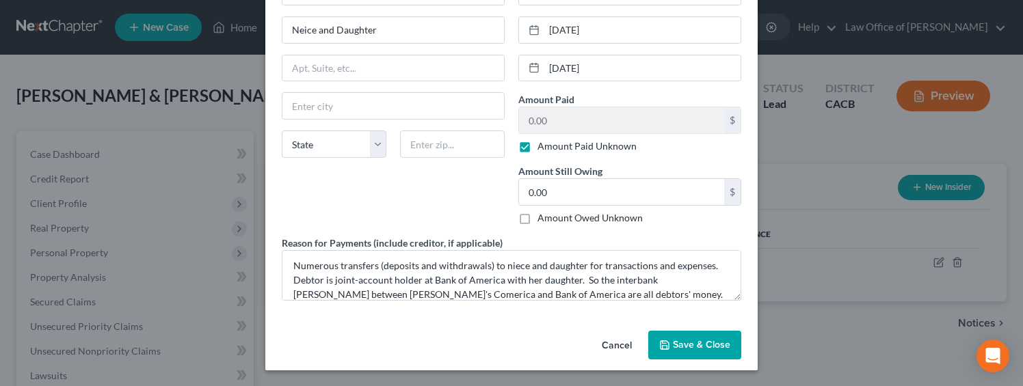
click at [680, 339] on span "Save & Close" at bounding box center [701, 345] width 57 height 12
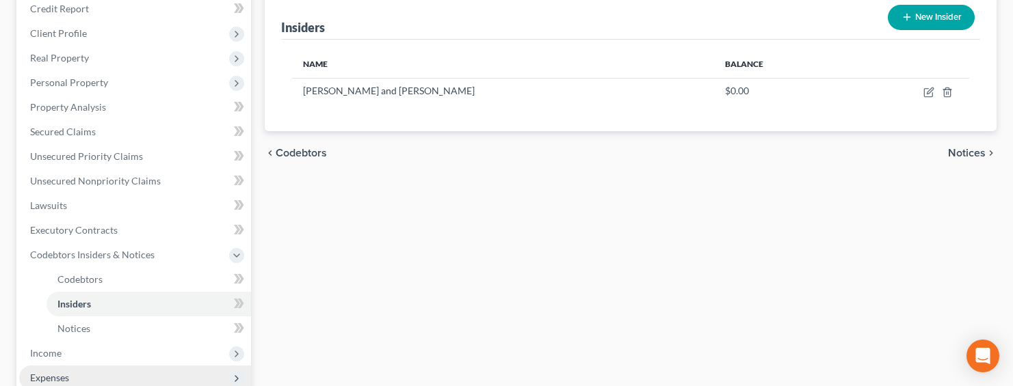
scroll to position [324, 0]
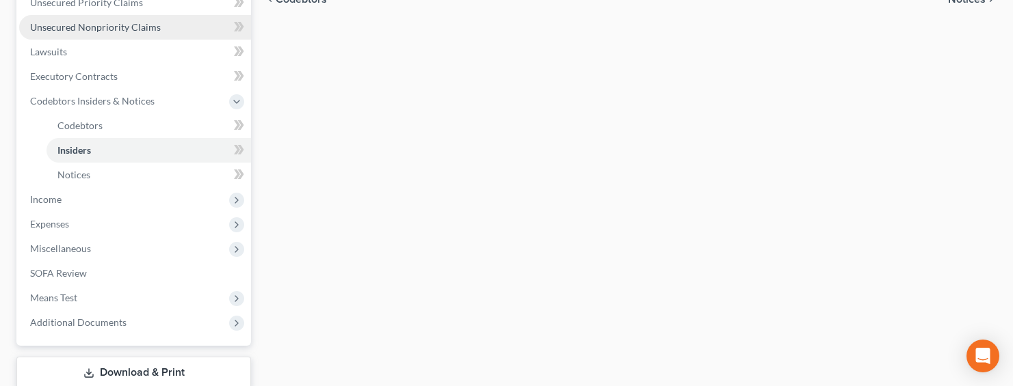
click at [114, 30] on span "Unsecured Nonpriority Claims" at bounding box center [95, 27] width 131 height 12
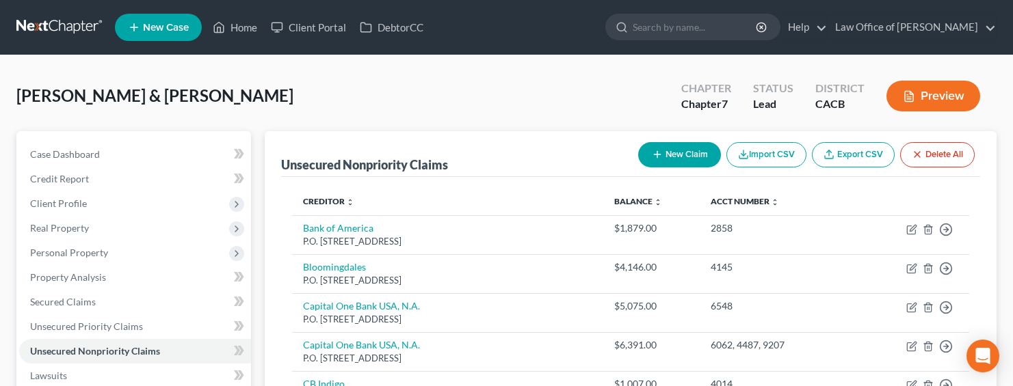
drag, startPoint x: 577, startPoint y: 104, endPoint x: 570, endPoint y: 103, distance: 6.9
click at [576, 104] on div "Mirzakhanian, Goorgen & Zakaria, Armenoohi Upgraded Chapter Chapter 7 Status Le…" at bounding box center [506, 101] width 980 height 59
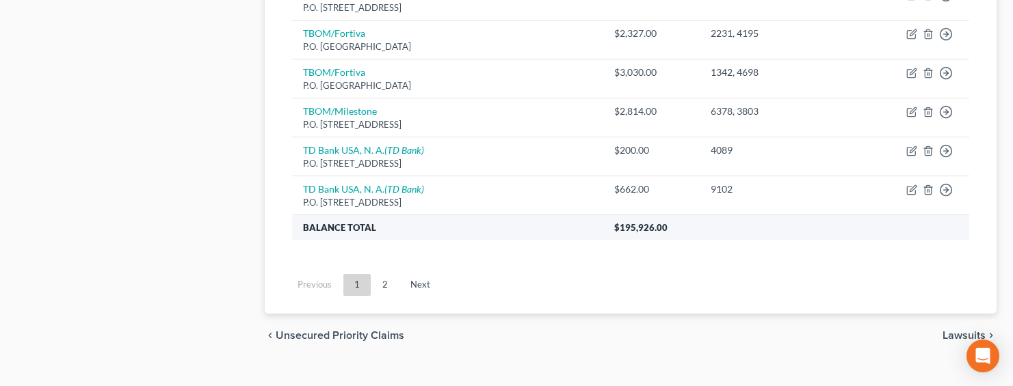
scroll to position [1183, 0]
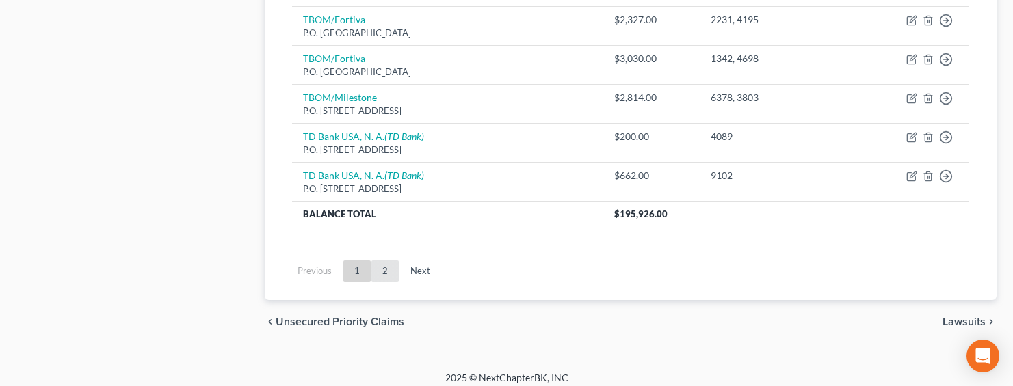
click at [392, 267] on link "2" at bounding box center [384, 272] width 27 height 22
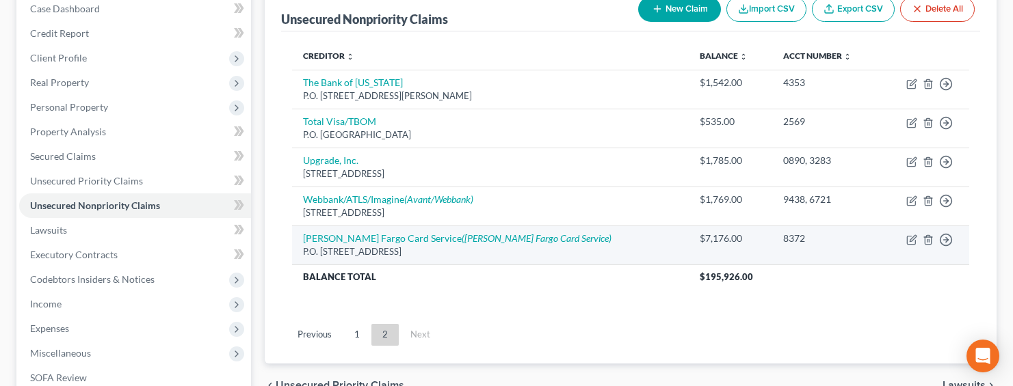
scroll to position [181, 0]
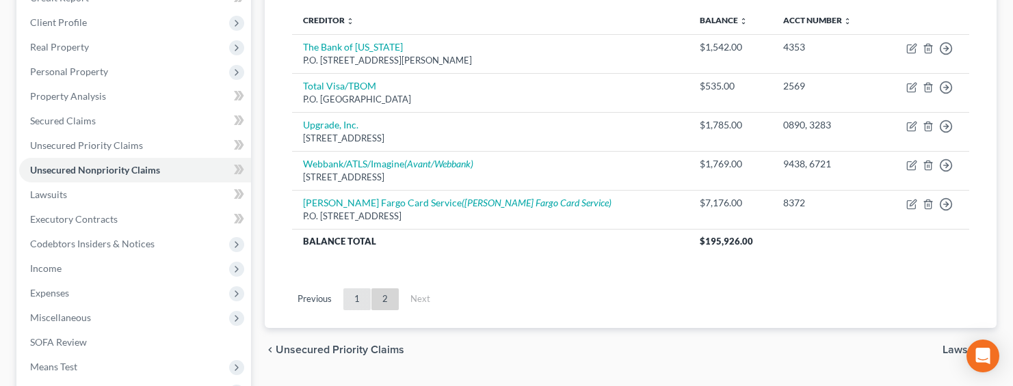
click at [356, 297] on link "1" at bounding box center [356, 300] width 27 height 22
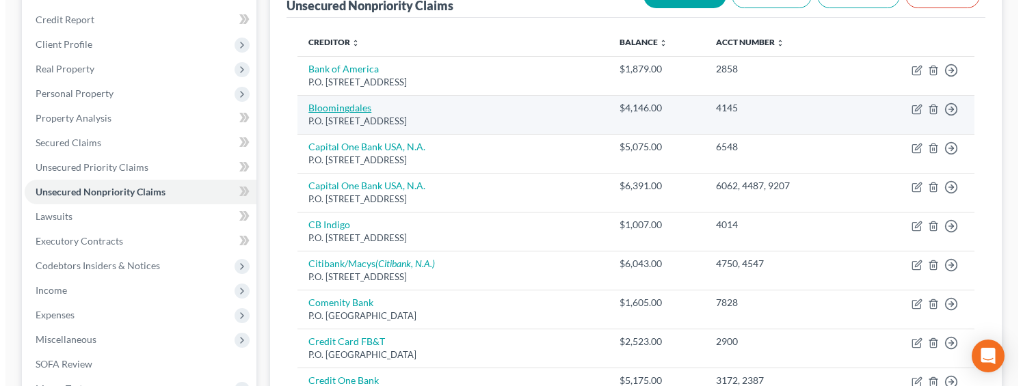
scroll to position [157, 0]
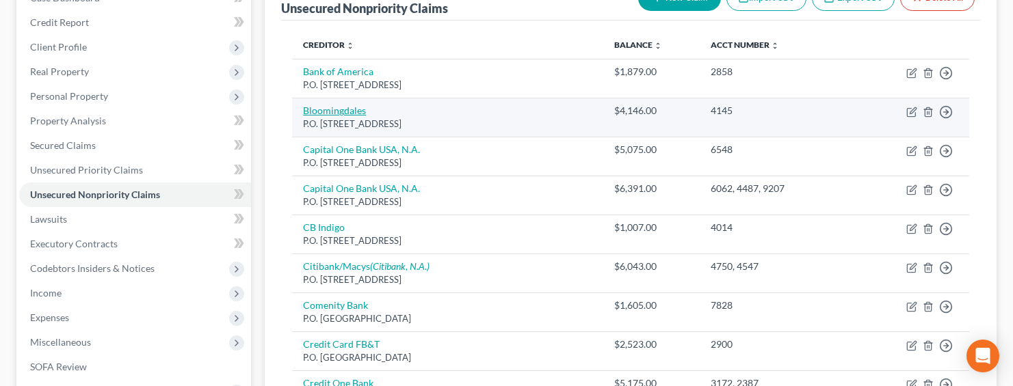
click at [342, 113] on link "Bloomingdales" at bounding box center [334, 111] width 63 height 12
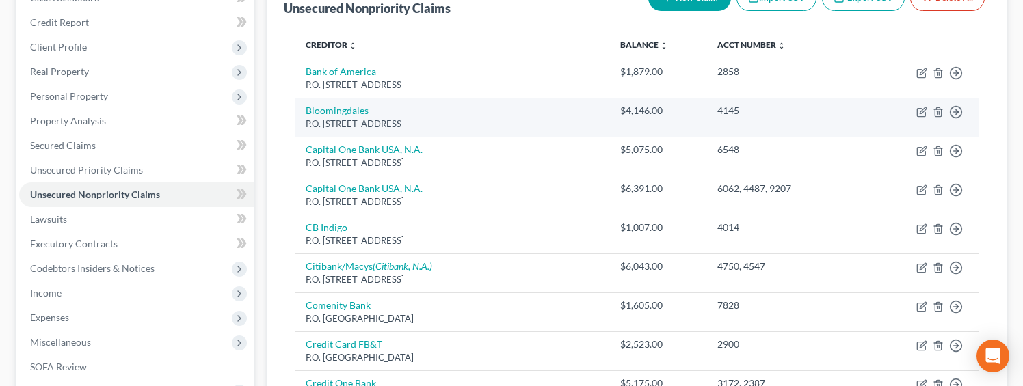
select select "43"
select select "2"
select select "1"
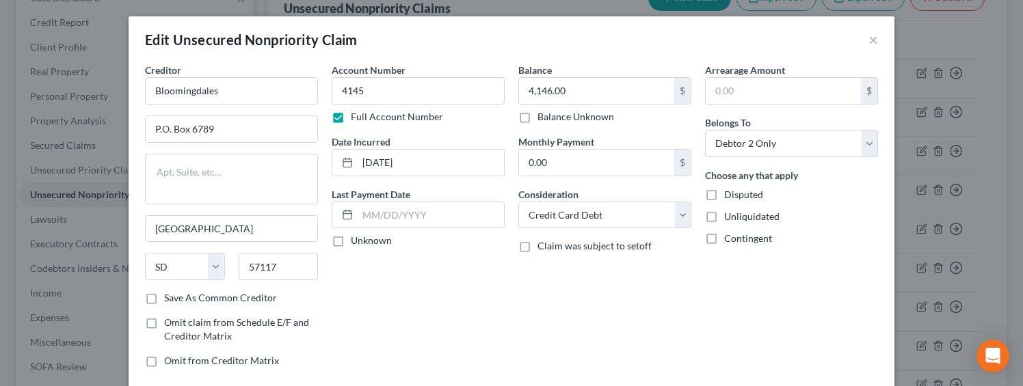
click at [559, 118] on label "Balance Unknown" at bounding box center [575, 117] width 77 height 14
click at [552, 118] on input "Balance Unknown" at bounding box center [547, 114] width 9 height 9
checkbox input "true"
type input "0.00"
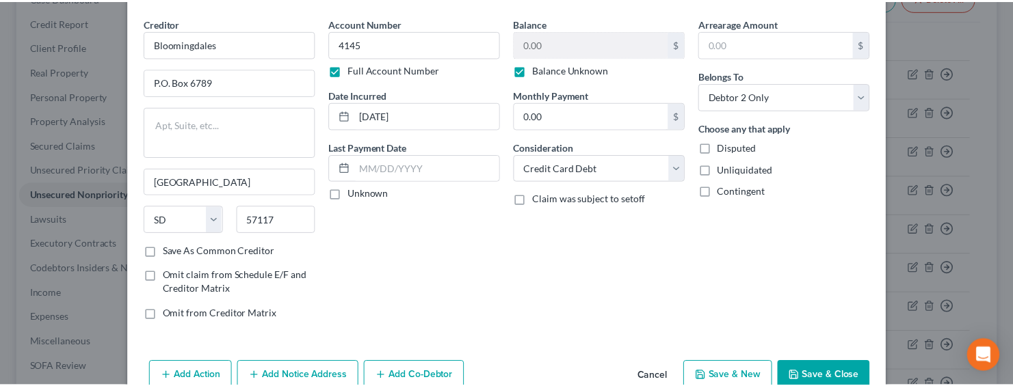
scroll to position [118, 0]
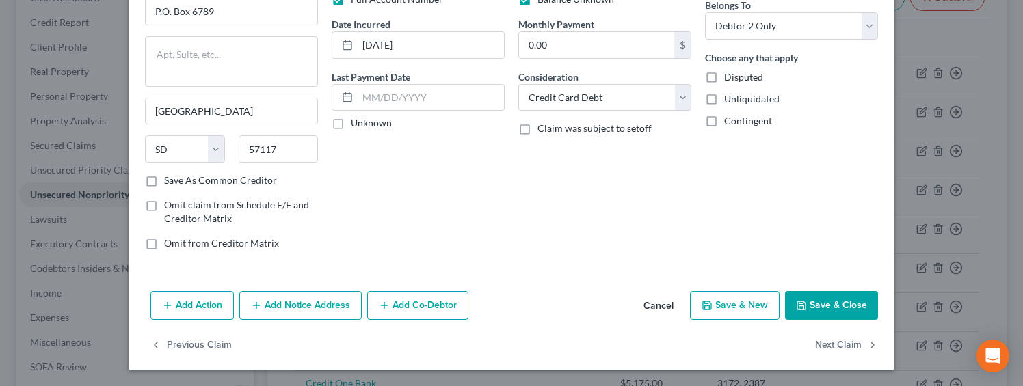
click at [812, 299] on button "Save & Close" at bounding box center [831, 305] width 93 height 29
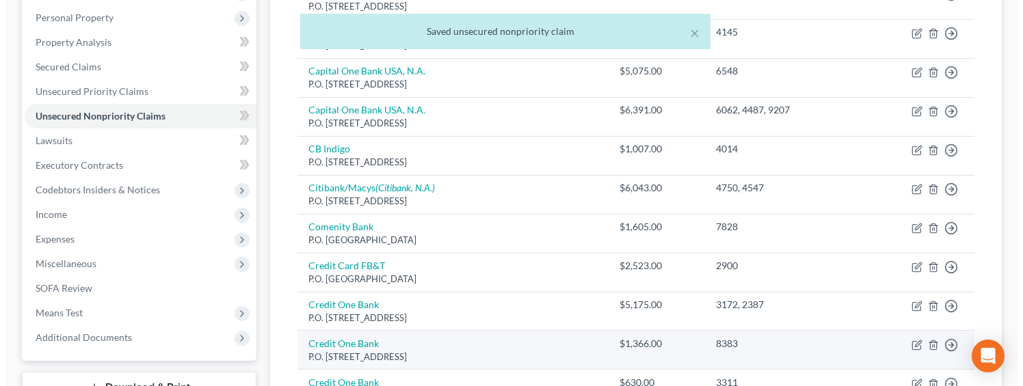
scroll to position [457, 0]
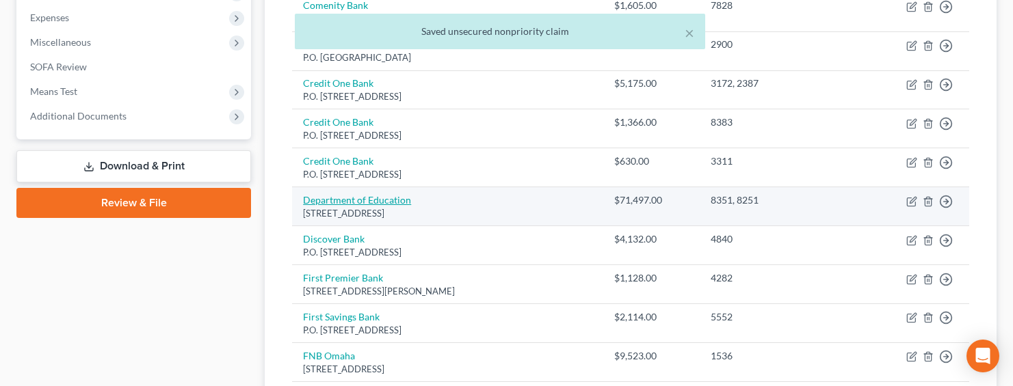
click at [347, 199] on link "Department of Education" at bounding box center [357, 200] width 108 height 12
select select "30"
select select "17"
select select "0"
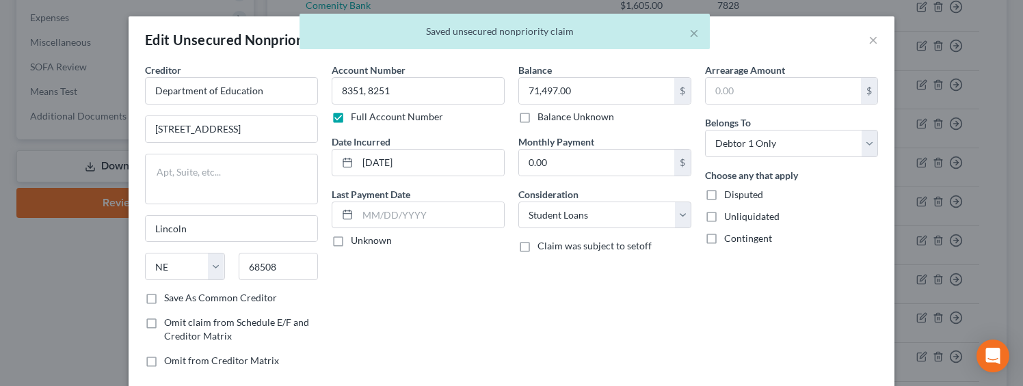
click at [546, 116] on label "Balance Unknown" at bounding box center [575, 117] width 77 height 14
click at [546, 116] on input "Balance Unknown" at bounding box center [547, 114] width 9 height 9
checkbox input "true"
type input "0.00"
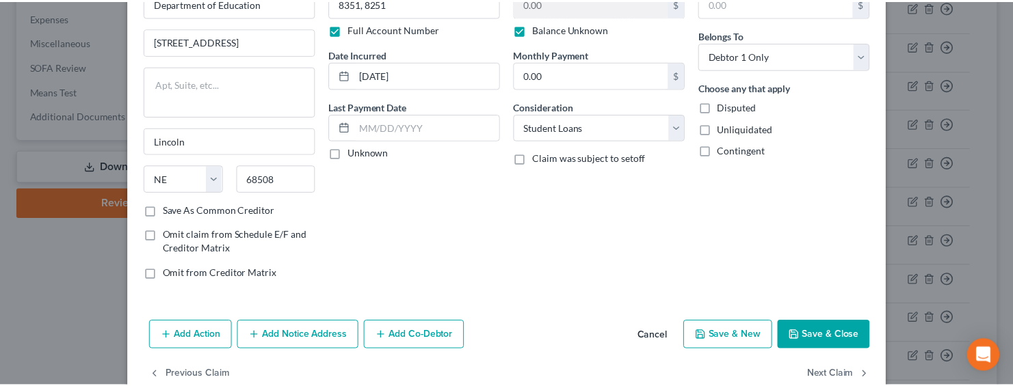
scroll to position [118, 0]
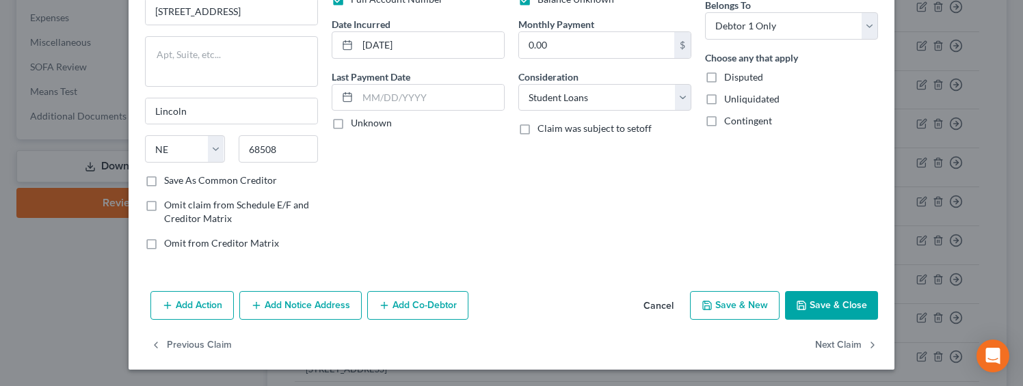
click at [821, 308] on button "Save & Close" at bounding box center [831, 305] width 93 height 29
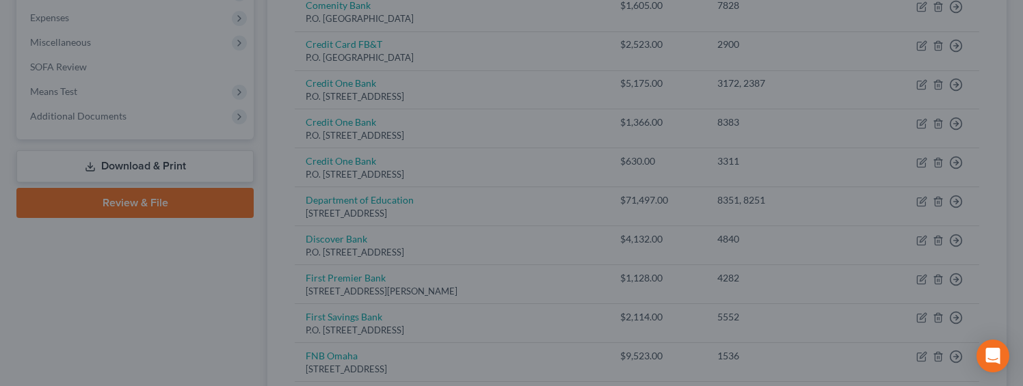
type input "0"
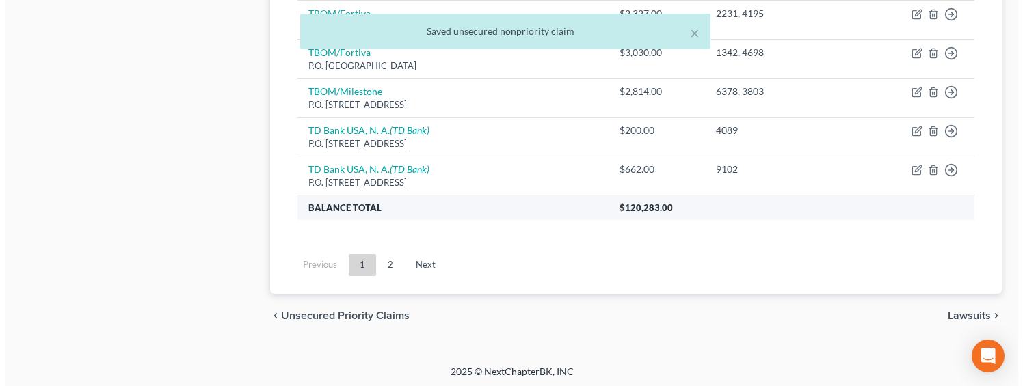
scroll to position [512, 0]
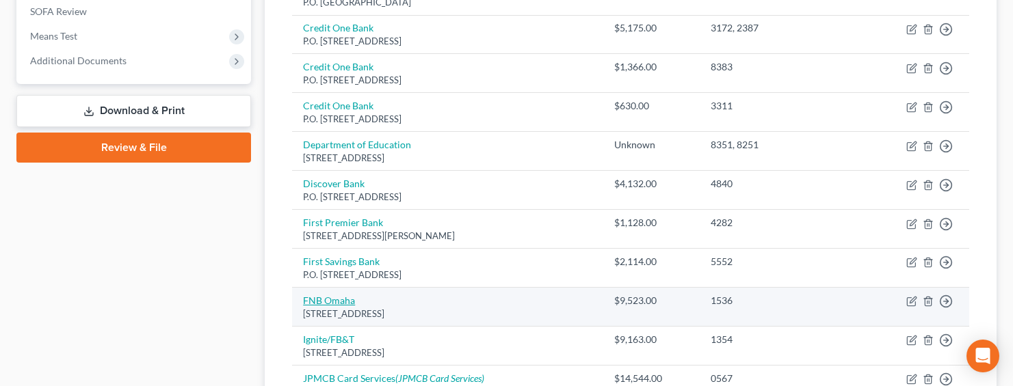
click at [311, 295] on link "FNB Omaha" at bounding box center [329, 301] width 52 height 12
select select "30"
select select "2"
select select "1"
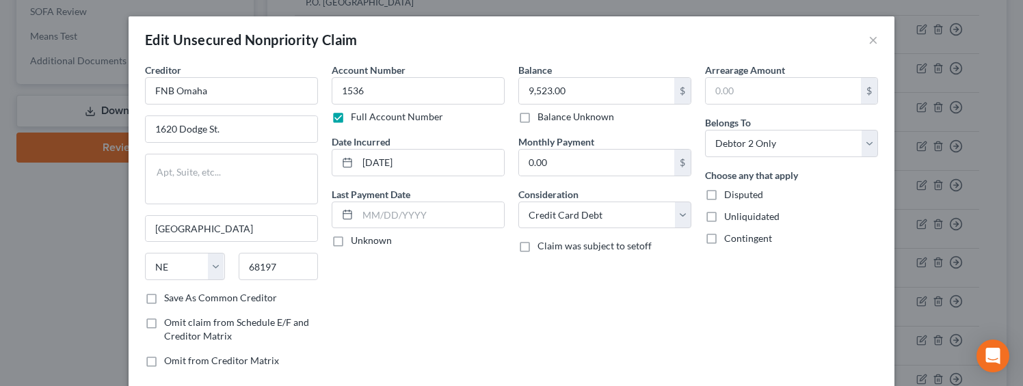
drag, startPoint x: 540, startPoint y: 117, endPoint x: 544, endPoint y: 129, distance: 12.8
click at [541, 117] on label "Balance Unknown" at bounding box center [575, 117] width 77 height 14
click at [543, 117] on input "Balance Unknown" at bounding box center [547, 114] width 9 height 9
checkbox input "true"
type input "0.00"
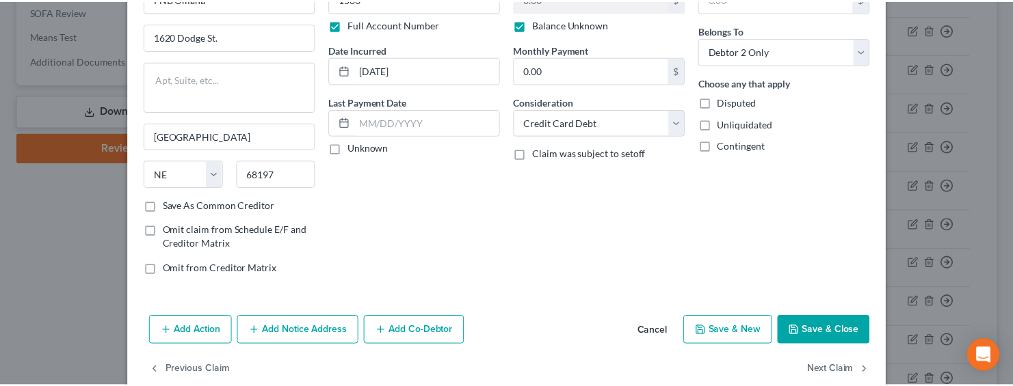
scroll to position [118, 0]
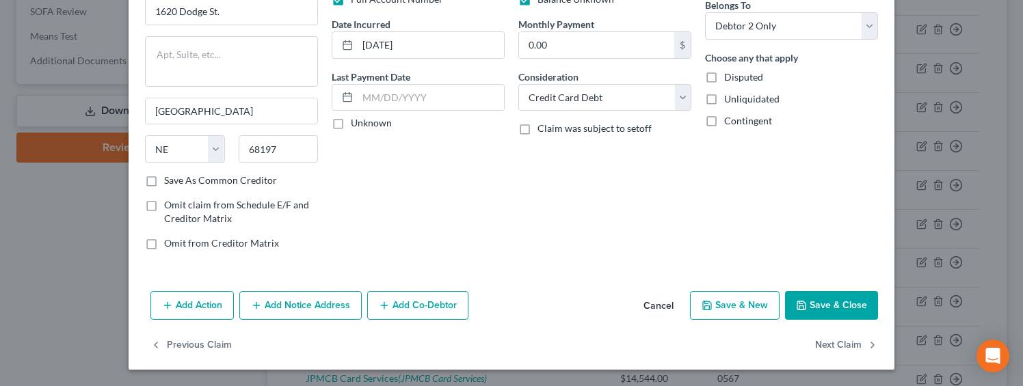
click at [825, 307] on button "Save & Close" at bounding box center [831, 305] width 93 height 29
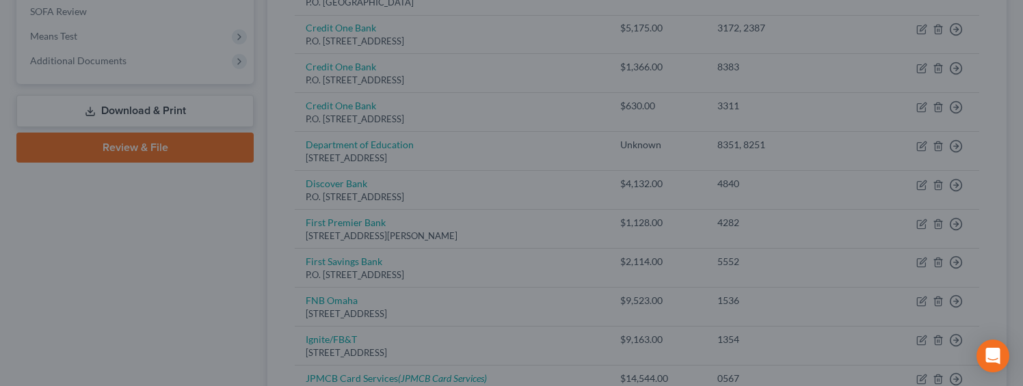
type input "0"
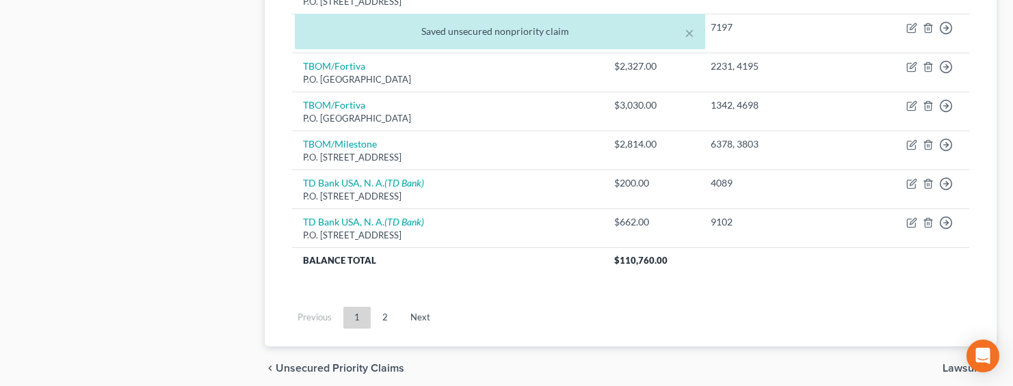
scroll to position [1192, 0]
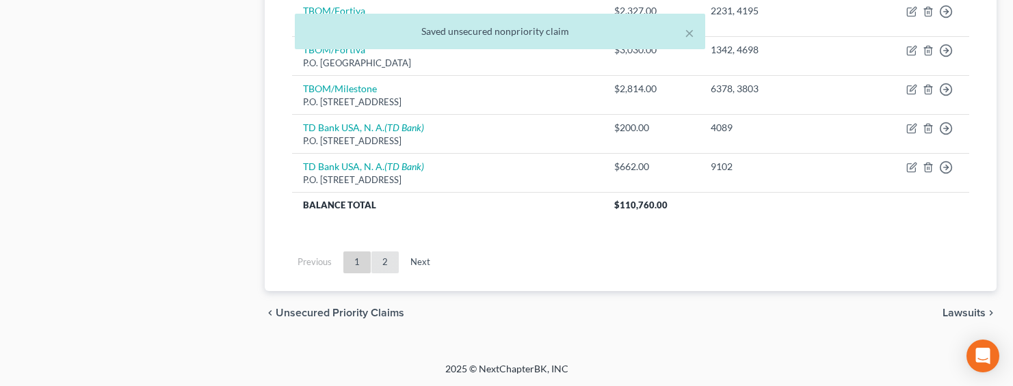
click at [383, 261] on link "2" at bounding box center [384, 263] width 27 height 22
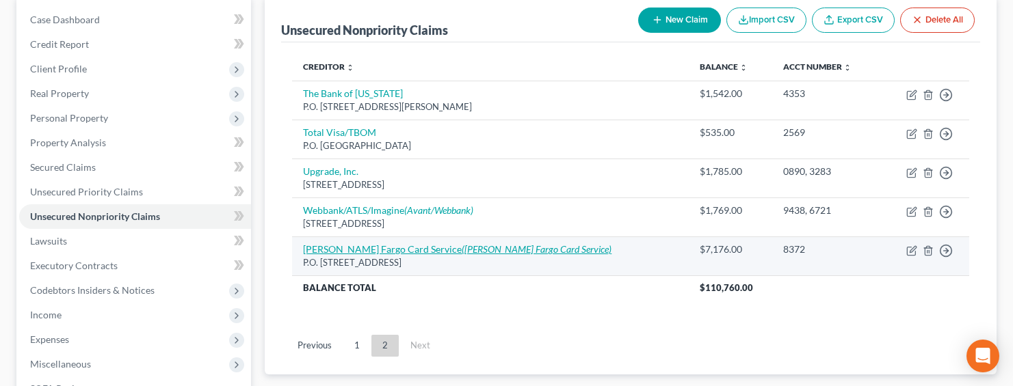
scroll to position [168, 0]
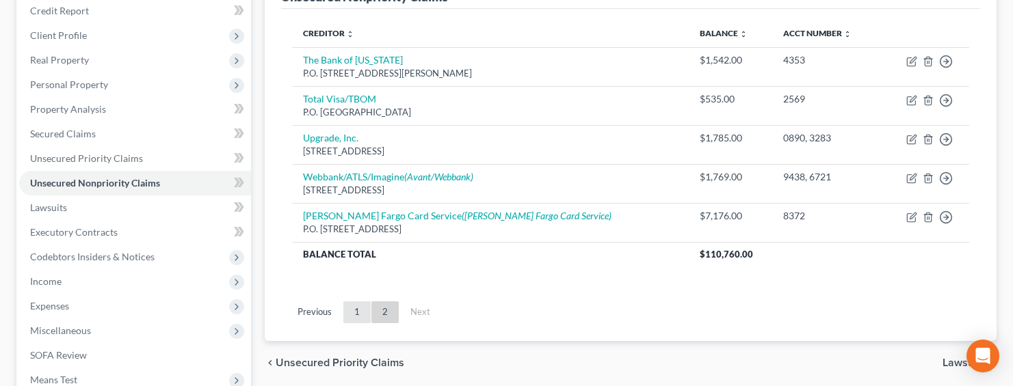
click at [358, 305] on link "1" at bounding box center [356, 313] width 27 height 22
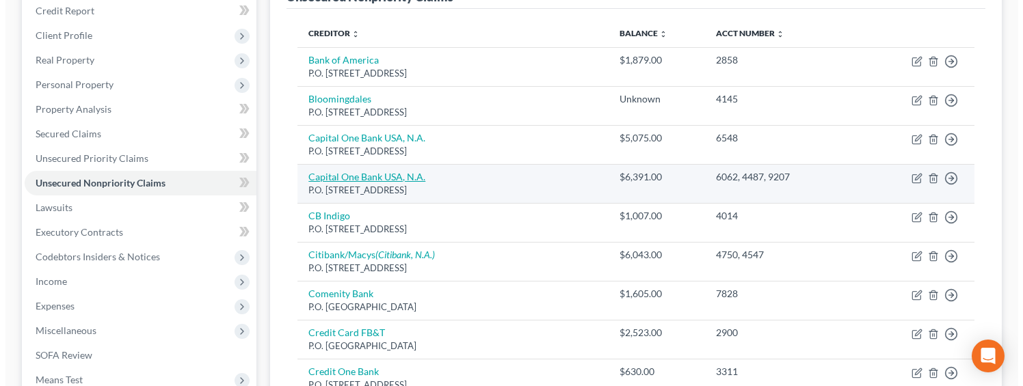
scroll to position [307, 0]
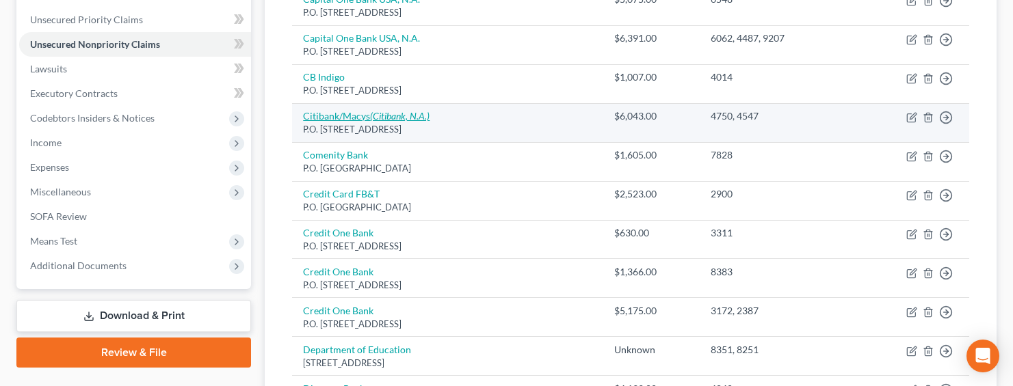
click at [345, 118] on link "Citibank/Macys (Citibank, N.A.)" at bounding box center [366, 116] width 126 height 12
select select "43"
select select "2"
select select "1"
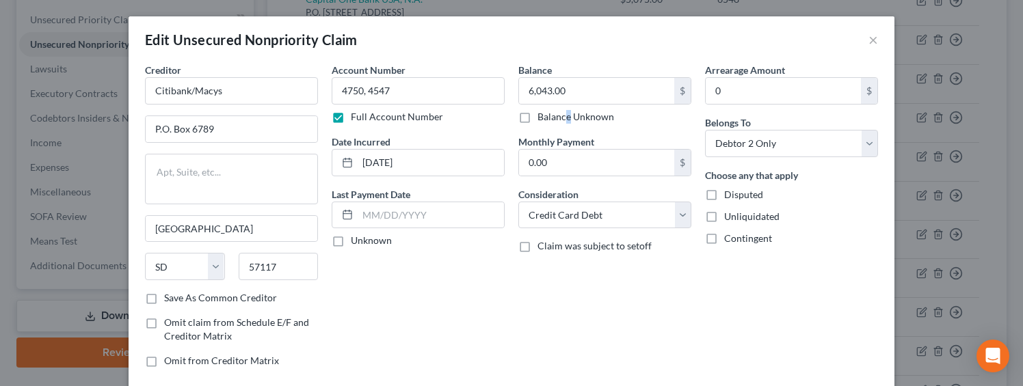
click at [562, 118] on label "Balance Unknown" at bounding box center [575, 117] width 77 height 14
click at [542, 120] on label "Balance Unknown" at bounding box center [575, 117] width 77 height 14
click at [543, 119] on input "Balance Unknown" at bounding box center [547, 114] width 9 height 9
checkbox input "true"
type input "0.00"
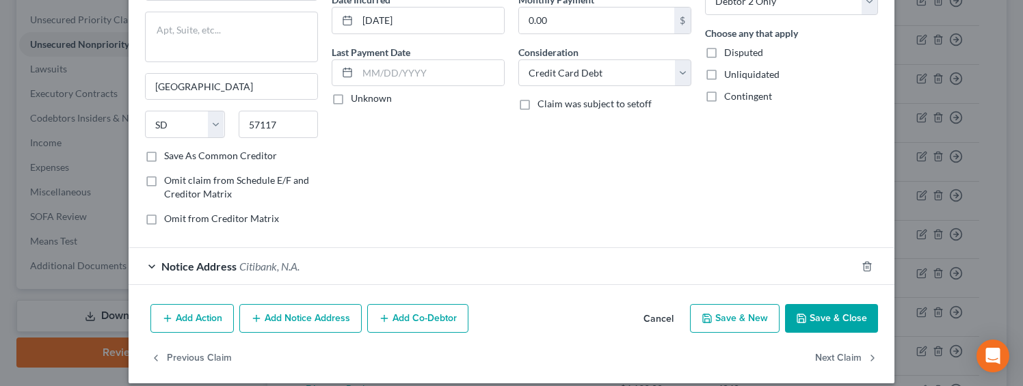
scroll to position [155, 0]
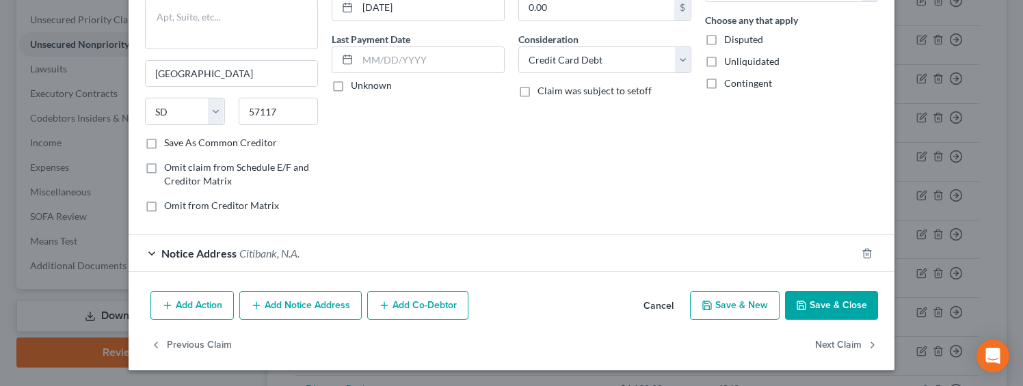
click at [790, 308] on button "Save & Close" at bounding box center [831, 305] width 93 height 29
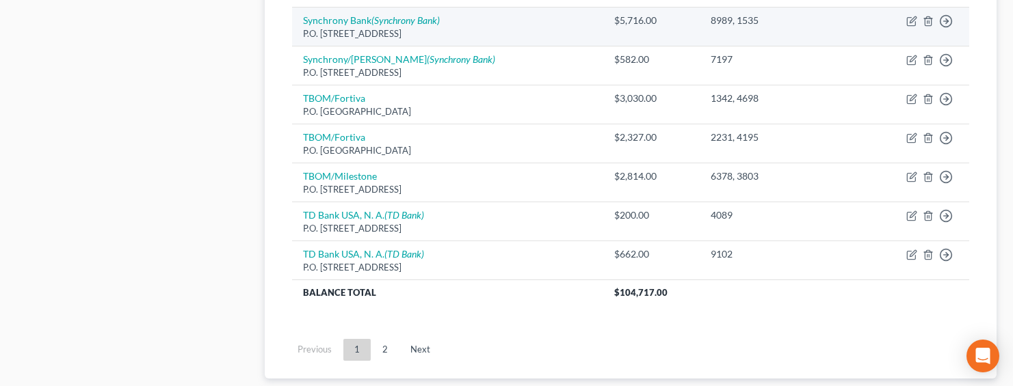
scroll to position [1192, 0]
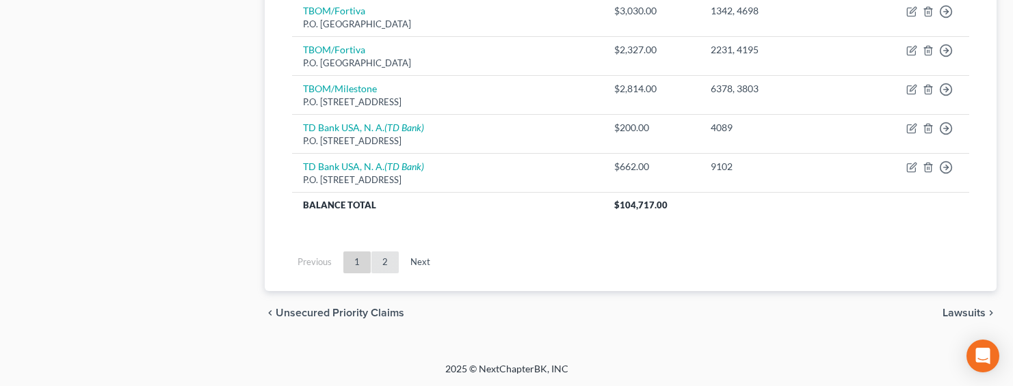
click at [378, 257] on link "2" at bounding box center [384, 263] width 27 height 22
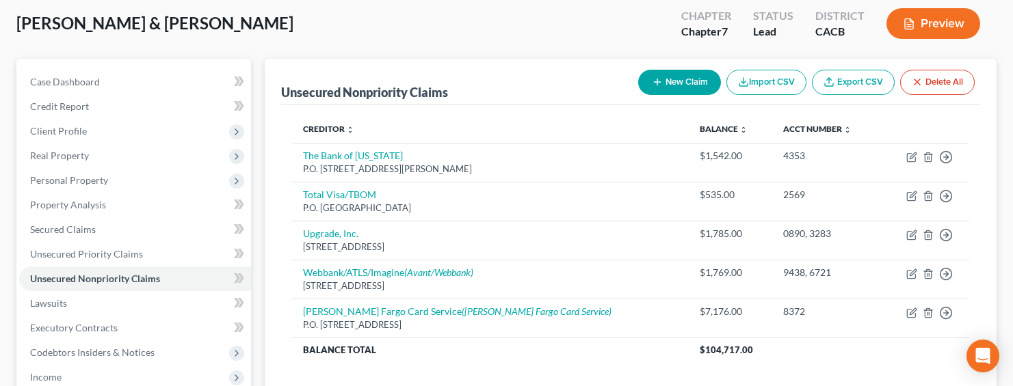
scroll to position [339, 0]
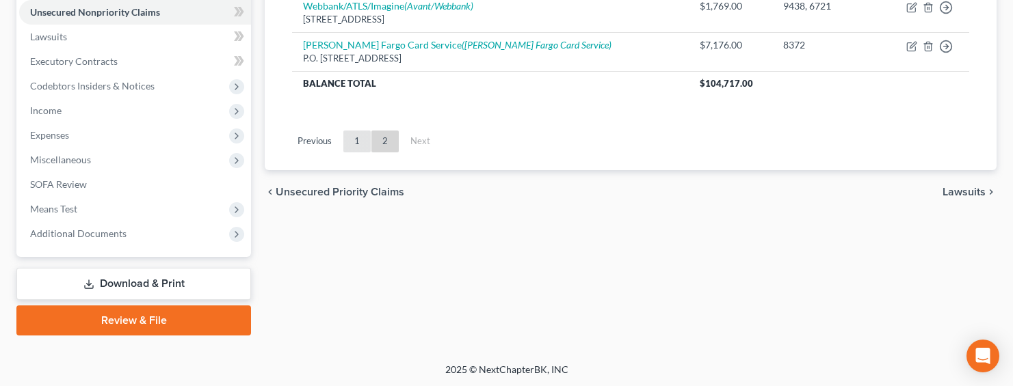
click at [358, 139] on link "1" at bounding box center [356, 142] width 27 height 22
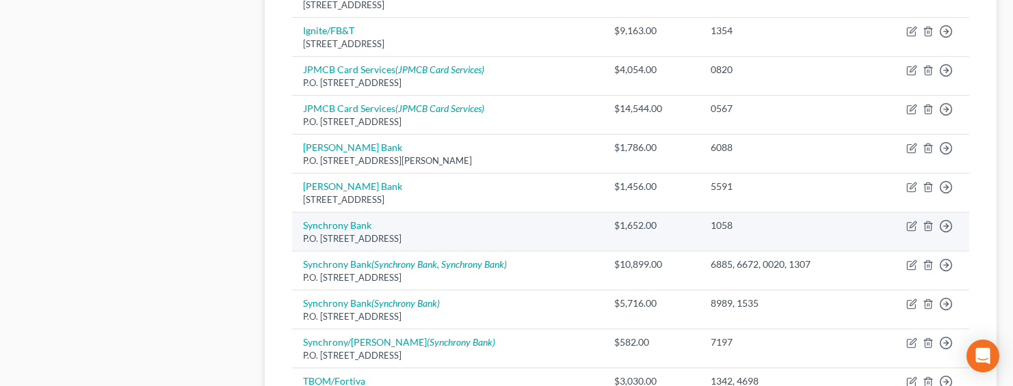
scroll to position [976, 0]
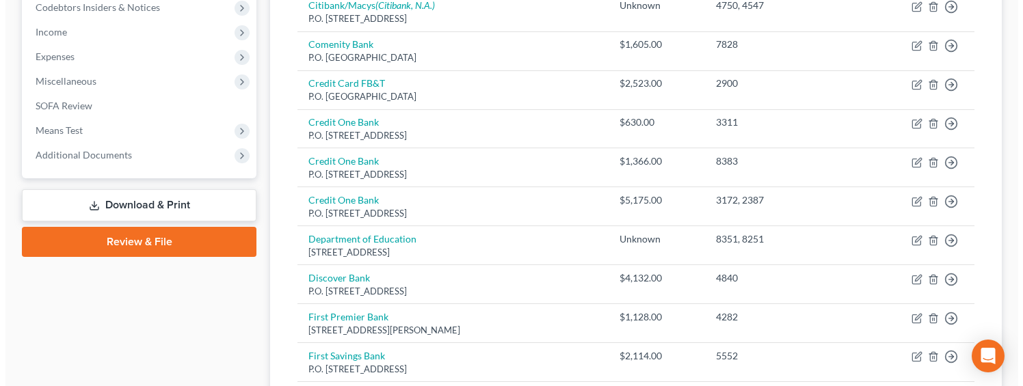
scroll to position [0, 0]
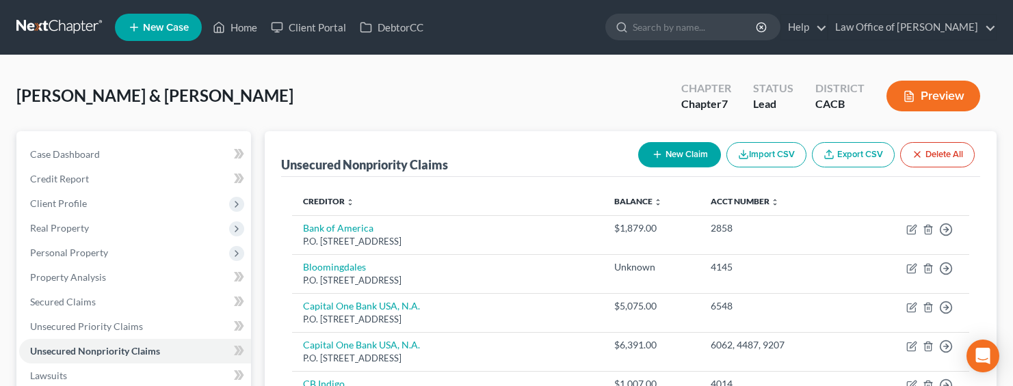
click at [655, 157] on icon "button" at bounding box center [657, 154] width 11 height 11
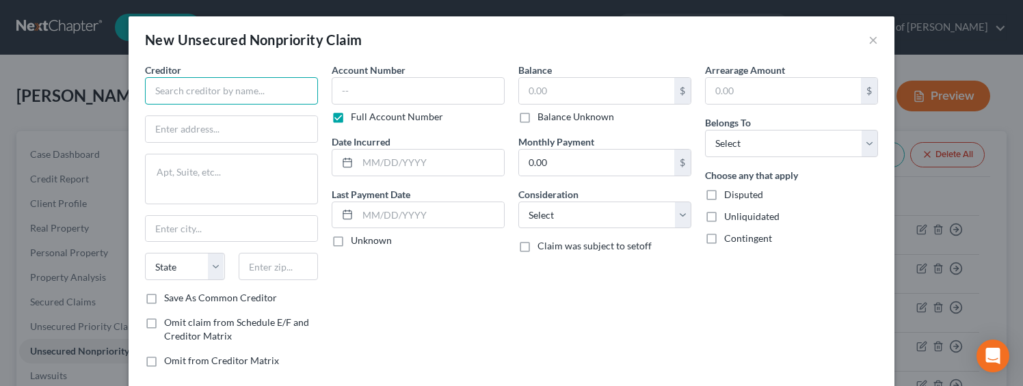
click at [223, 93] on input "text" at bounding box center [231, 90] width 173 height 27
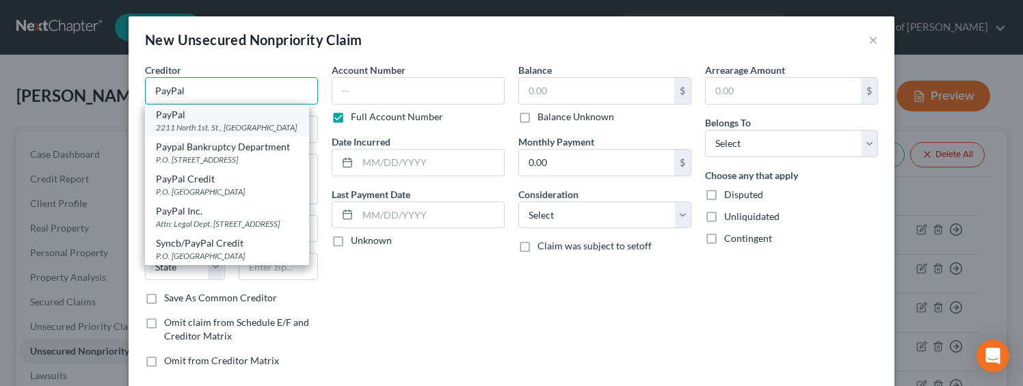
type input "PayPal"
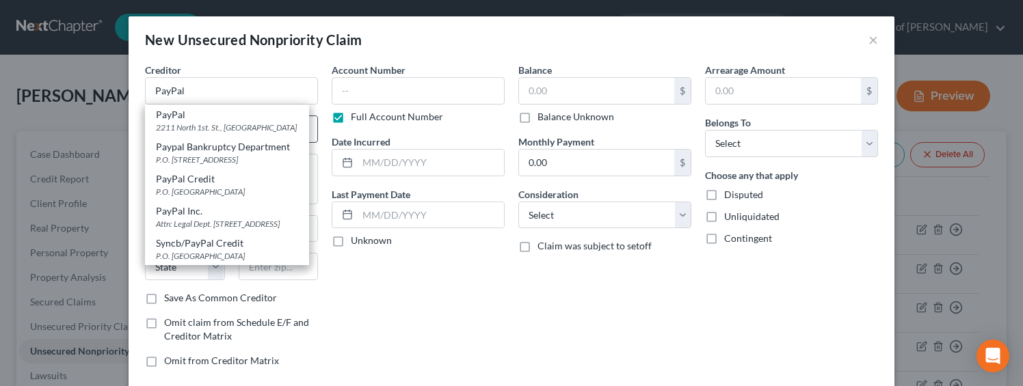
click at [209, 117] on div "PayPal" at bounding box center [227, 115] width 142 height 14
type input "2211 North 1st. St."
type input "San Jose"
select select "4"
type input "95131"
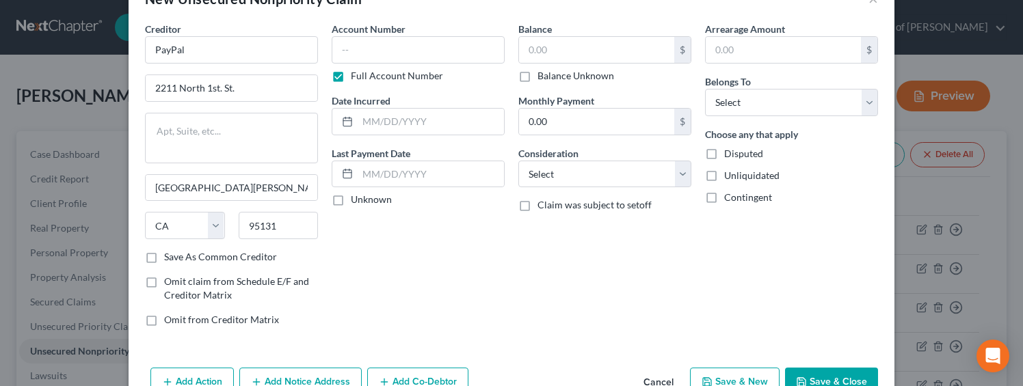
scroll to position [79, 0]
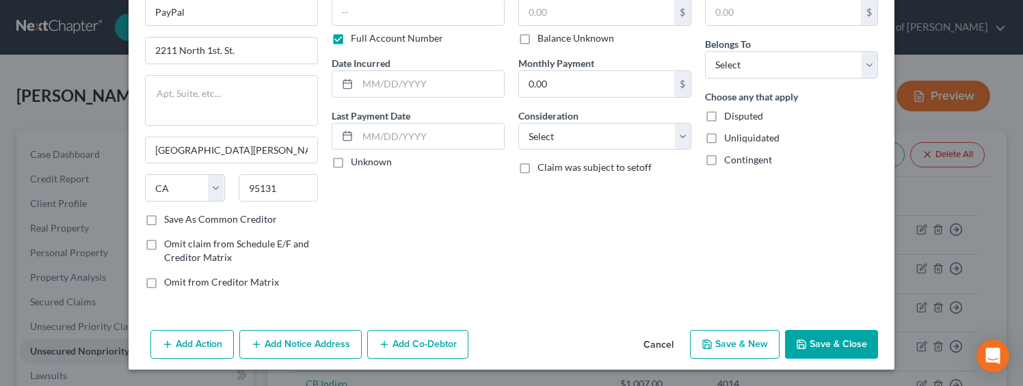
click at [328, 336] on button "Add Notice Address" at bounding box center [300, 344] width 122 height 29
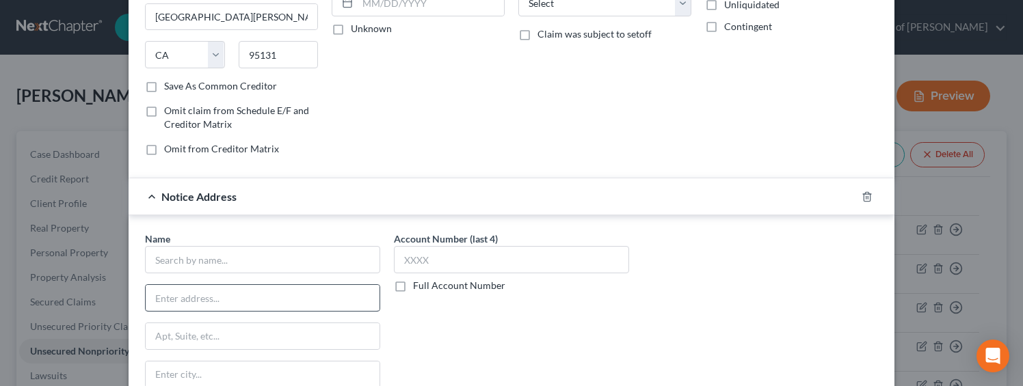
scroll to position [226, 0]
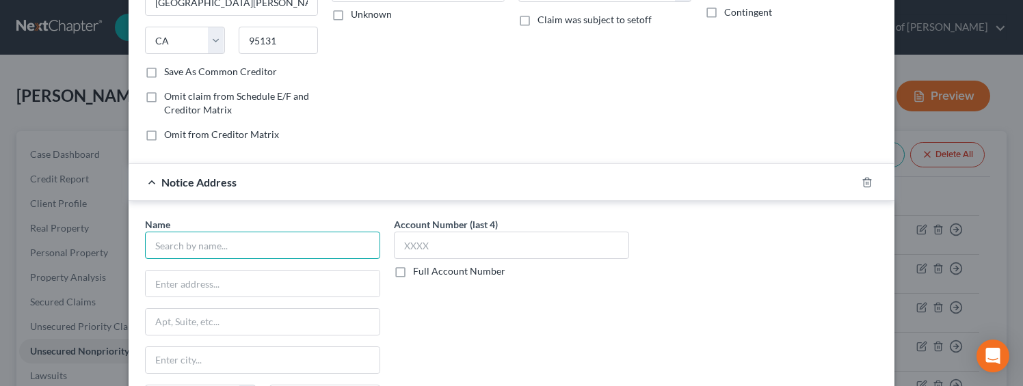
click at [267, 252] on input "text" at bounding box center [262, 245] width 235 height 27
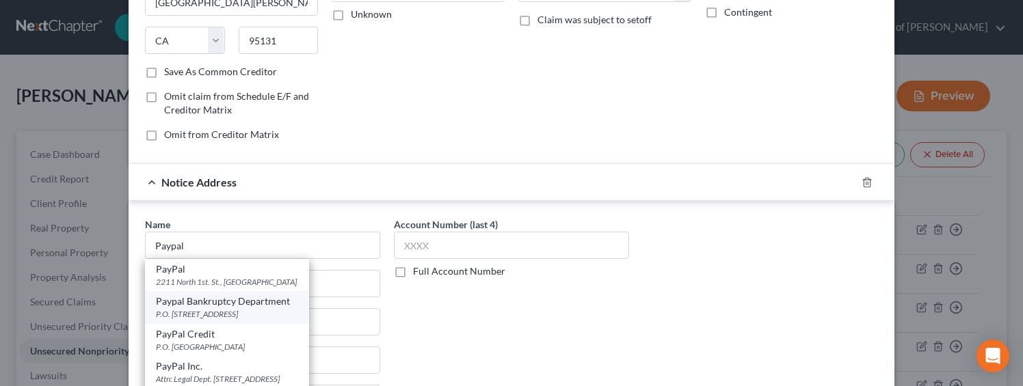
click at [222, 308] on div "P.O. Box 5138, Lutherville Timonium, MD 21094" at bounding box center [227, 314] width 142 height 12
type input "Paypal Bankruptcy Department"
type input "P.O. Box 5138"
type input "Lutherville Timonium"
select select "21"
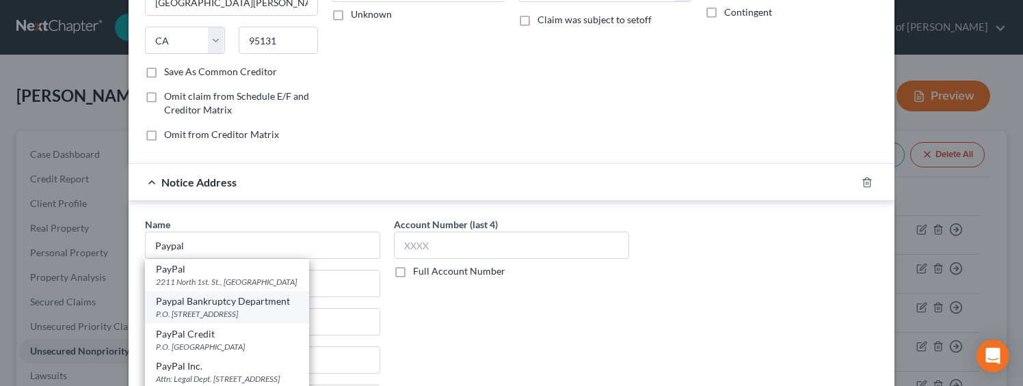
type input "21094"
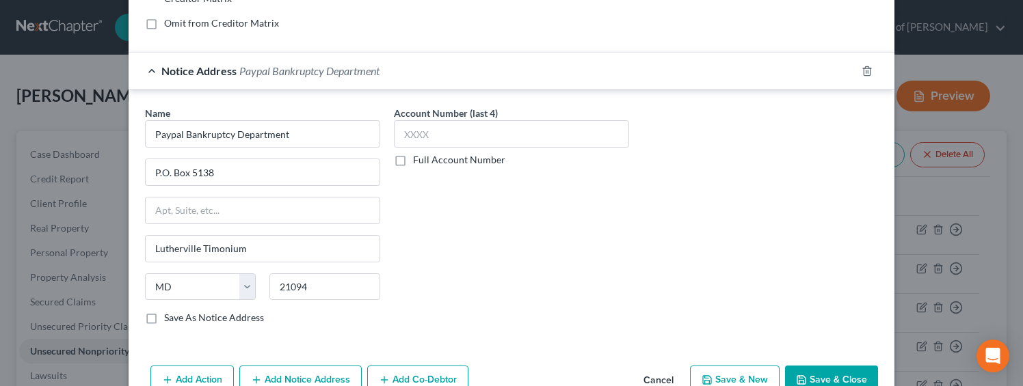
scroll to position [373, 0]
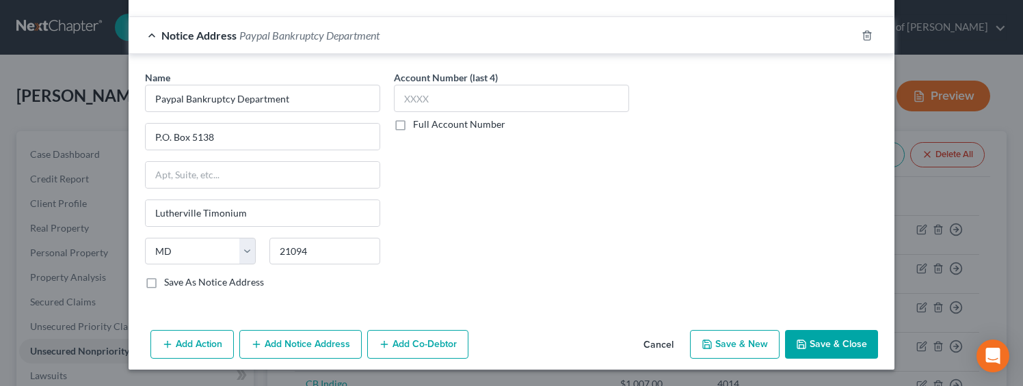
click at [279, 340] on button "Add Notice Address" at bounding box center [300, 344] width 122 height 29
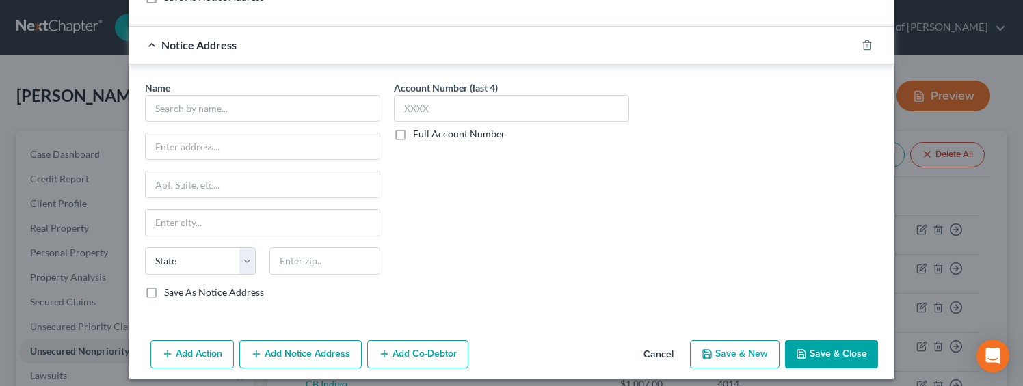
scroll to position [668, 0]
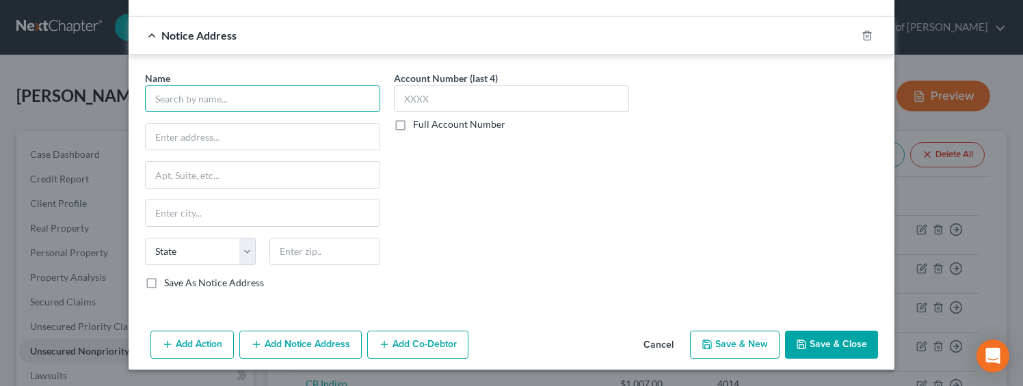
click at [181, 98] on input "text" at bounding box center [262, 98] width 235 height 27
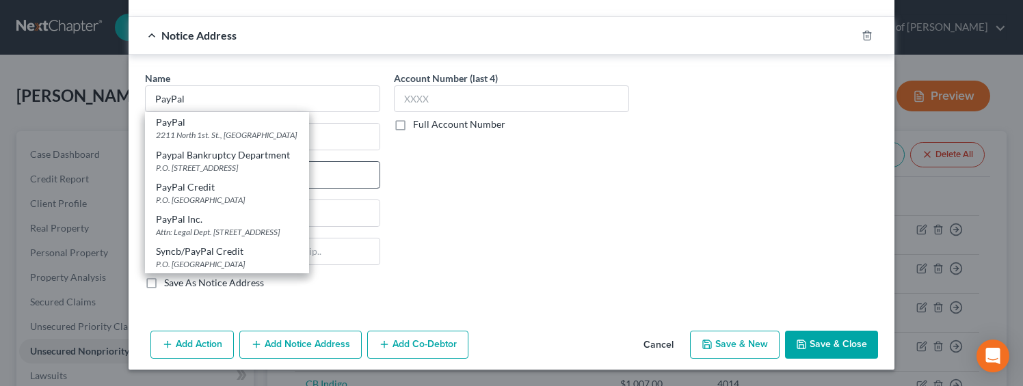
drag, startPoint x: 221, startPoint y: 198, endPoint x: 211, endPoint y: 177, distance: 23.5
click at [221, 199] on div "P.O. Box 105658, Atlanta, GA 30348" at bounding box center [227, 200] width 142 height 12
type input "PayPal Credit"
type input "P.O. Box 105658"
type input "Atlanta"
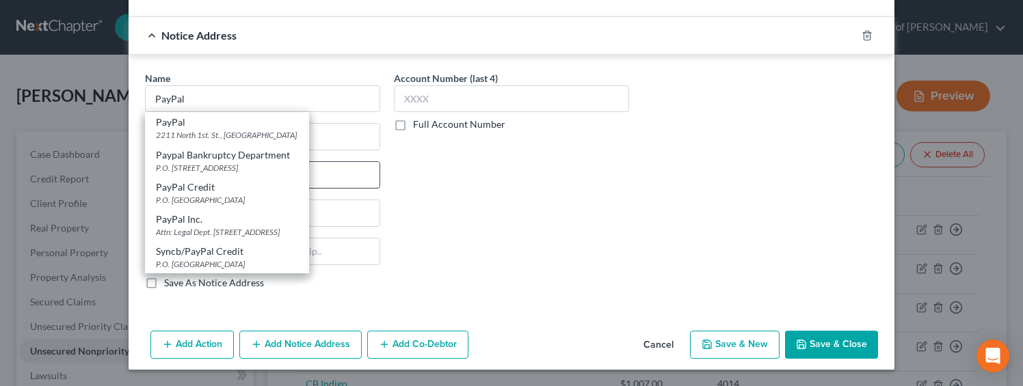
select select "10"
type input "30348"
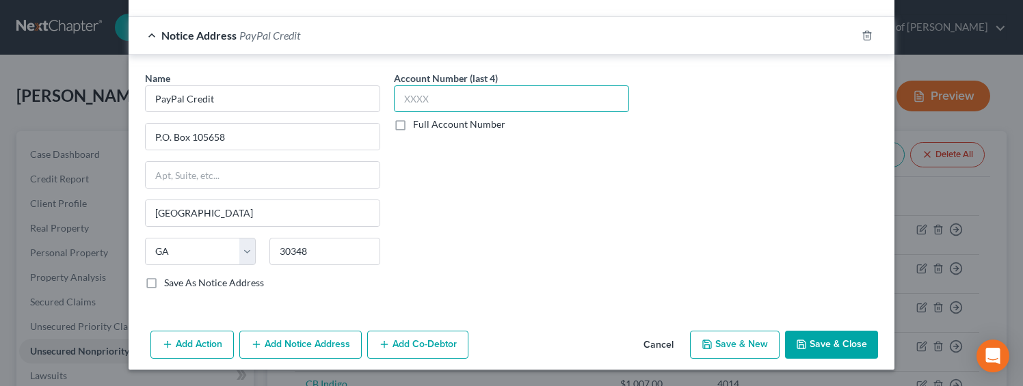
click at [422, 98] on input "text" at bounding box center [511, 98] width 235 height 27
click at [282, 345] on button "Add Notice Address" at bounding box center [300, 345] width 122 height 29
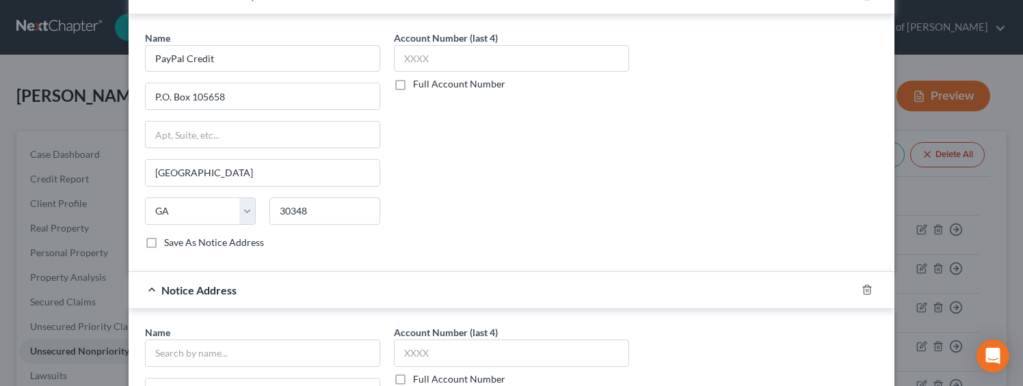
scroll to position [808, 0]
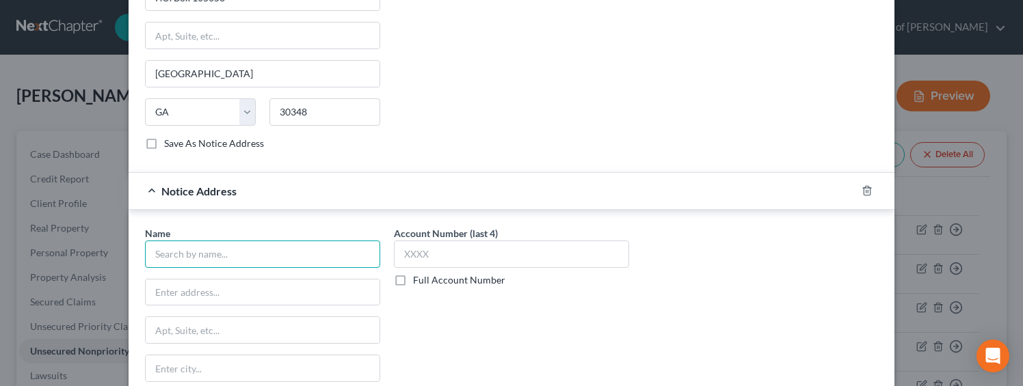
click at [251, 261] on input "text" at bounding box center [262, 254] width 235 height 27
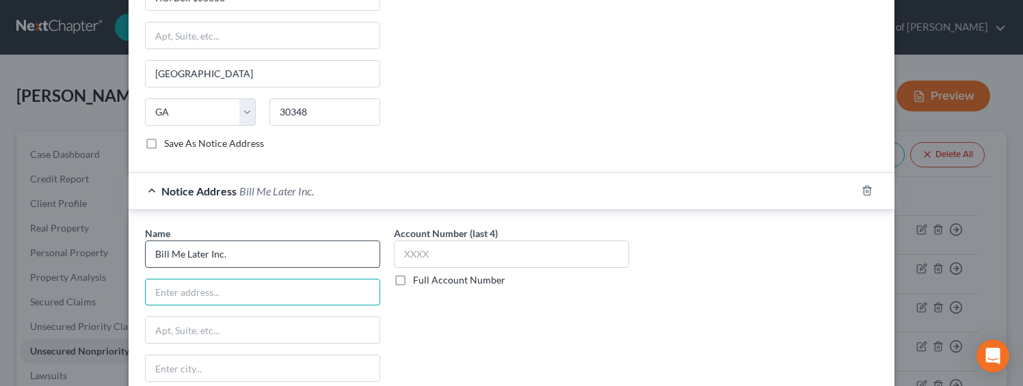
type input "Bill Me Later Inc."
type input "Attn: Agent, Officer or CEO"
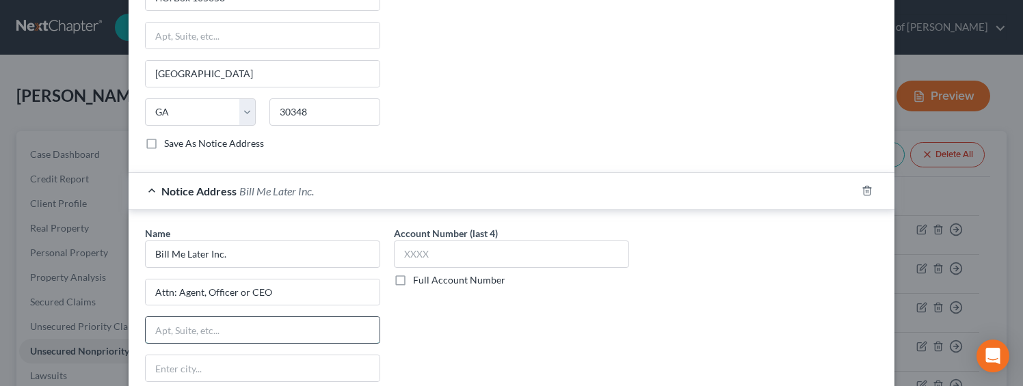
click at [207, 328] on input "text" at bounding box center [263, 330] width 234 height 26
type input "2211 North First Street"
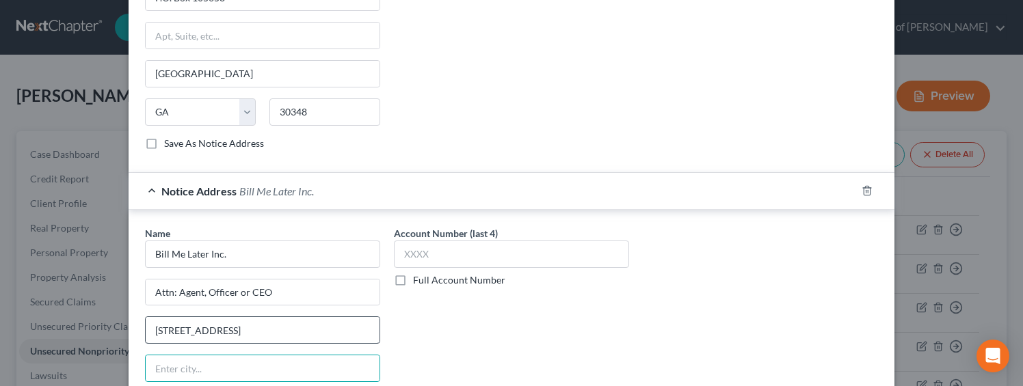
scroll to position [963, 0]
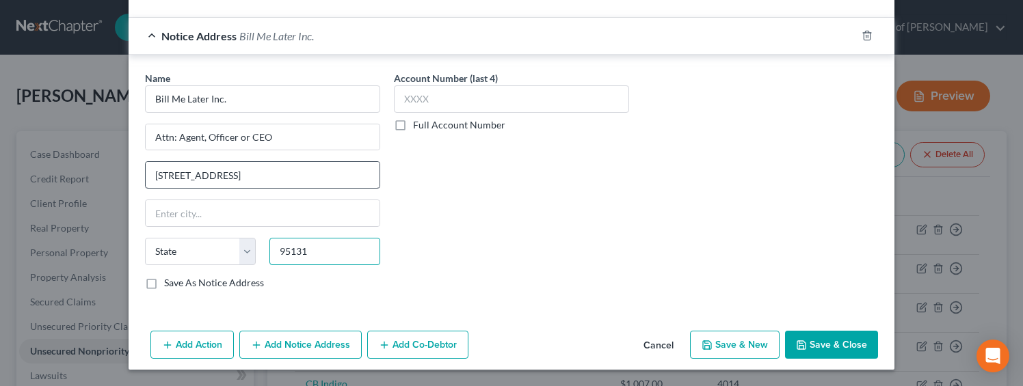
type input "95131"
type input "San Jose"
select select "4"
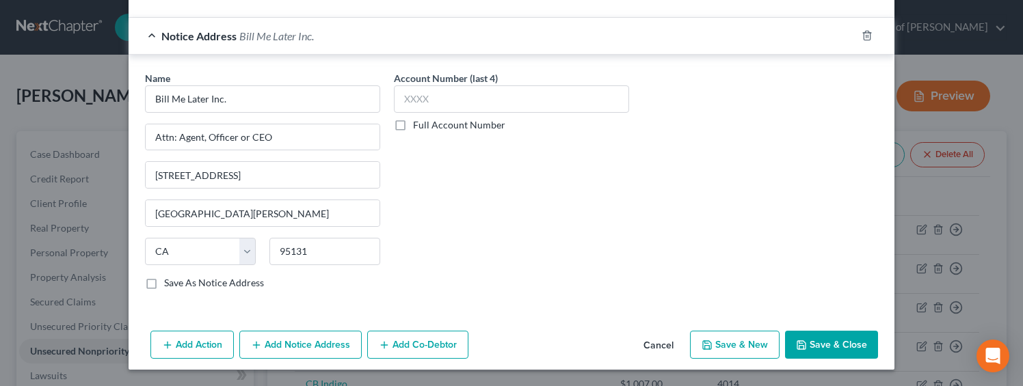
click at [451, 122] on label "Full Account Number" at bounding box center [459, 125] width 92 height 14
click at [427, 122] on input "Full Account Number" at bounding box center [422, 122] width 9 height 9
click at [449, 99] on input "text" at bounding box center [511, 98] width 235 height 27
drag, startPoint x: 799, startPoint y: 344, endPoint x: 789, endPoint y: 336, distance: 13.1
click at [798, 344] on icon "button" at bounding box center [801, 345] width 11 height 11
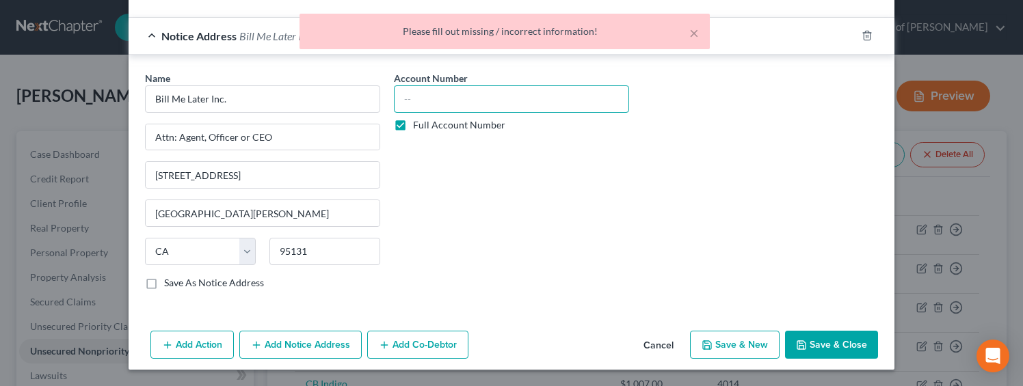
click at [463, 100] on input "text" at bounding box center [511, 98] width 235 height 27
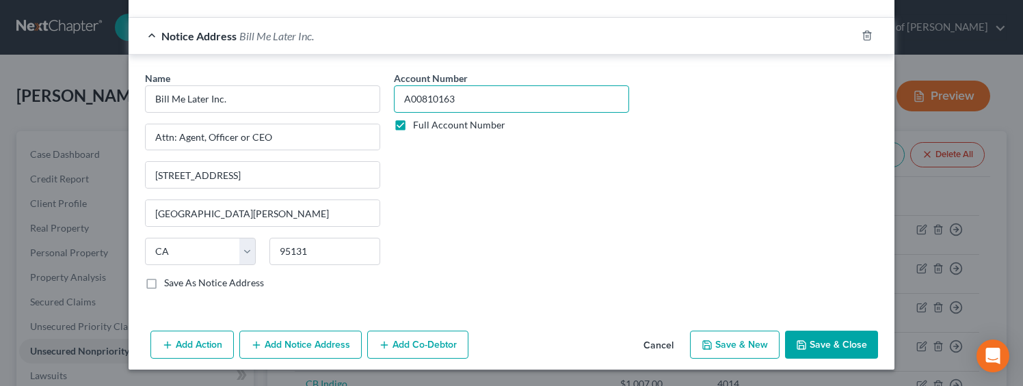
type input "A00810163"
click at [424, 356] on button "Add Co-Debtor" at bounding box center [417, 345] width 101 height 29
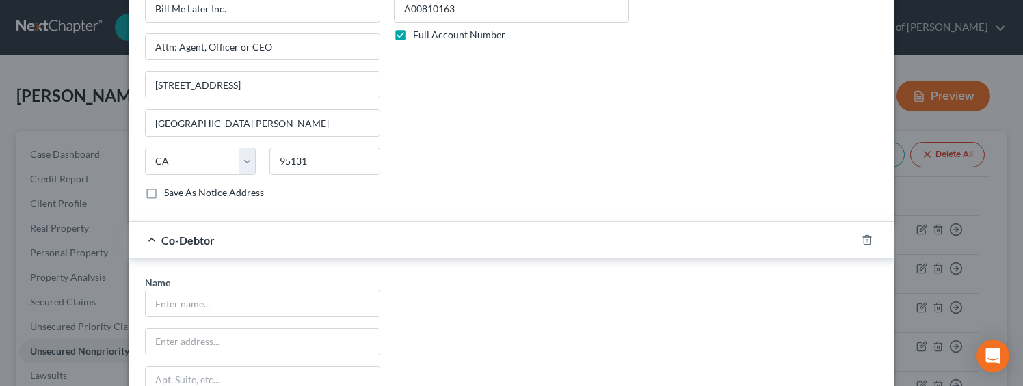
scroll to position [1102, 0]
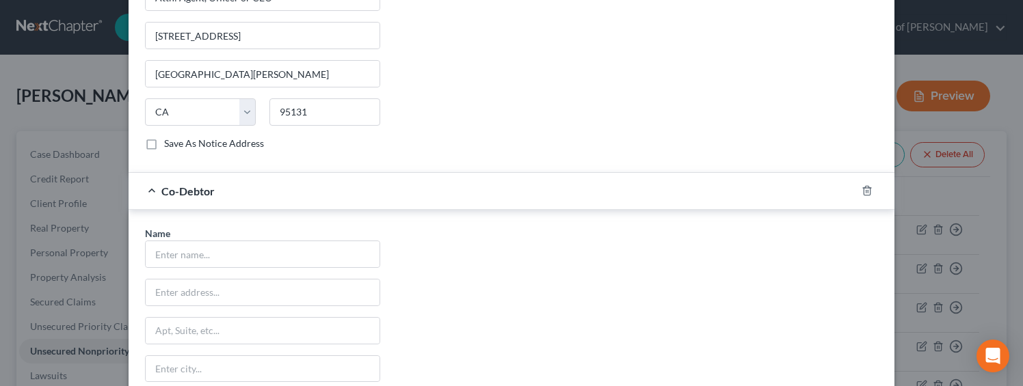
click at [253, 237] on div "Name *" at bounding box center [262, 247] width 235 height 42
drag, startPoint x: 253, startPoint y: 245, endPoint x: 256, endPoint y: 253, distance: 8.0
click at [252, 250] on input "text" at bounding box center [263, 254] width 234 height 26
type input "Shiraz Rental Inc"
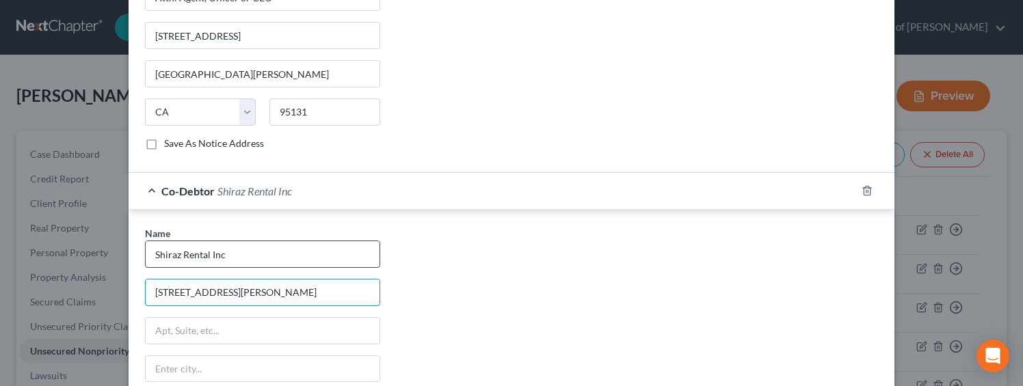
type input "3106 San Fernando Rd."
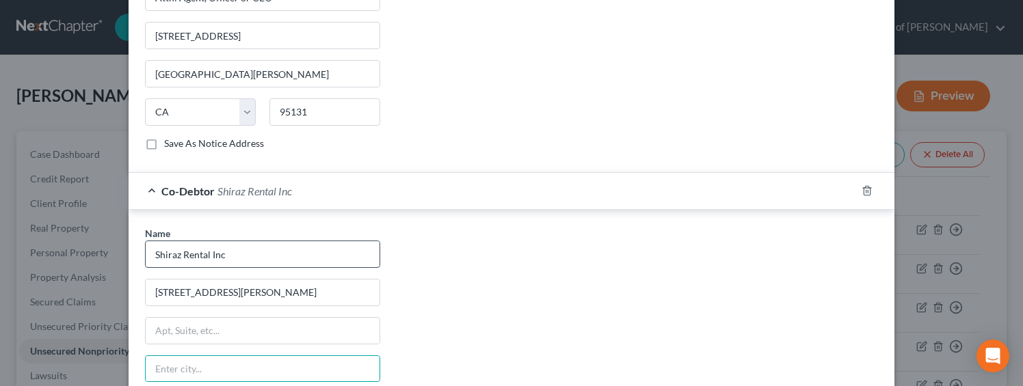
scroll to position [1283, 0]
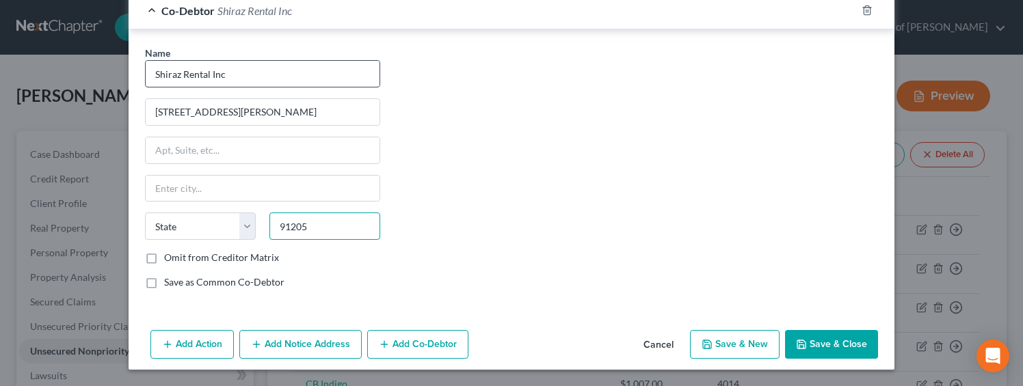
type input "91205"
type input "Glendale"
select select "4"
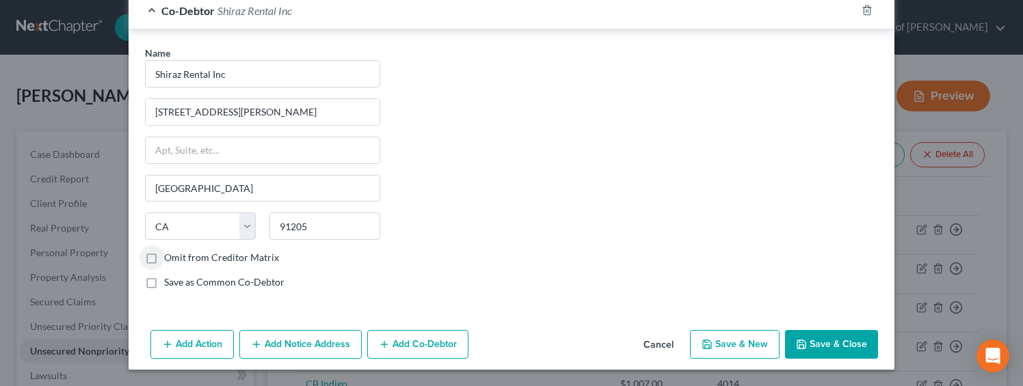
click at [826, 345] on button "Save & Close" at bounding box center [831, 344] width 93 height 29
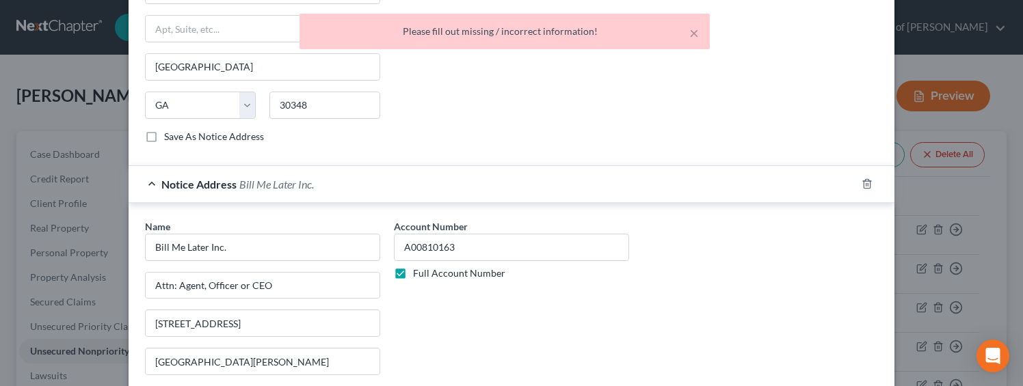
scroll to position [946, 0]
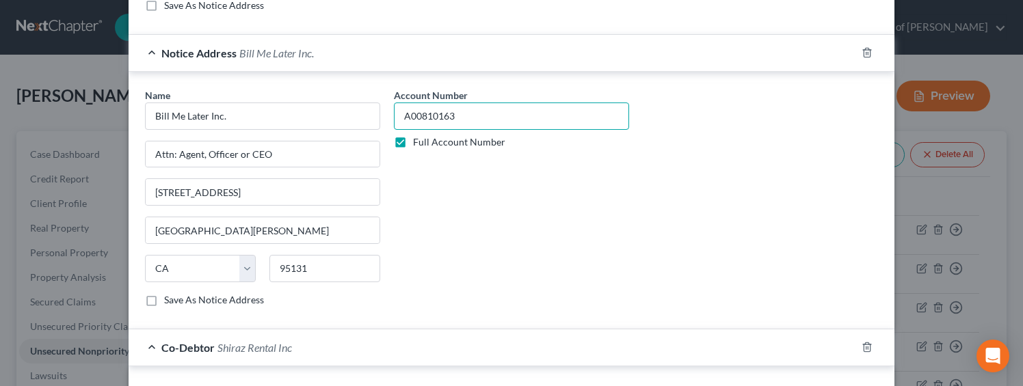
click at [475, 116] on input "A00810163" at bounding box center [511, 116] width 235 height 27
drag, startPoint x: 475, startPoint y: 116, endPoint x: 368, endPoint y: 118, distance: 107.4
click at [368, 118] on div "Name * Bill Me Later Inc. Attn: Agent, Officer or CEO 2211 North First Street S…" at bounding box center [511, 203] width 747 height 230
paste input "FORM 3557"
type input "A00810163"
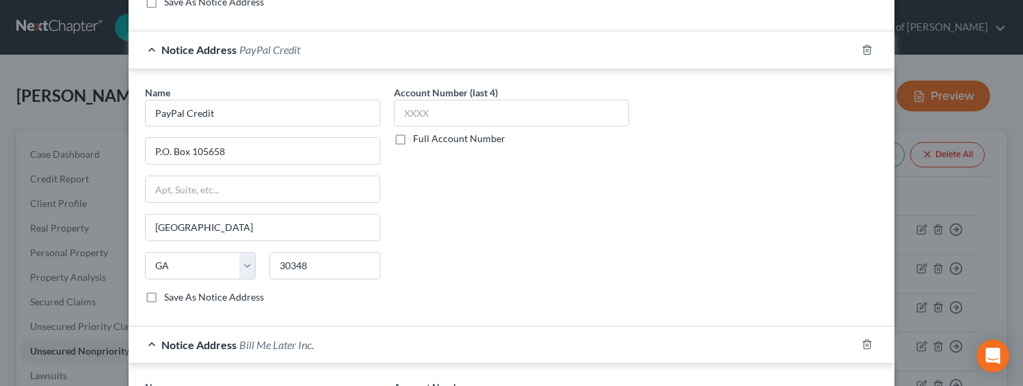
scroll to position [477, 0]
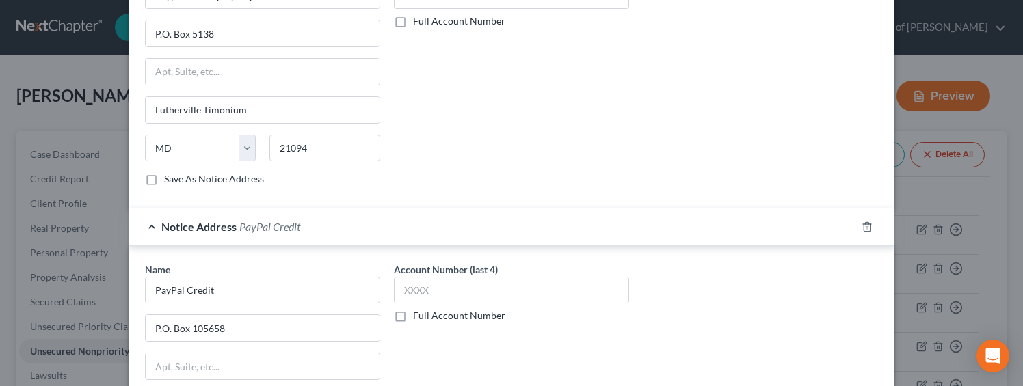
click at [428, 315] on label "Full Account Number" at bounding box center [459, 316] width 92 height 14
click at [427, 315] on input "Full Account Number" at bounding box center [422, 313] width 9 height 9
click at [426, 299] on input "text" at bounding box center [511, 290] width 235 height 27
paste input "A00810163"
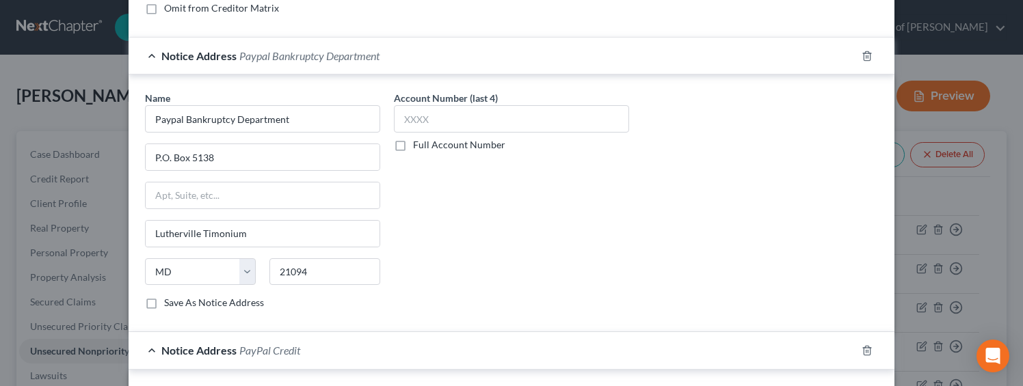
scroll to position [317, 0]
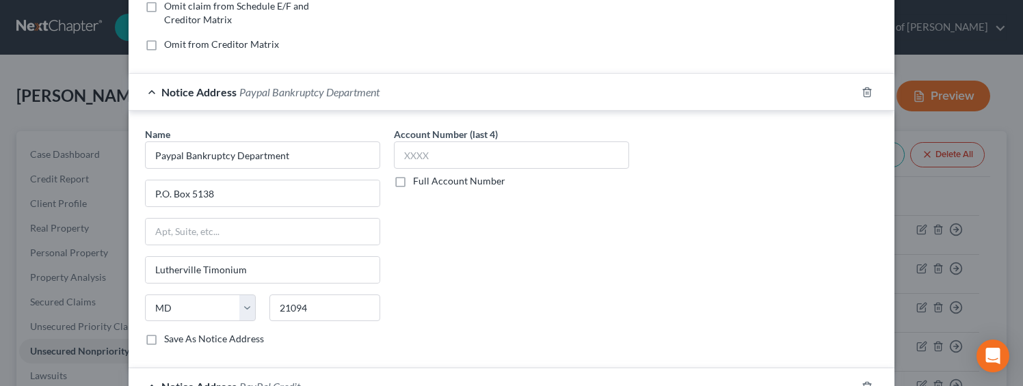
type input "A00810163"
click at [422, 181] on label "Full Account Number" at bounding box center [459, 181] width 92 height 14
click at [422, 181] on input "Full Account Number" at bounding box center [422, 178] width 9 height 9
click at [429, 159] on input "text" at bounding box center [511, 155] width 235 height 27
paste input "A00810163"
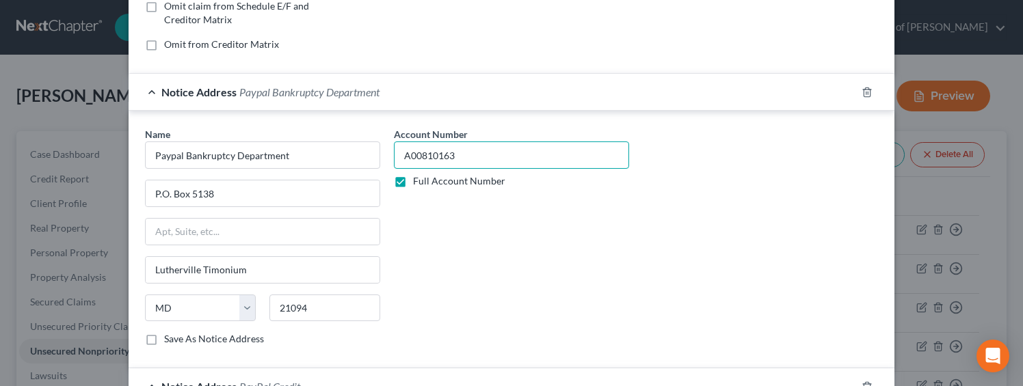
scroll to position [54, 0]
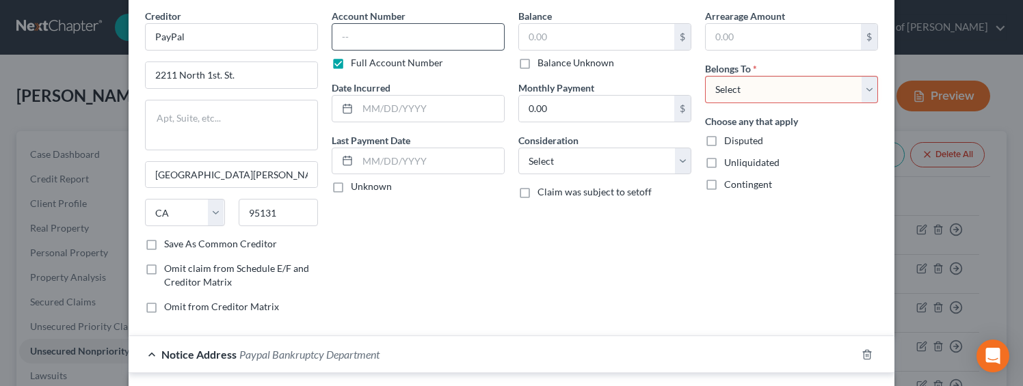
type input "A00810163"
click at [381, 39] on input "text" at bounding box center [418, 36] width 173 height 27
paste input "A00810163"
type input "A00810163"
click at [378, 115] on input "text" at bounding box center [431, 109] width 146 height 26
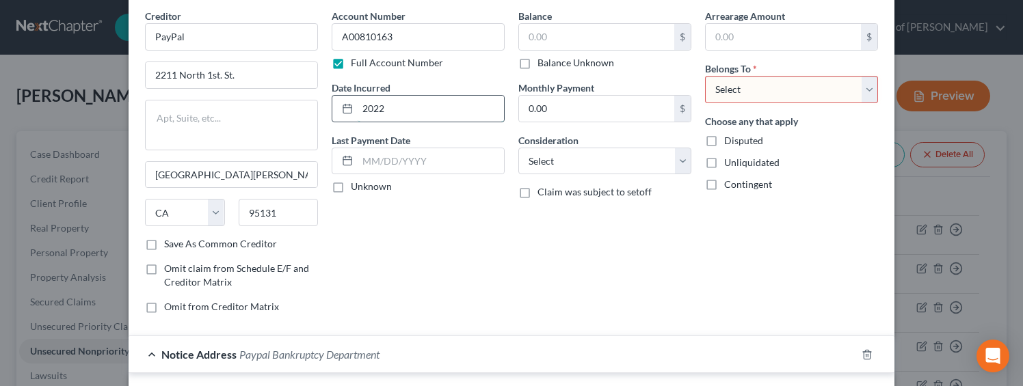
type input "2022"
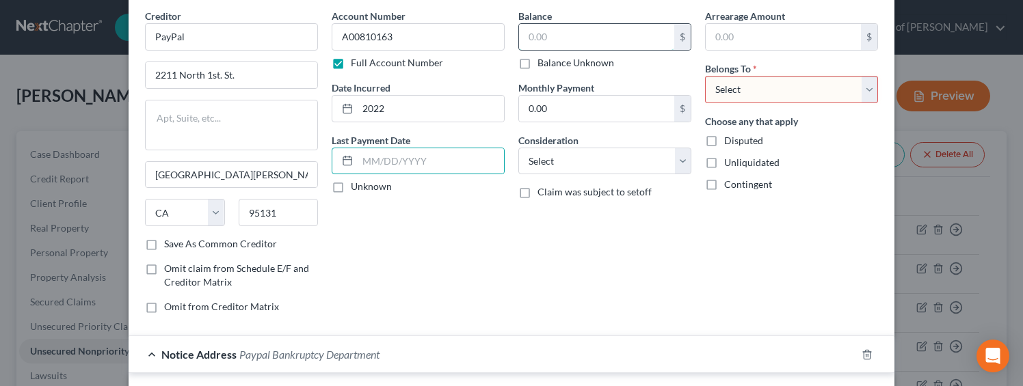
click at [539, 40] on input "text" at bounding box center [596, 37] width 155 height 26
click at [546, 60] on label "Balance Unknown" at bounding box center [575, 63] width 77 height 14
click at [546, 60] on input "Balance Unknown" at bounding box center [547, 60] width 9 height 9
checkbox input "true"
type input "0.00"
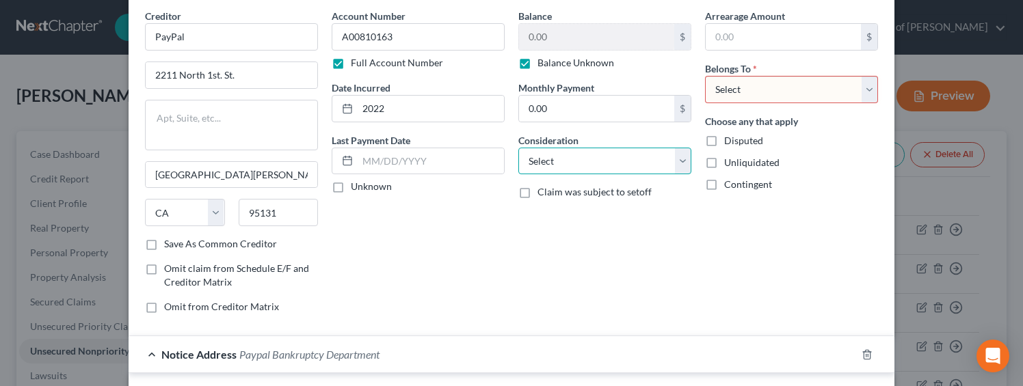
click at [563, 159] on select "Select Cable / Satellite Services Collection Agency Credit Card Debt Debt Couns…" at bounding box center [604, 161] width 173 height 27
click at [769, 95] on select "Select Debtor 1 Only Debtor 2 Only Debtor 1 And Debtor 2 Only At Least One Of T…" at bounding box center [791, 89] width 173 height 27
select select "3"
click at [705, 76] on select "Select Debtor 1 Only Debtor 2 Only Debtor 1 And Debtor 2 Only At Least One Of T…" at bounding box center [791, 89] width 173 height 27
click at [595, 153] on select "Select Cable / Satellite Services Collection Agency Credit Card Debt Debt Couns…" at bounding box center [604, 161] width 173 height 27
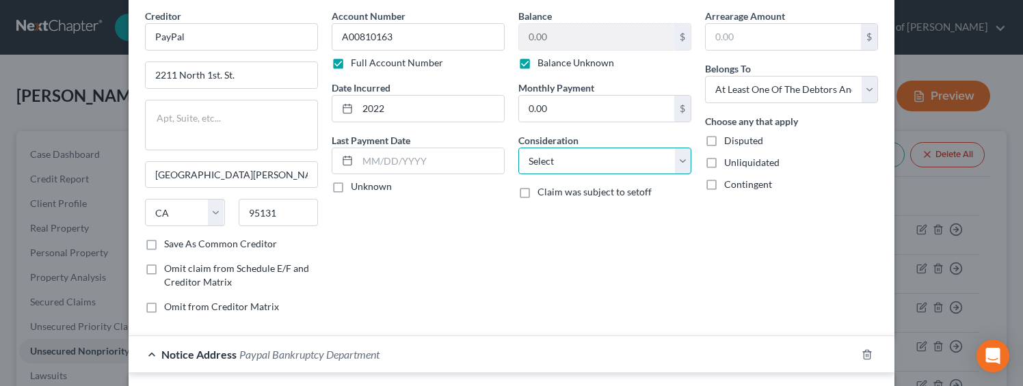
select select "10"
click at [518, 148] on select "Select Cable / Satellite Services Collection Agency Credit Card Debt Debt Couns…" at bounding box center [604, 161] width 173 height 27
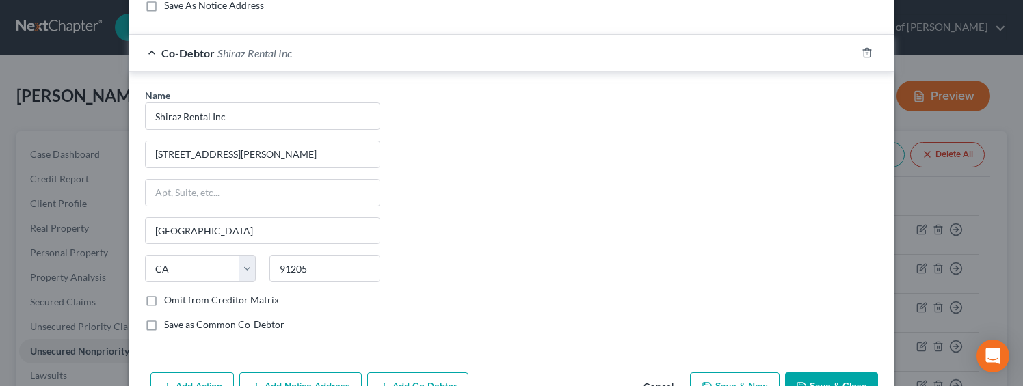
scroll to position [1283, 0]
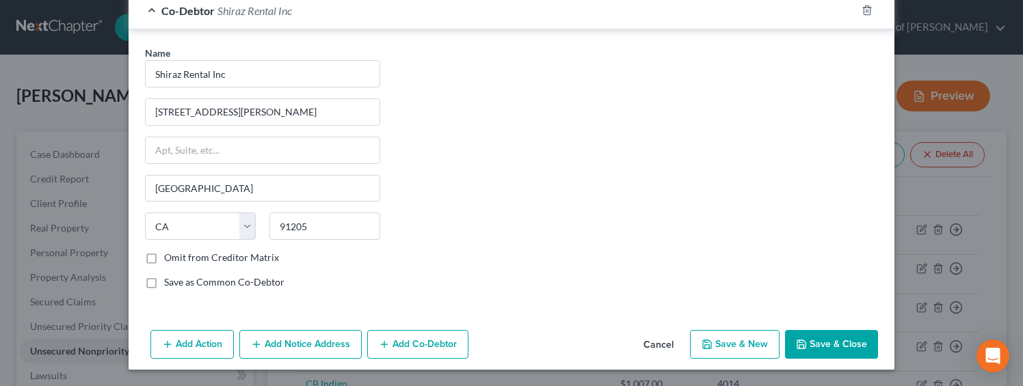
click at [739, 343] on button "Save & New" at bounding box center [735, 344] width 90 height 29
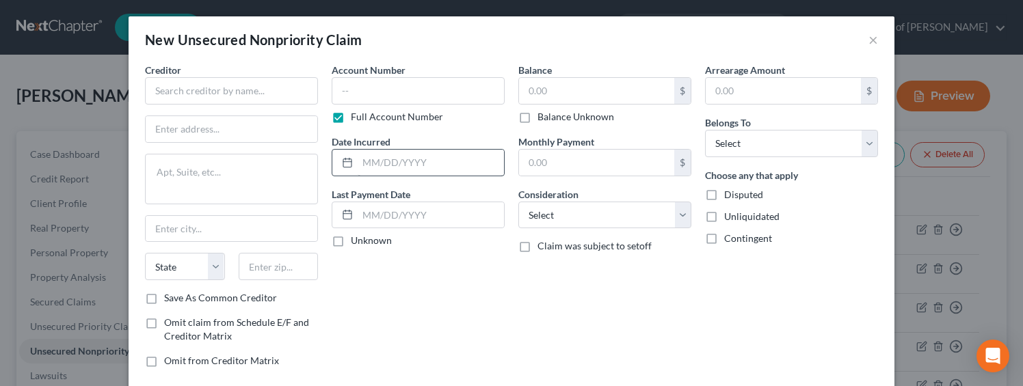
scroll to position [0, 0]
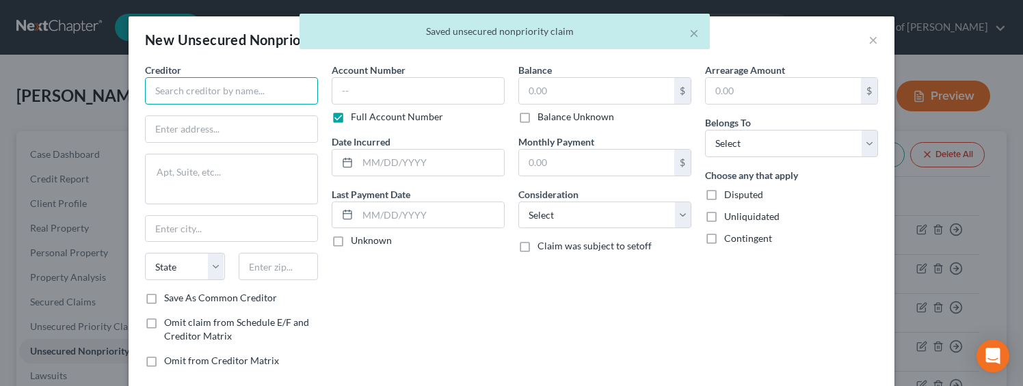
click at [250, 91] on input "text" at bounding box center [231, 90] width 173 height 27
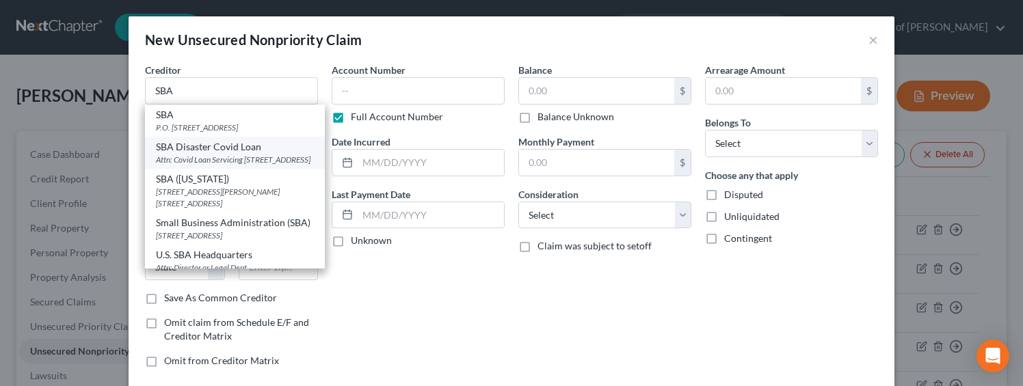
click at [213, 155] on div "Attn: Covid Loan Servicing 14925 Kingsport Rd., Fort Worth, TX 76155" at bounding box center [235, 160] width 158 height 12
type input "SBA Disaster Covid Loan"
type input "Attn: Covid Loan Servicing"
type textarea "14925 Kingsport Rd."
type input "Fort Worth"
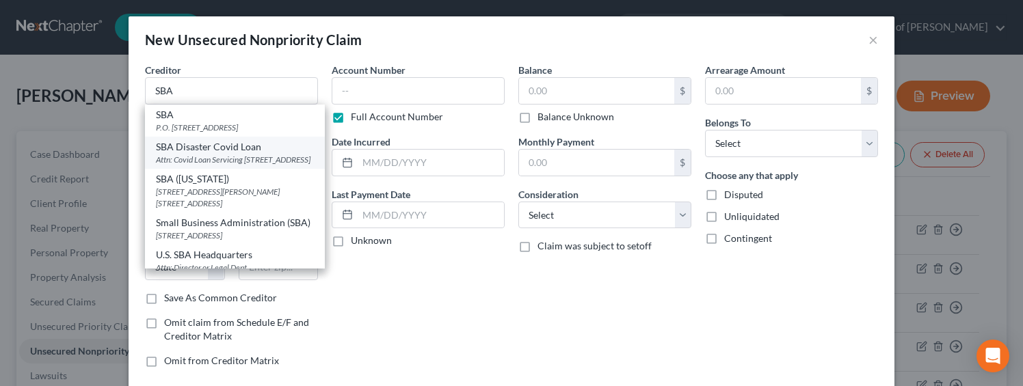
select select "45"
type input "76155"
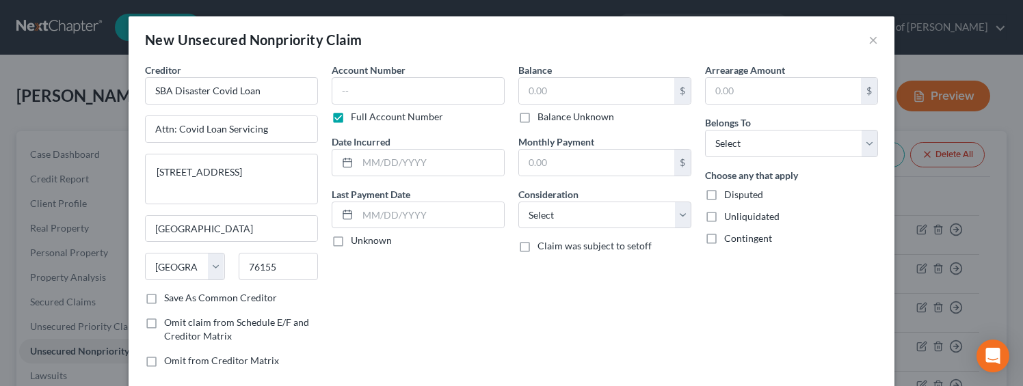
click at [565, 116] on label "Balance Unknown" at bounding box center [575, 117] width 77 height 14
click at [552, 116] on input "Balance Unknown" at bounding box center [547, 114] width 9 height 9
checkbox input "true"
type input "0.00"
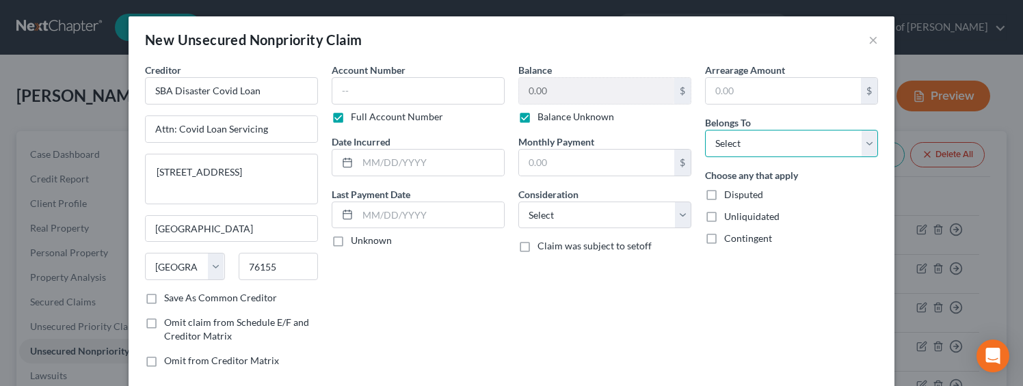
click at [748, 150] on select "Select Debtor 1 Only Debtor 2 Only Debtor 1 And Debtor 2 Only At Least One Of T…" at bounding box center [791, 143] width 173 height 27
select select "3"
click at [705, 130] on select "Select Debtor 1 Only Debtor 2 Only Debtor 1 And Debtor 2 Only At Least One Of T…" at bounding box center [791, 143] width 173 height 27
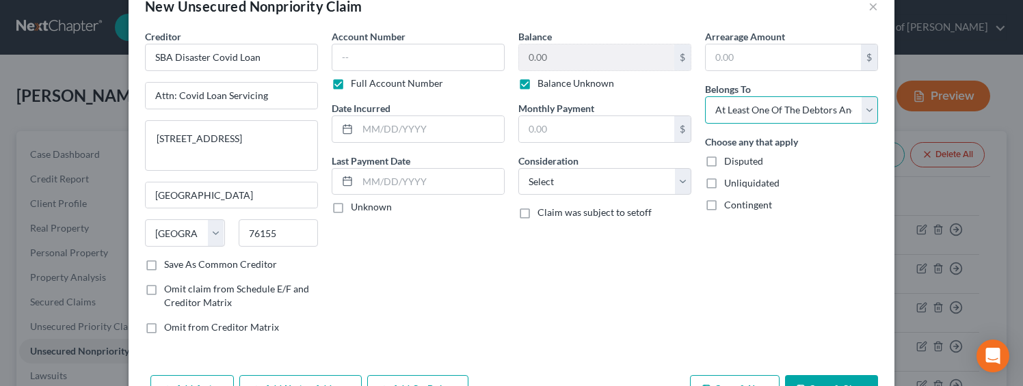
scroll to position [79, 0]
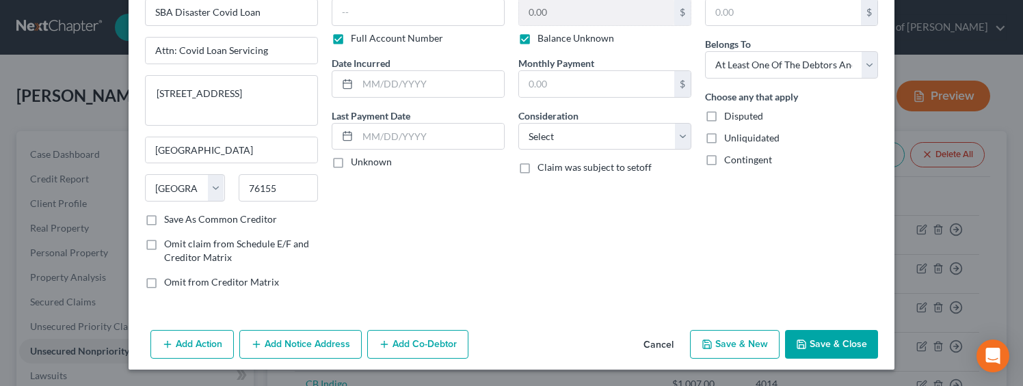
click at [418, 333] on button "Add Co-Debtor" at bounding box center [417, 344] width 101 height 29
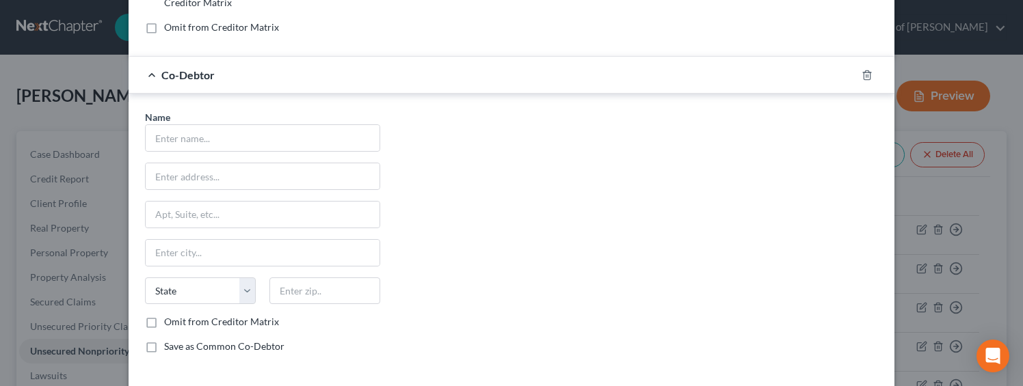
scroll to position [376, 0]
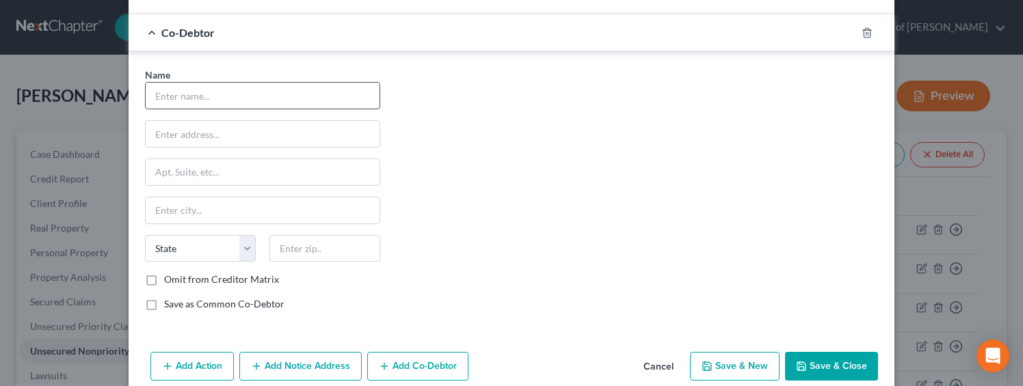
click at [219, 96] on input "text" at bounding box center [263, 96] width 234 height 26
type input "Shiraz Party Rental Inc."
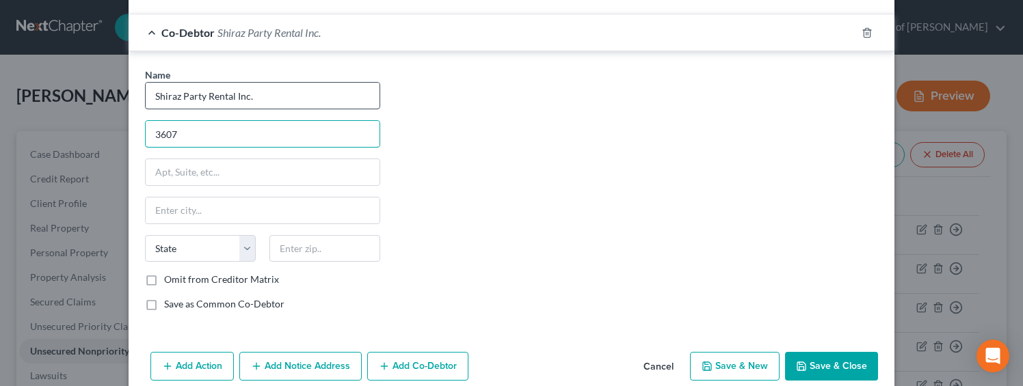
type input "3607 SAN FERNANDO ROAD"
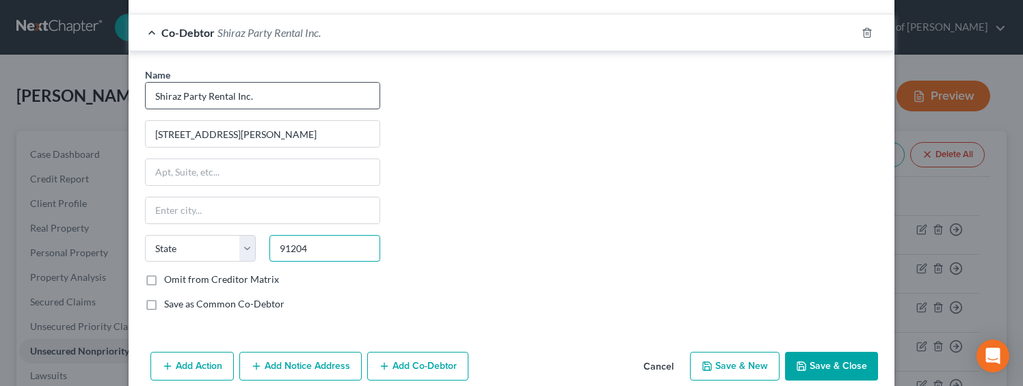
type input "91204"
type input "Glendale"
select select "4"
drag, startPoint x: 172, startPoint y: 304, endPoint x: 178, endPoint y: 279, distance: 25.4
click at [172, 306] on label "Save as Common Co-Debtor" at bounding box center [224, 304] width 120 height 14
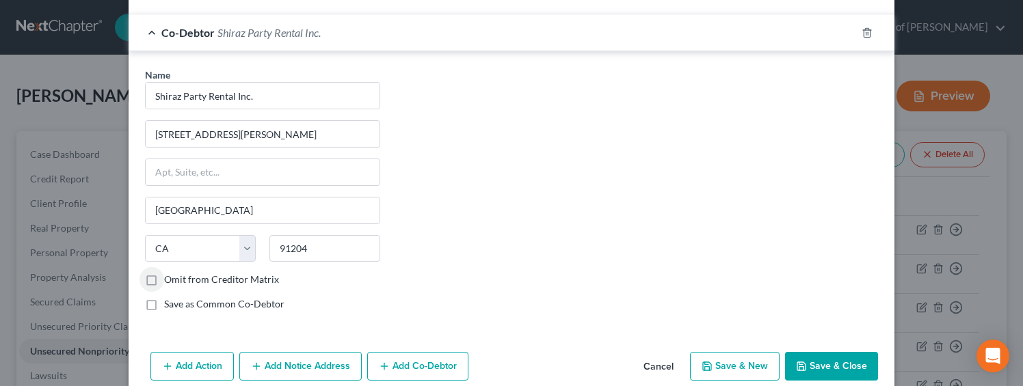
click at [172, 306] on input "Save as Common Co-Debtor" at bounding box center [174, 301] width 9 height 9
checkbox input "true"
click at [179, 278] on label "Omit from Creditor Matrix" at bounding box center [221, 280] width 115 height 14
click at [178, 278] on input "Omit from Creditor Matrix" at bounding box center [174, 277] width 9 height 9
checkbox input "true"
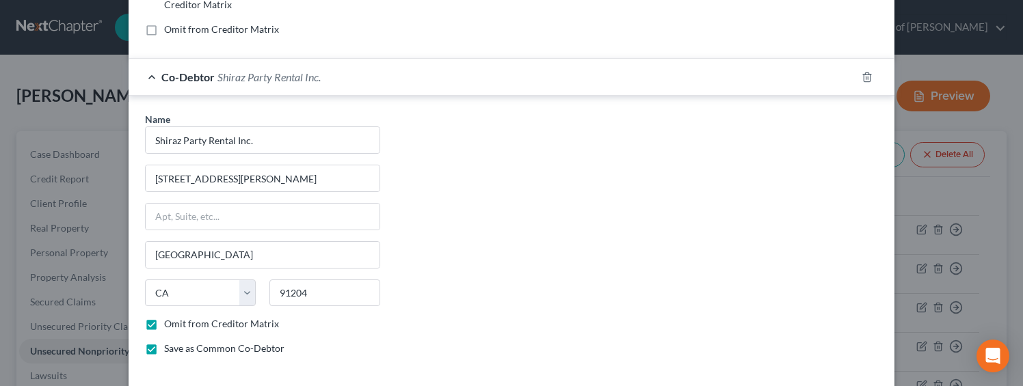
scroll to position [398, 0]
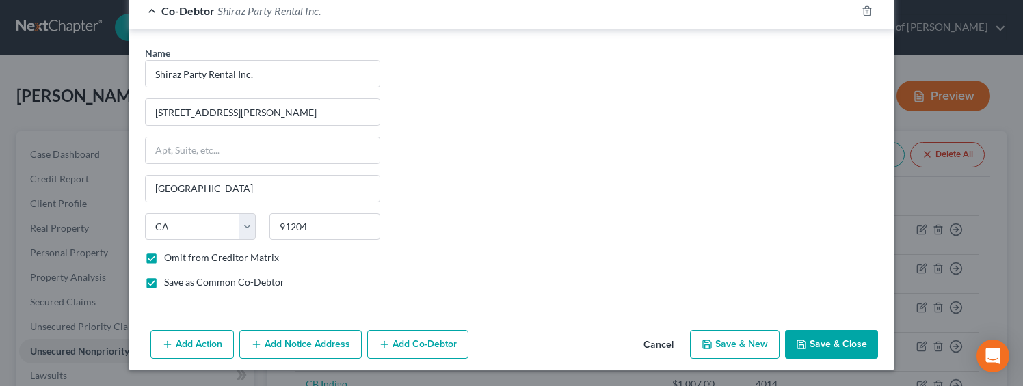
click at [291, 343] on button "Add Notice Address" at bounding box center [300, 344] width 122 height 29
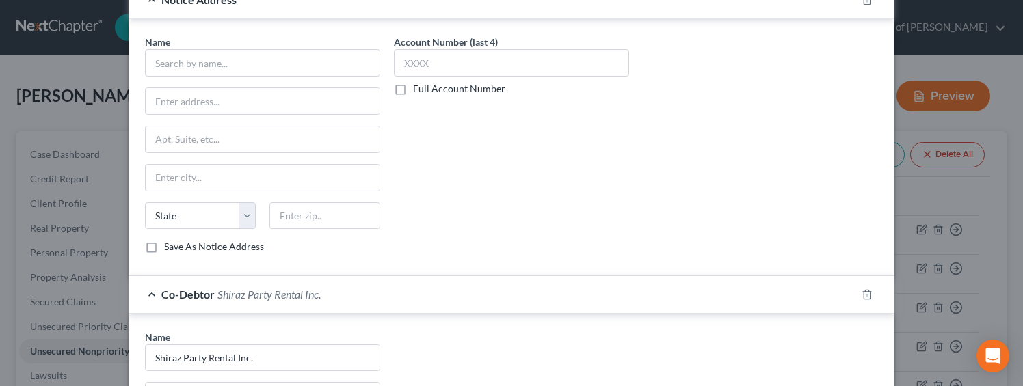
scroll to position [384, 0]
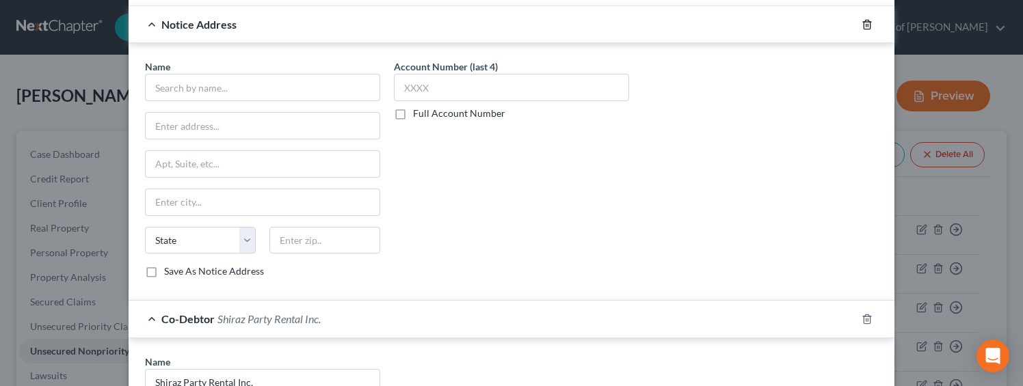
click at [862, 26] on icon "button" at bounding box center [867, 24] width 11 height 11
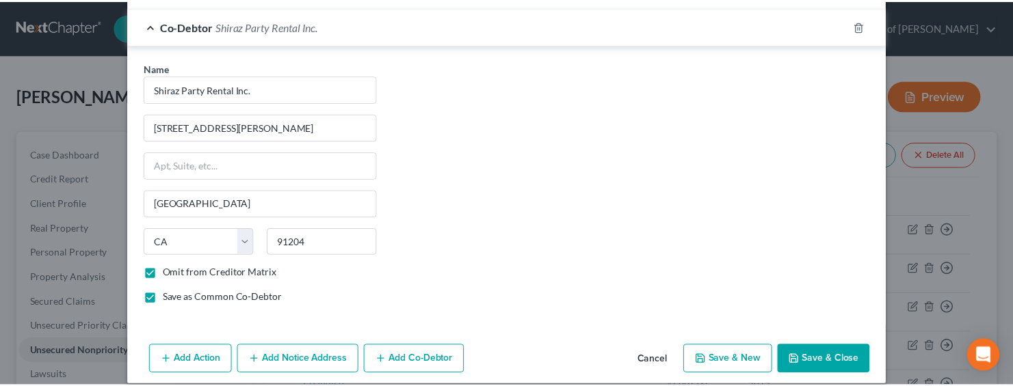
scroll to position [398, 0]
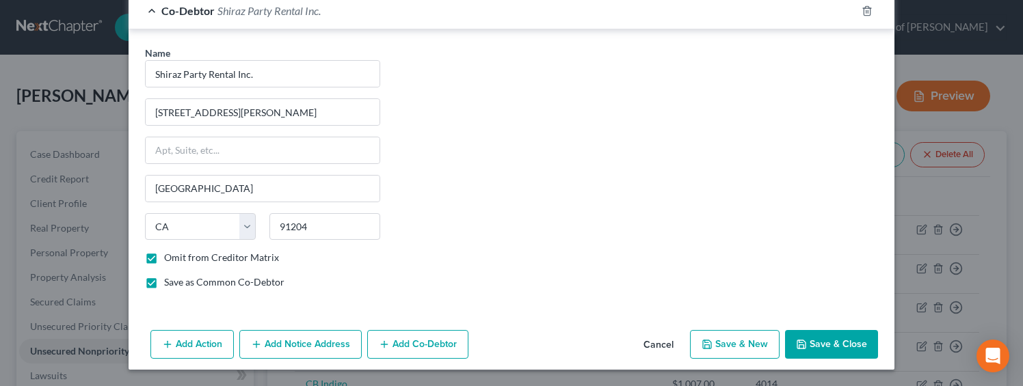
click at [818, 336] on button "Save & Close" at bounding box center [831, 344] width 93 height 29
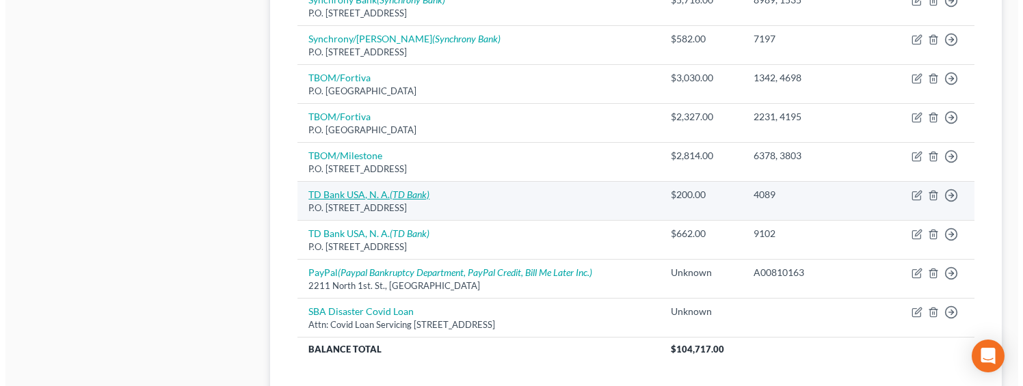
scroll to position [1184, 0]
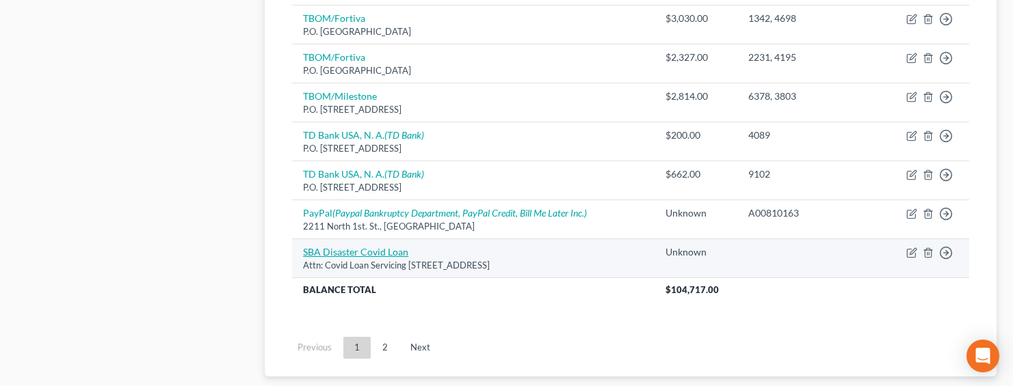
click at [369, 250] on link "SBA Disaster Covid Loan" at bounding box center [355, 252] width 105 height 12
select select "45"
select select "3"
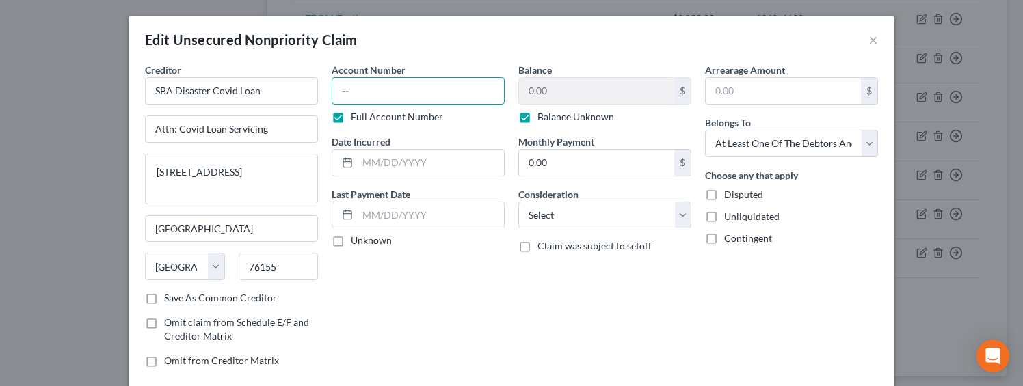
click at [390, 90] on input "text" at bounding box center [418, 90] width 173 height 27
type input "3600730644"
click at [430, 159] on input "text" at bounding box center [431, 163] width 146 height 26
type input "2021"
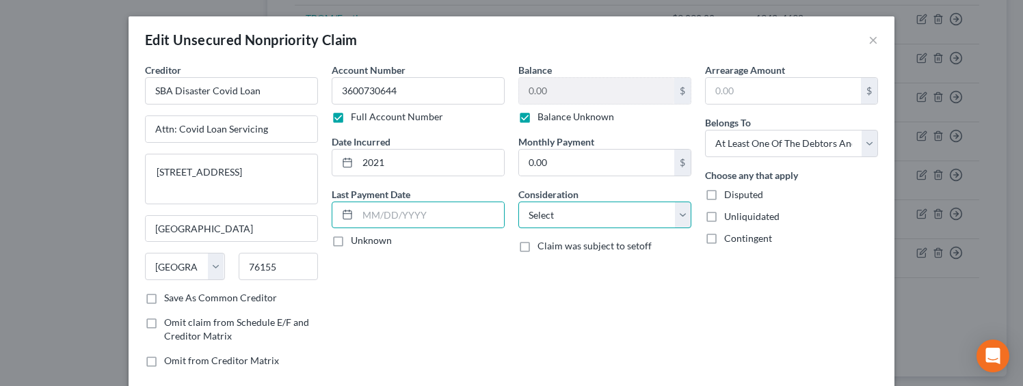
click at [645, 217] on select "Select Cable / Satellite Services Collection Agency Credit Card Debt Debt Couns…" at bounding box center [604, 215] width 173 height 27
select select "14"
click at [518, 202] on select "Select Cable / Satellite Services Collection Agency Credit Card Debt Debt Couns…" at bounding box center [604, 215] width 173 height 27
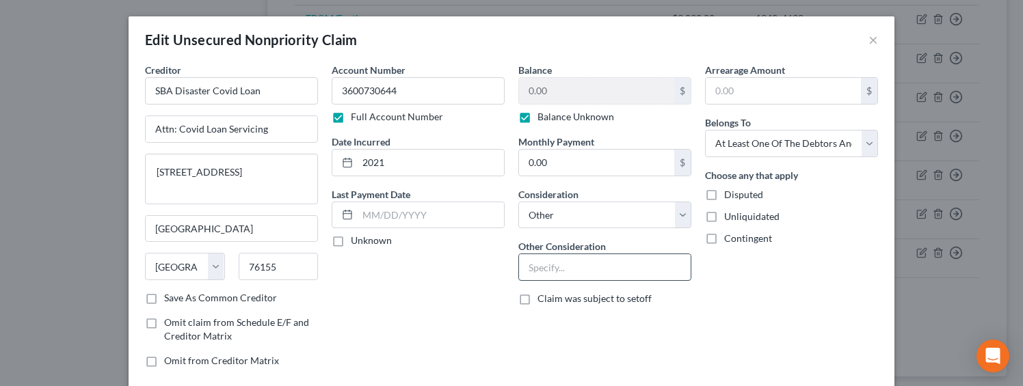
click at [572, 267] on input "text" at bounding box center [605, 267] width 172 height 26
type input "EIDL Loan"
click at [752, 237] on span "Contingent" at bounding box center [748, 238] width 48 height 12
click at [738, 237] on input "Contingent" at bounding box center [734, 236] width 9 height 9
checkbox input "true"
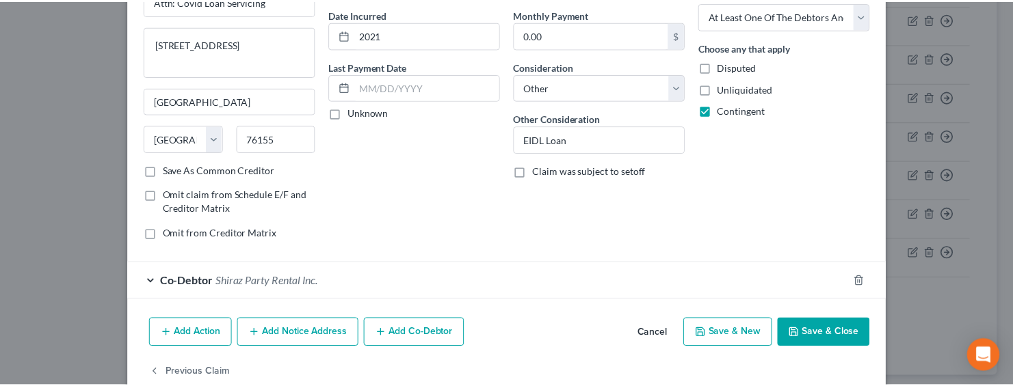
scroll to position [155, 0]
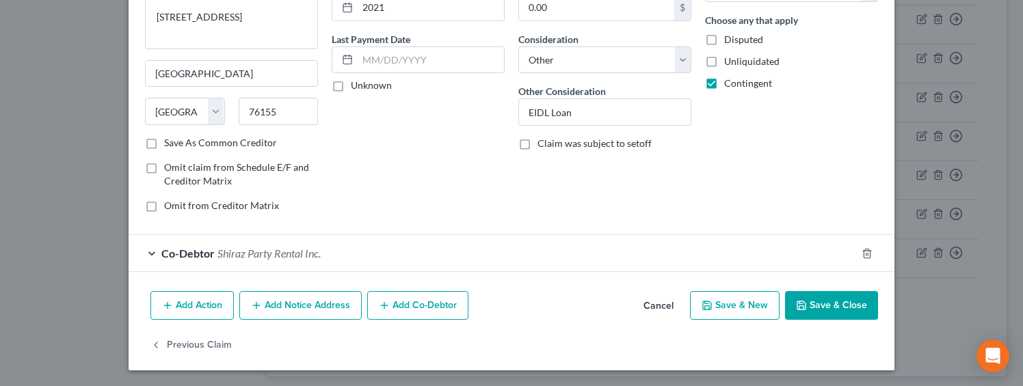
click at [811, 305] on button "Save & Close" at bounding box center [831, 305] width 93 height 29
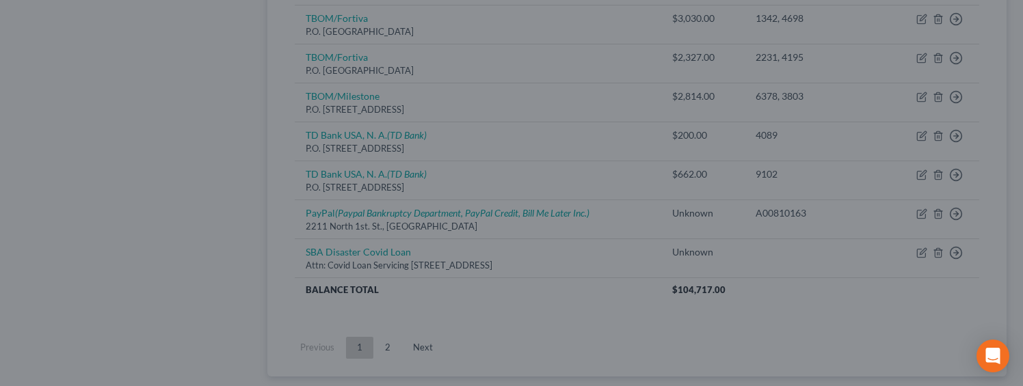
type input "0"
